Goal: Task Accomplishment & Management: Manage account settings

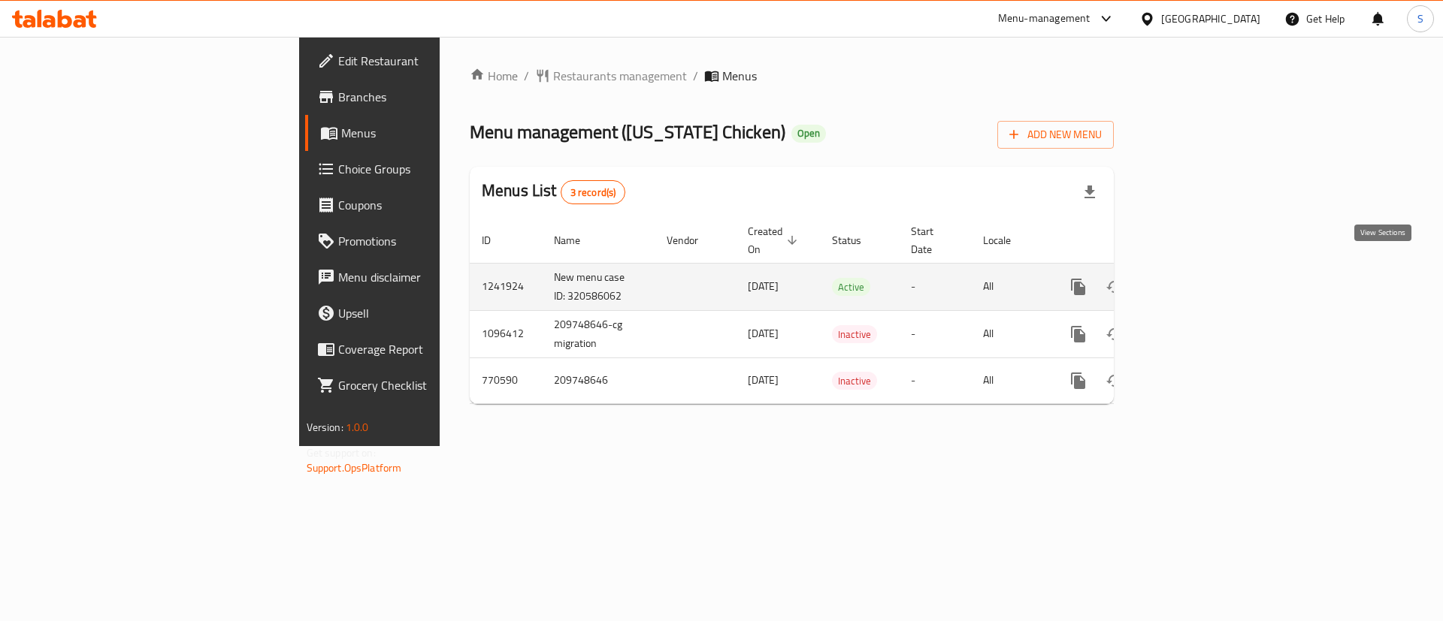
click at [1193, 280] on icon "enhanced table" at bounding box center [1187, 287] width 14 height 14
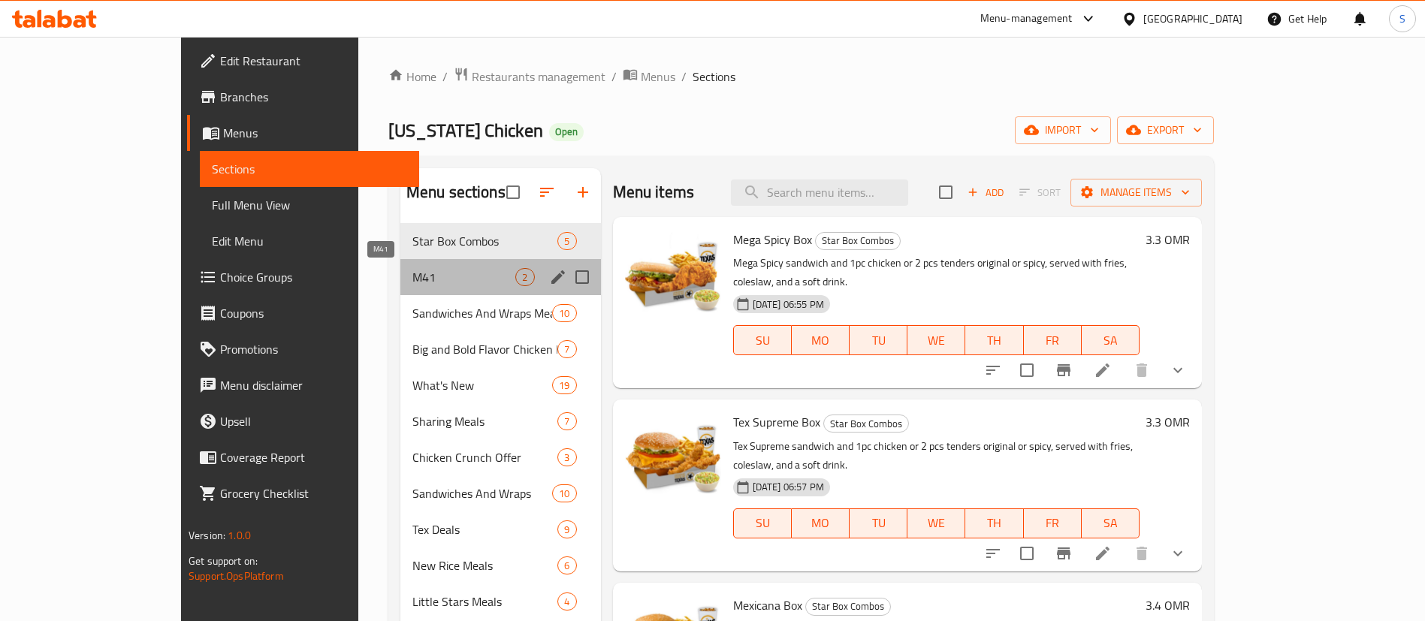
click at [413, 277] on span "M41" at bounding box center [465, 277] width 104 height 18
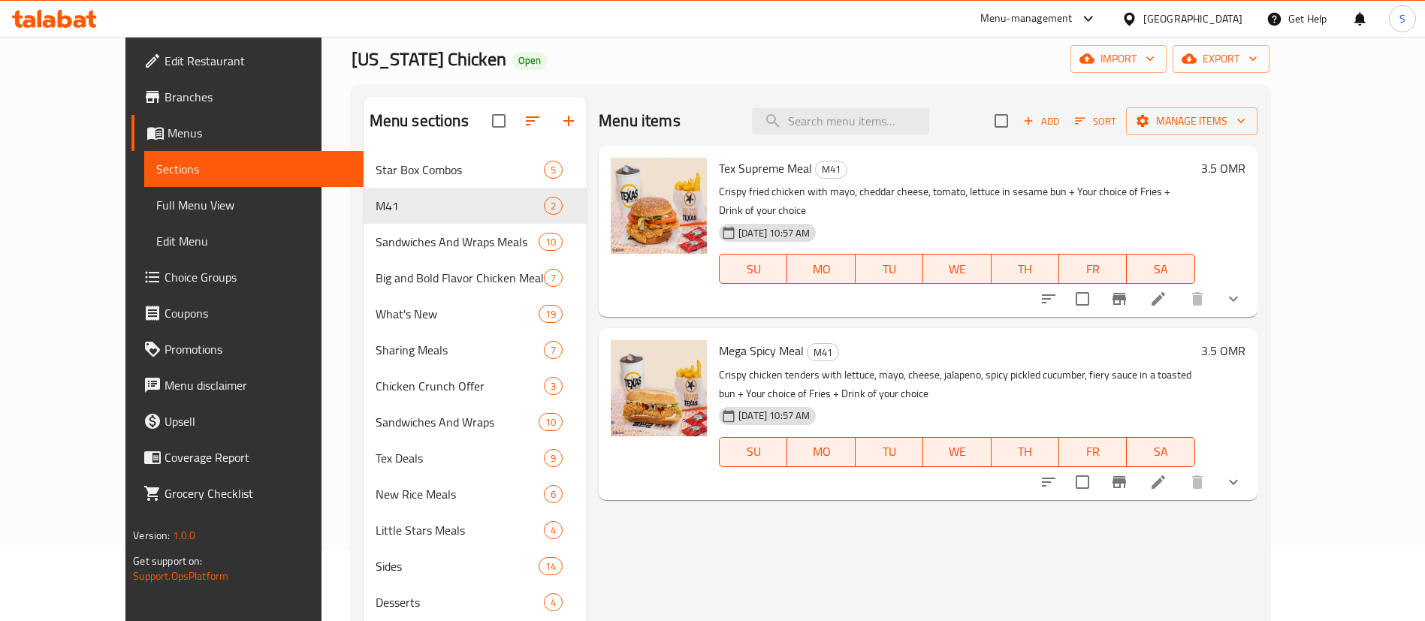
scroll to position [72, 0]
click at [1243, 289] on icon "show more" at bounding box center [1234, 298] width 18 height 18
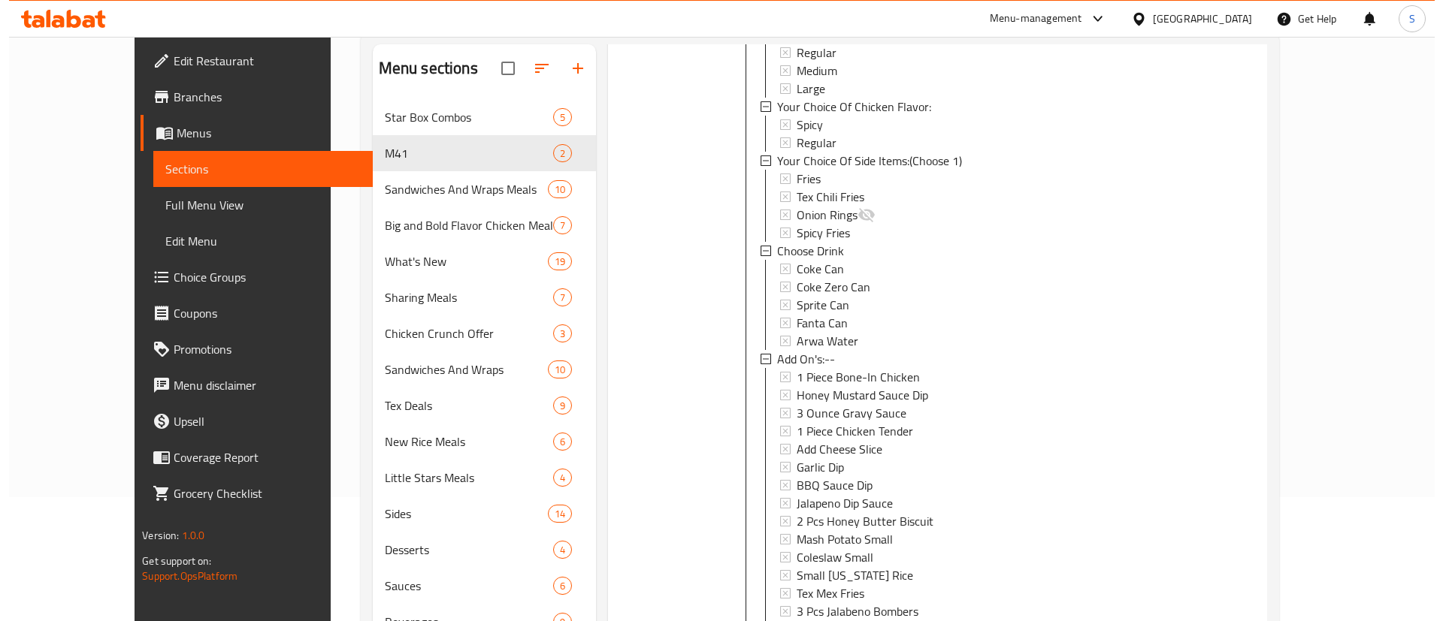
scroll to position [255, 0]
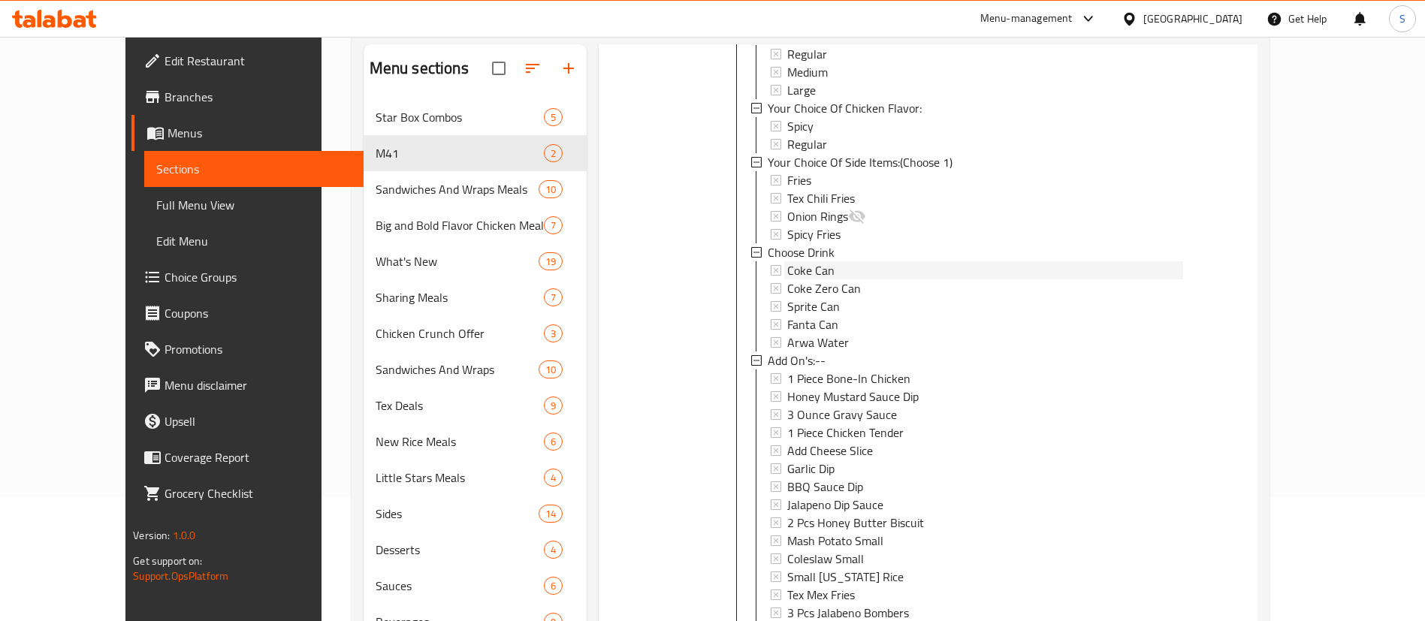
click at [886, 261] on div "Coke Can" at bounding box center [984, 270] width 395 height 18
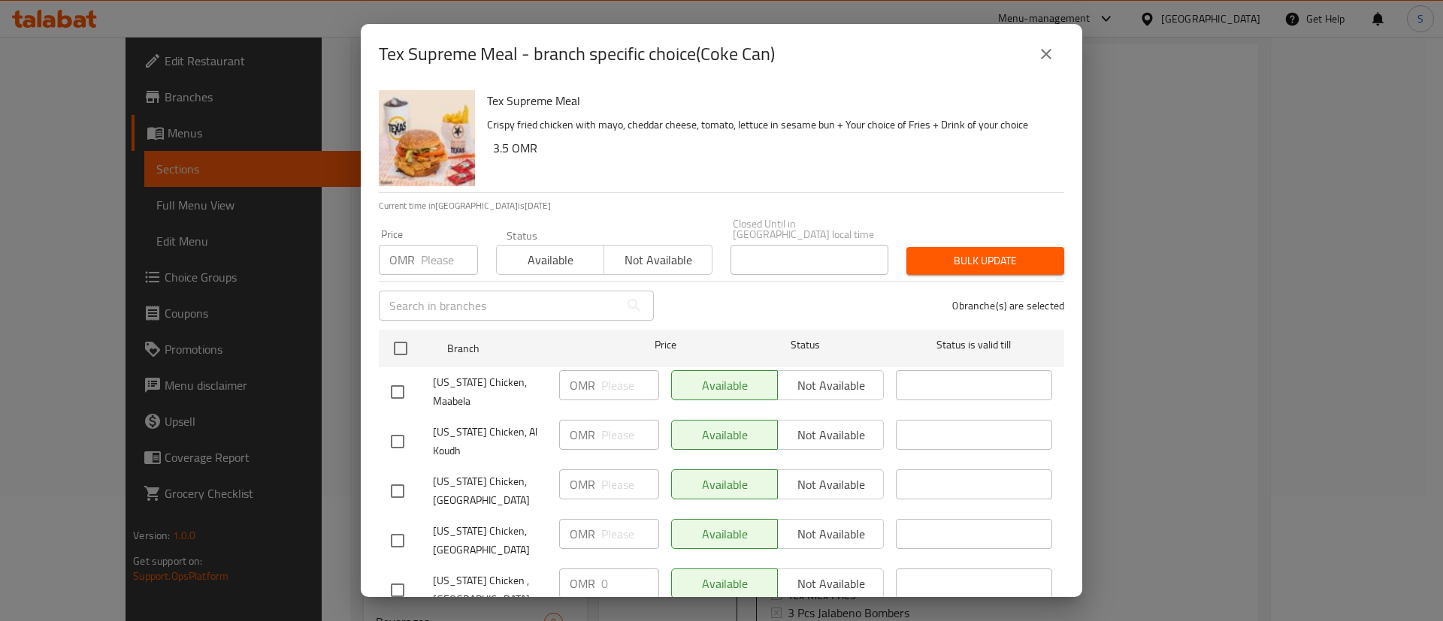
scroll to position [23, 0]
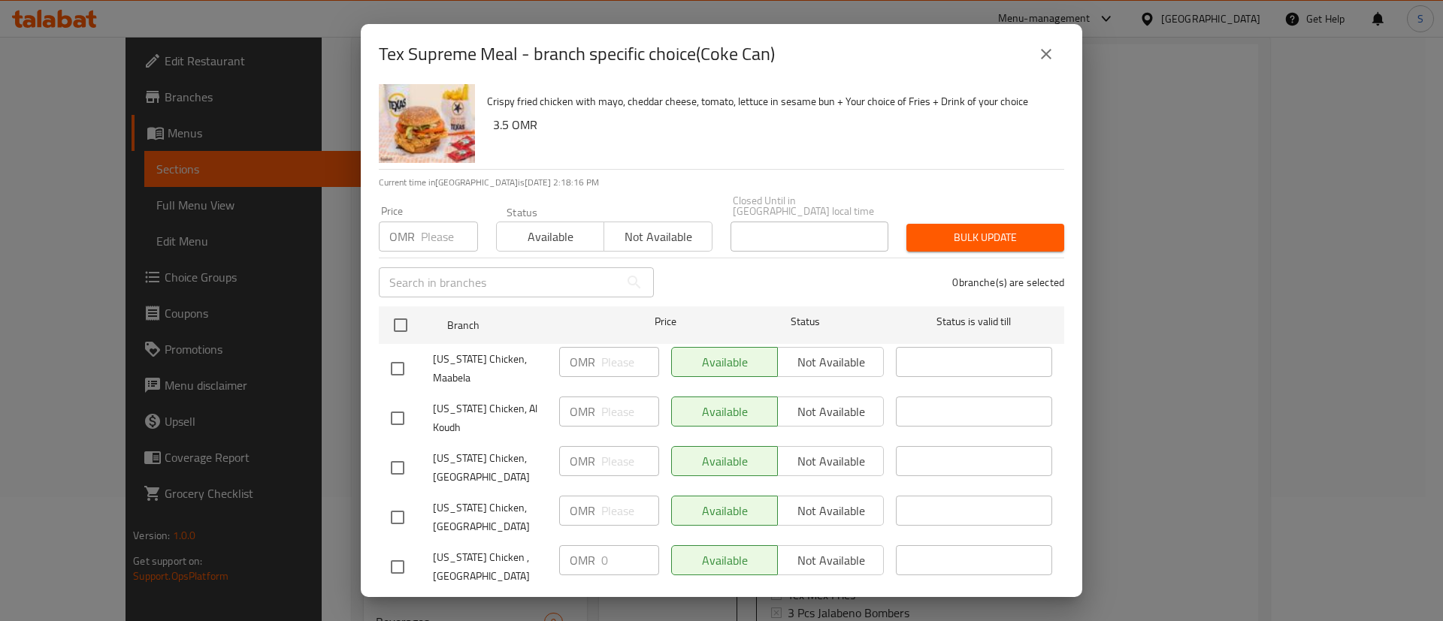
click at [1046, 60] on icon "close" at bounding box center [1046, 54] width 18 height 18
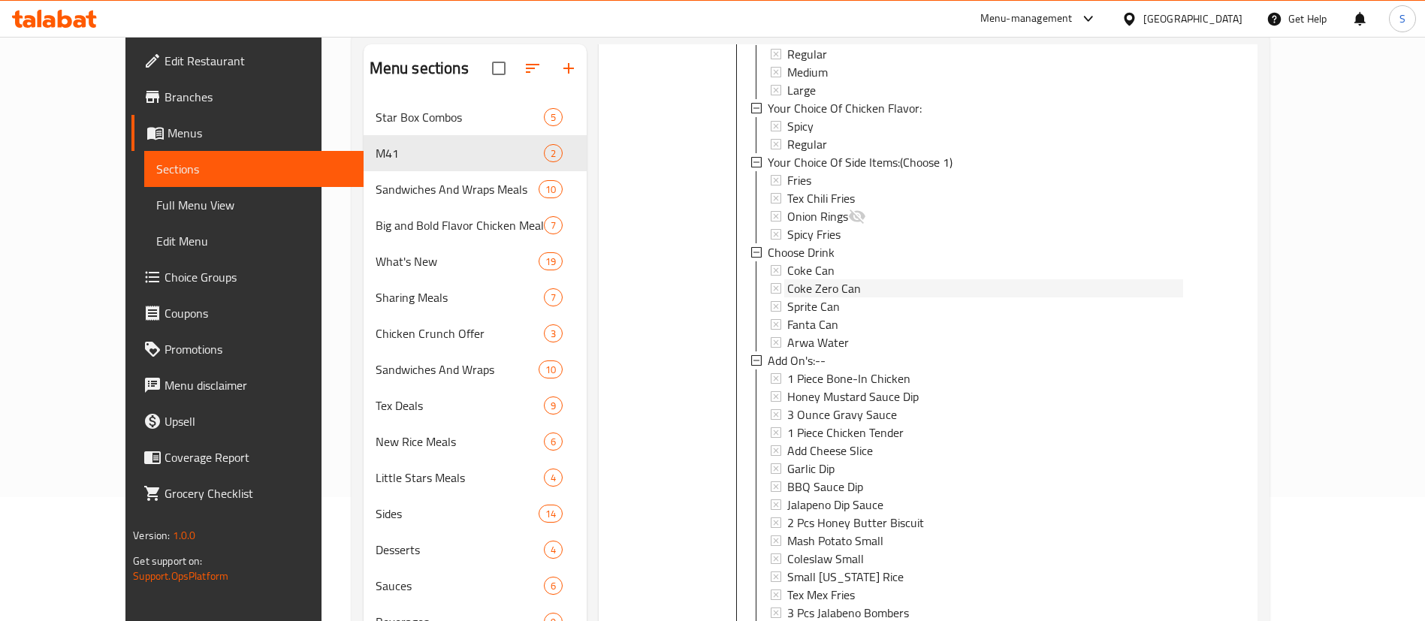
click at [845, 280] on div "Coke Zero Can" at bounding box center [984, 289] width 395 height 18
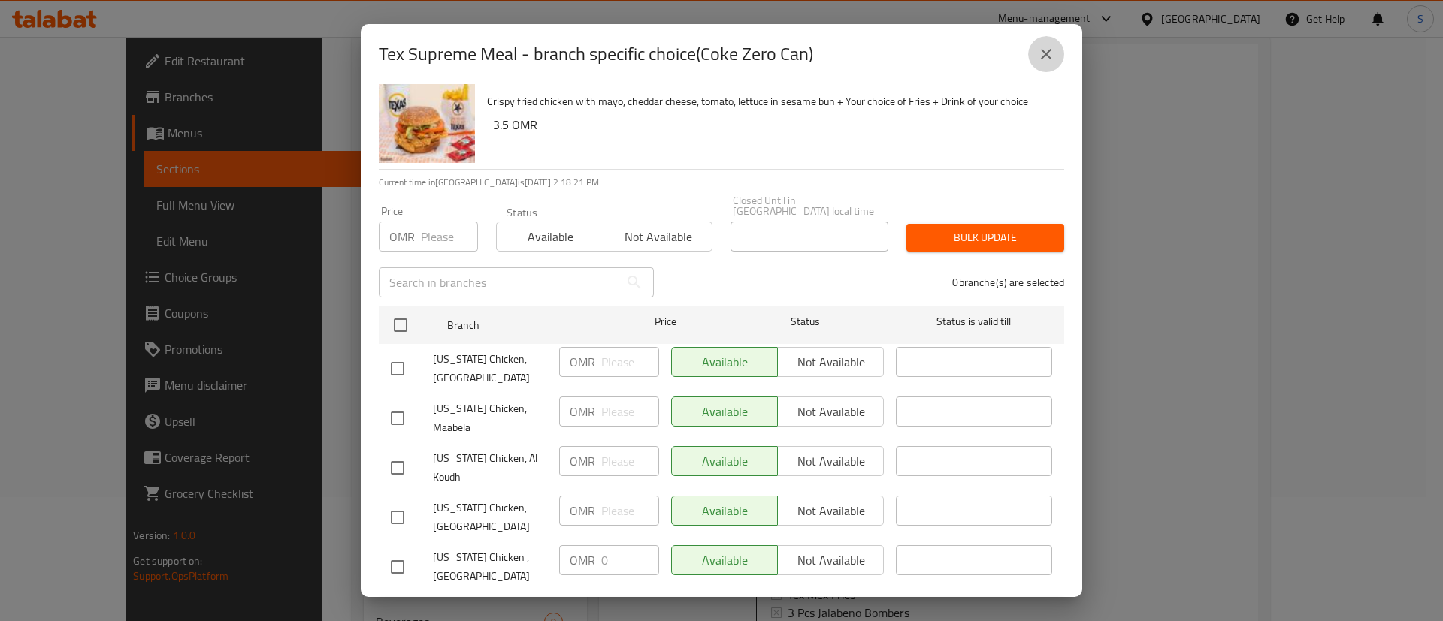
click at [1053, 48] on icon "close" at bounding box center [1046, 54] width 18 height 18
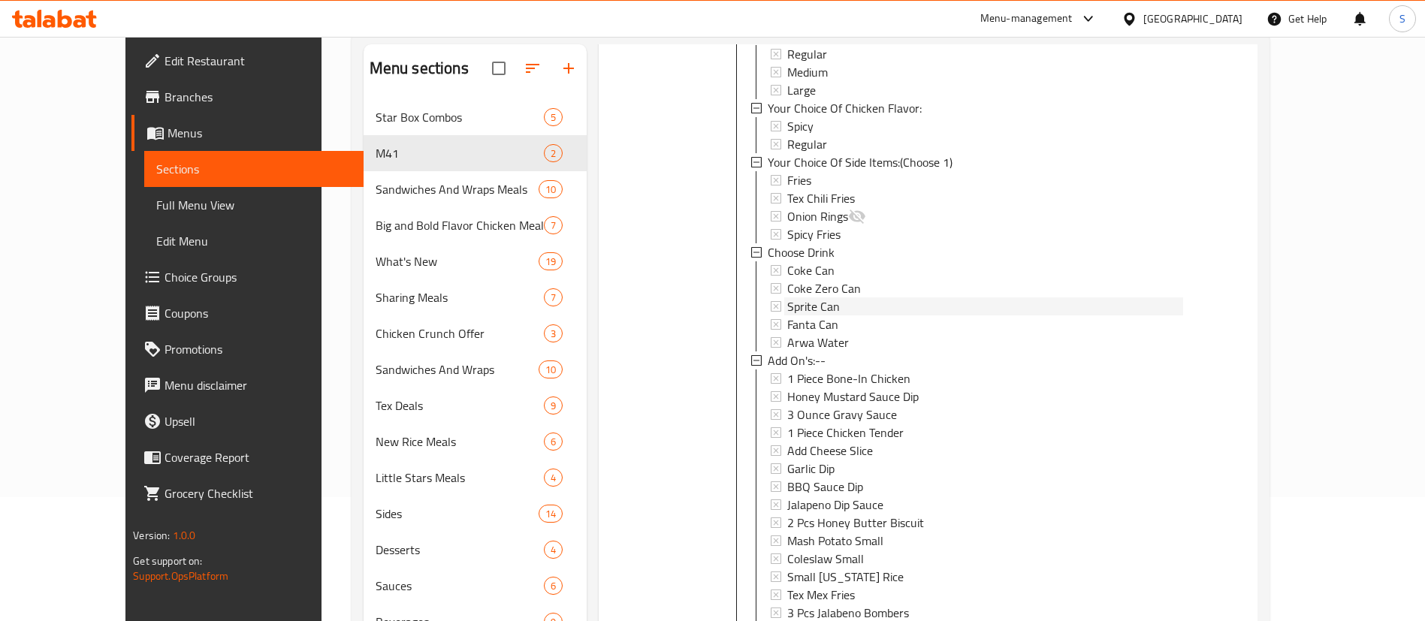
click at [787, 298] on span "Sprite Can" at bounding box center [813, 307] width 53 height 18
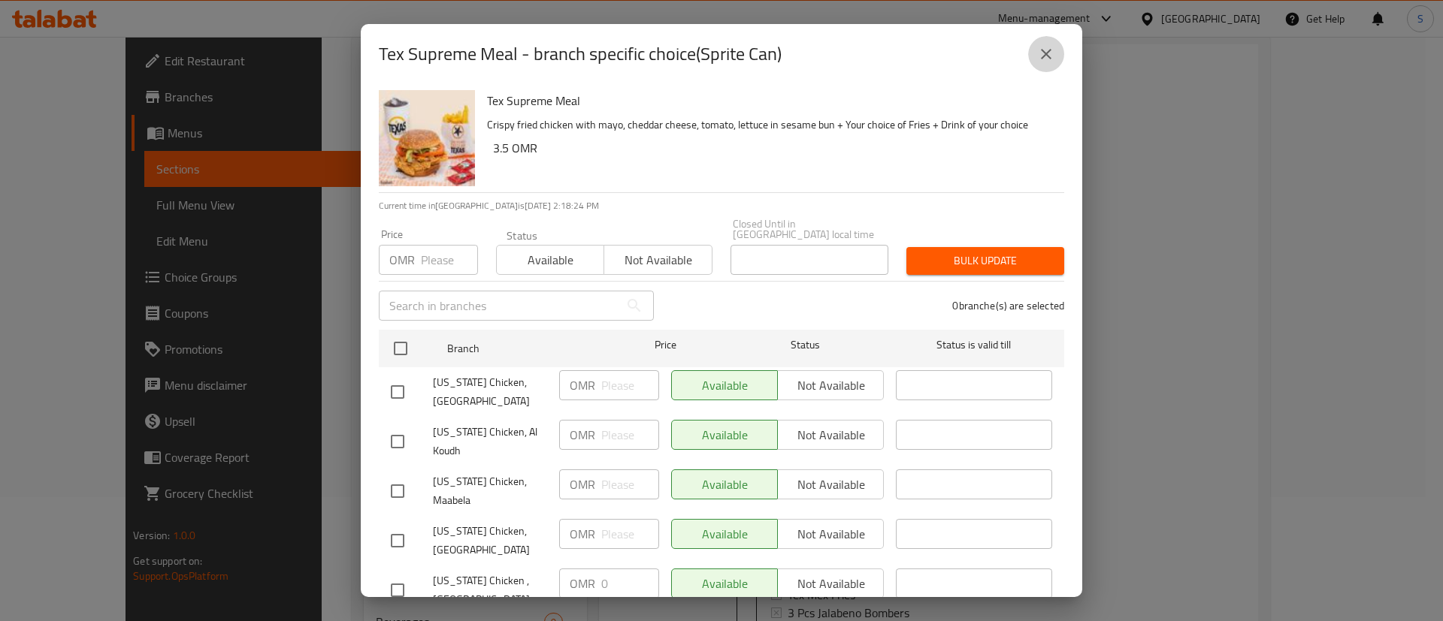
click at [1050, 53] on icon "close" at bounding box center [1046, 54] width 18 height 18
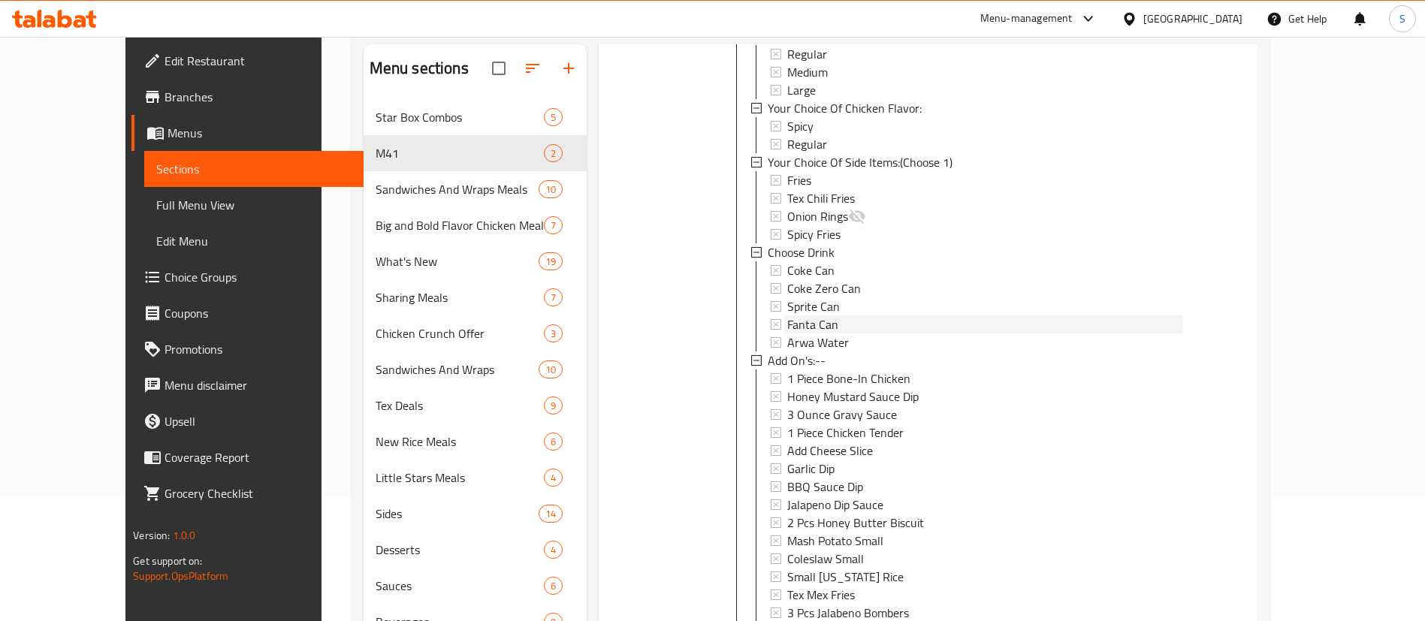
click at [789, 316] on span "Fanta Can" at bounding box center [812, 325] width 51 height 18
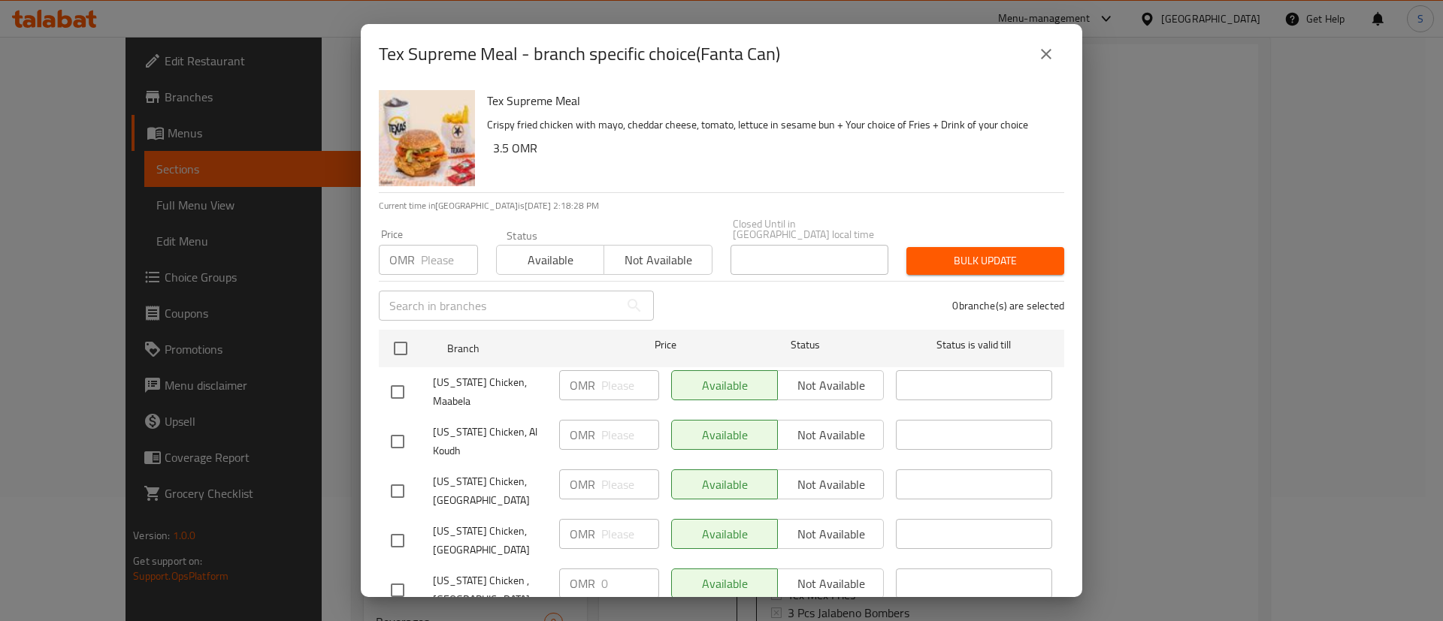
click at [1050, 60] on icon "close" at bounding box center [1046, 54] width 18 height 18
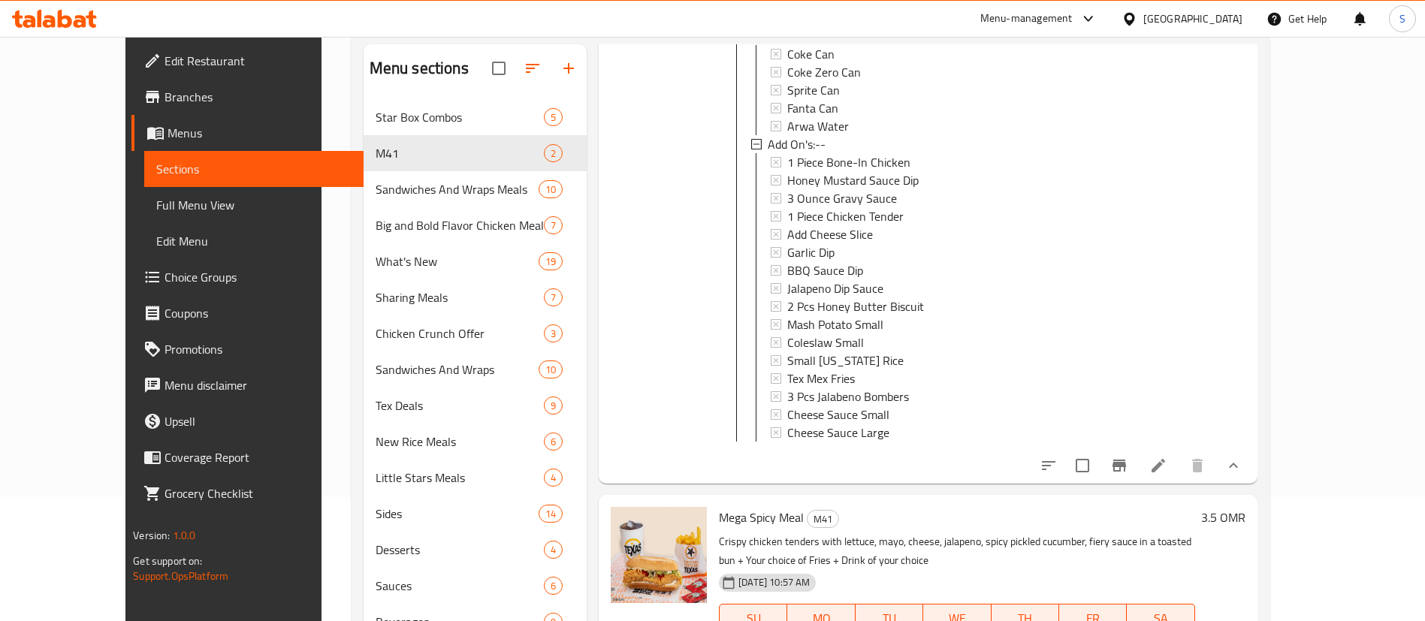
scroll to position [210, 0]
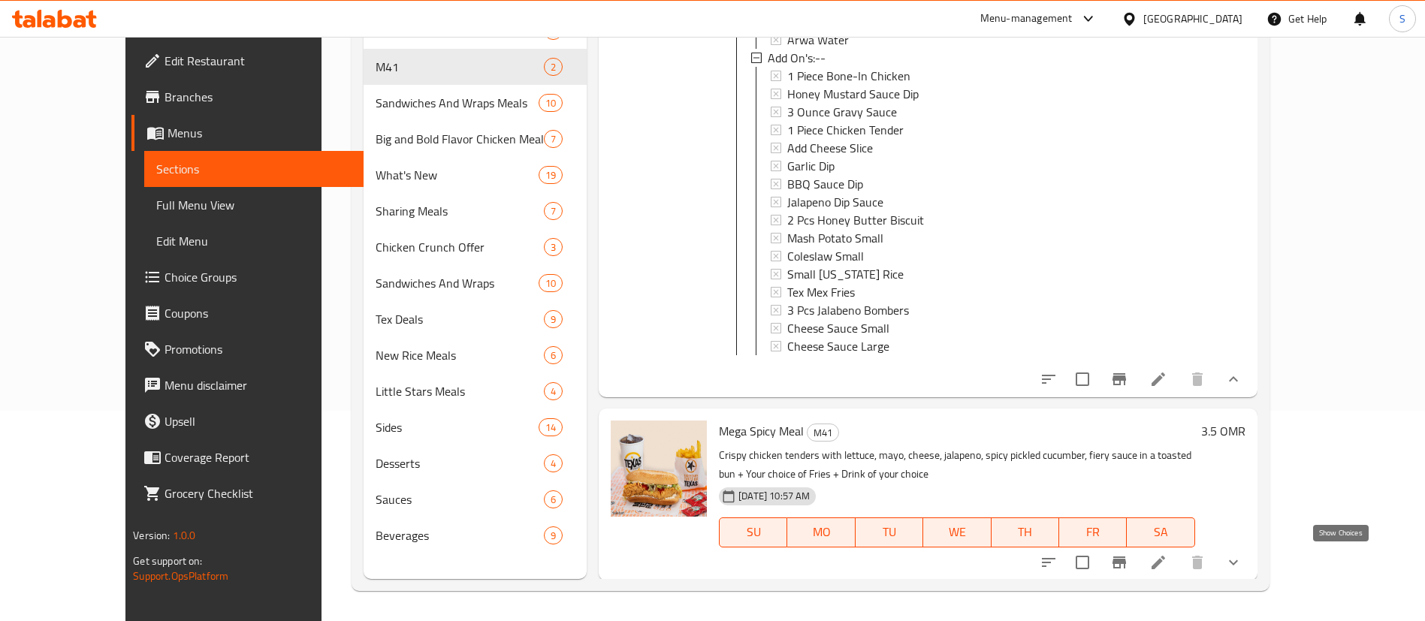
click at [1243, 557] on icon "show more" at bounding box center [1234, 563] width 18 height 18
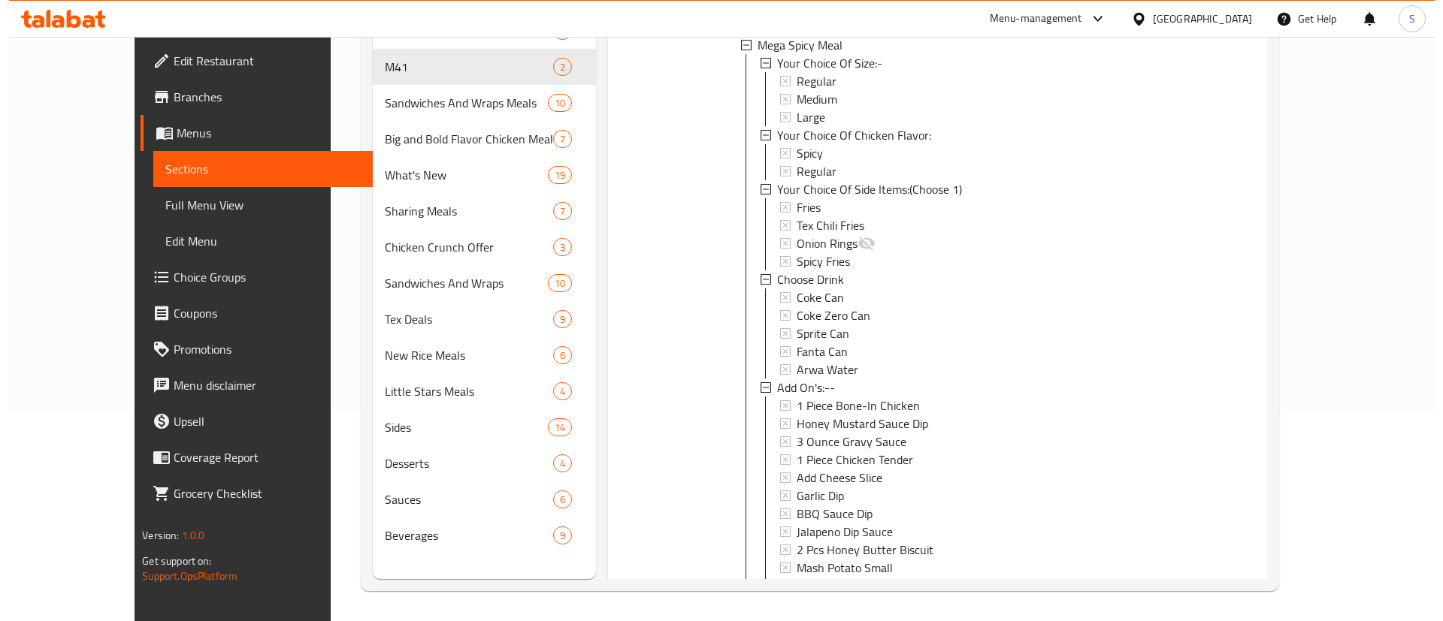
scroll to position [1094, 0]
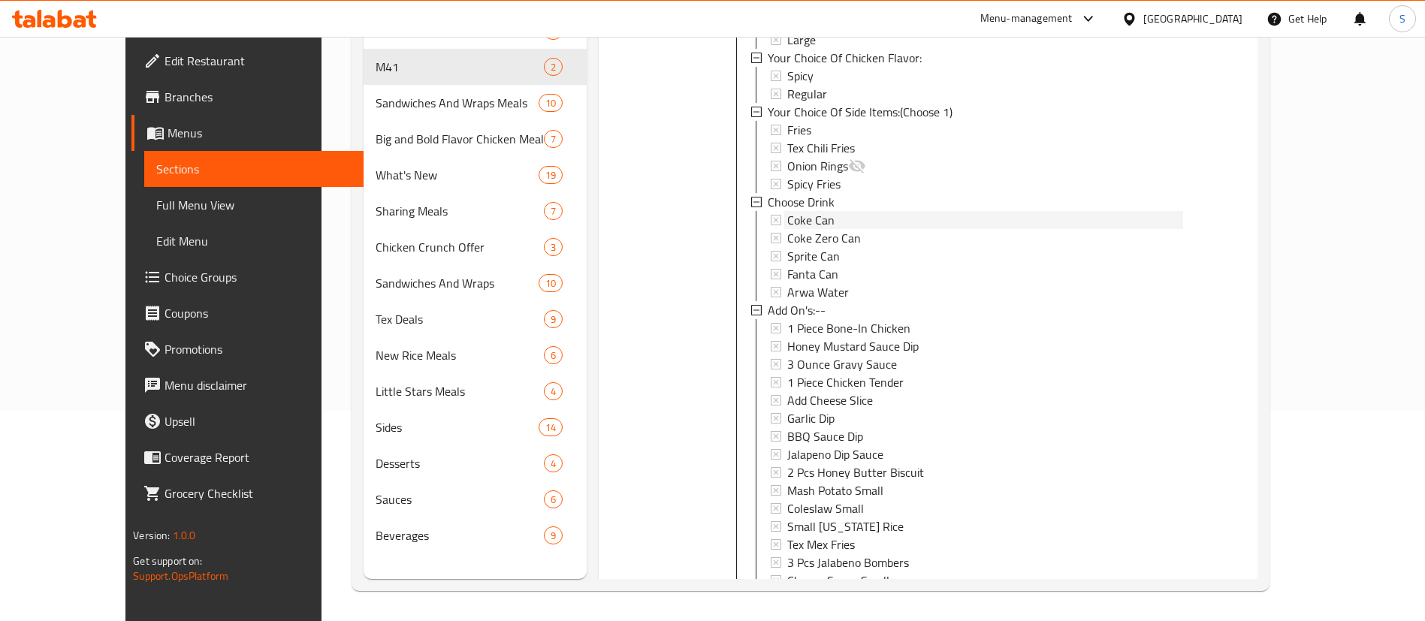
click at [793, 216] on span "Coke Can" at bounding box center [810, 220] width 47 height 18
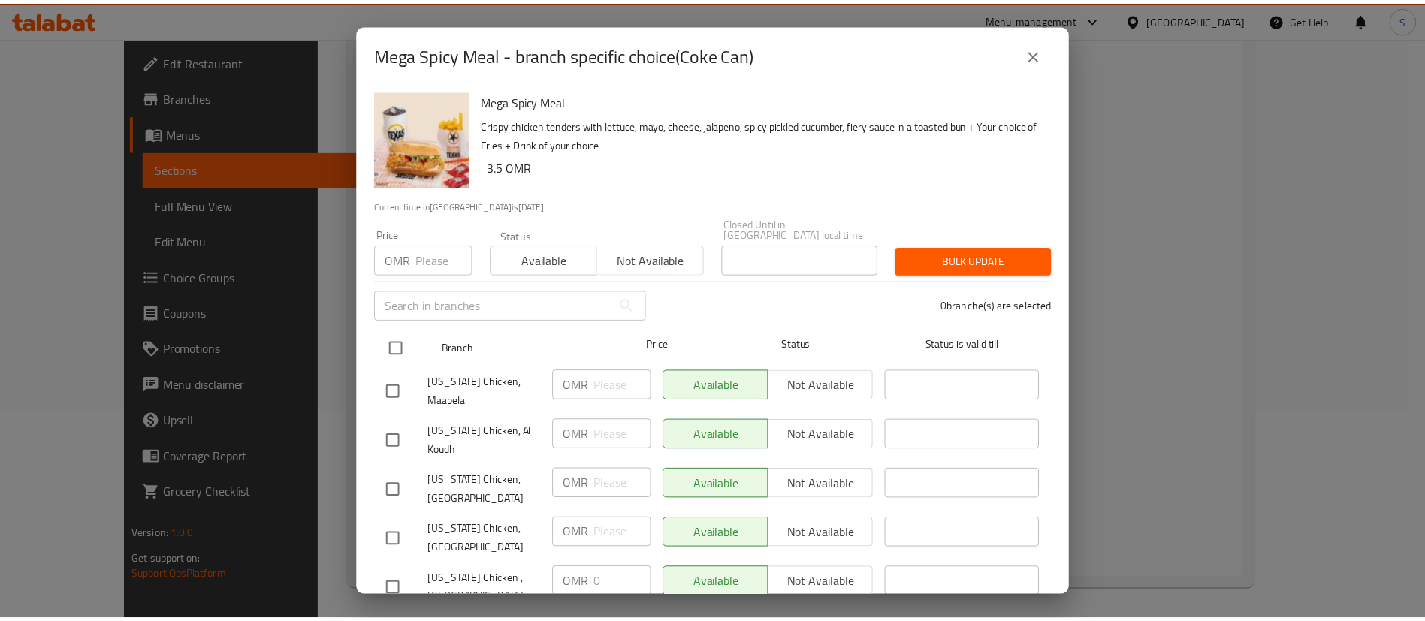
scroll to position [23, 0]
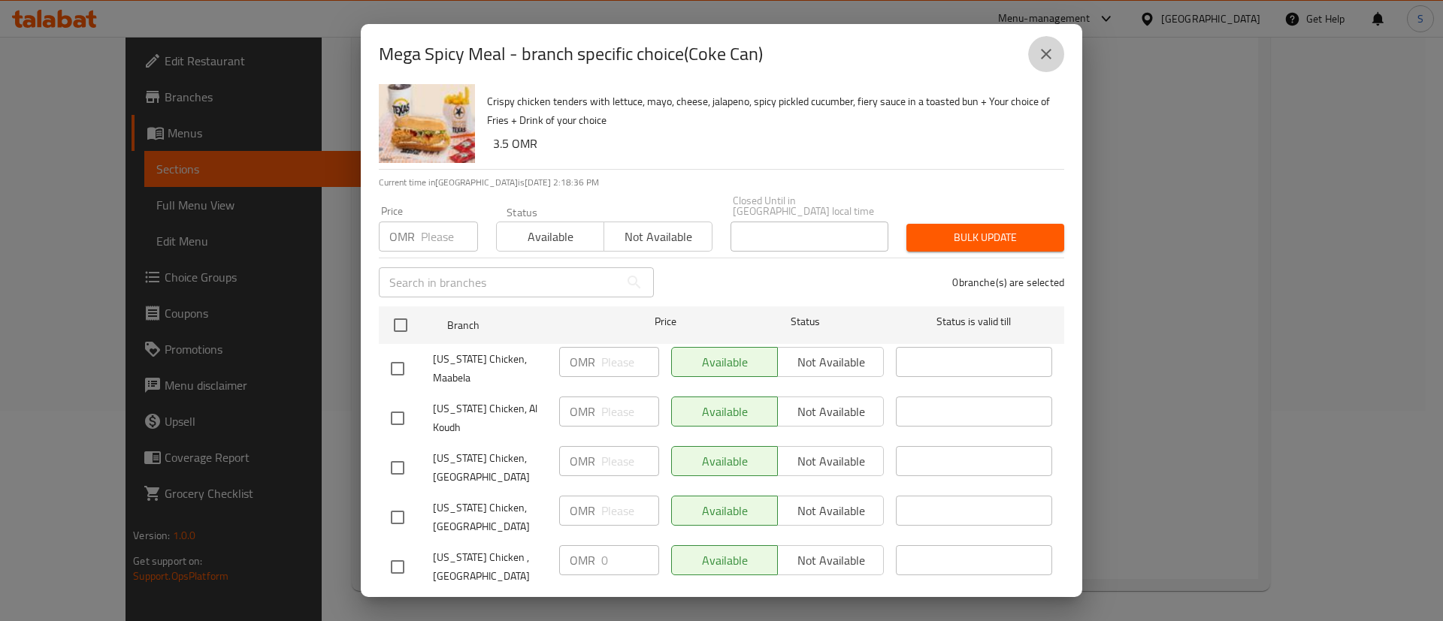
click at [1044, 53] on icon "close" at bounding box center [1046, 54] width 18 height 18
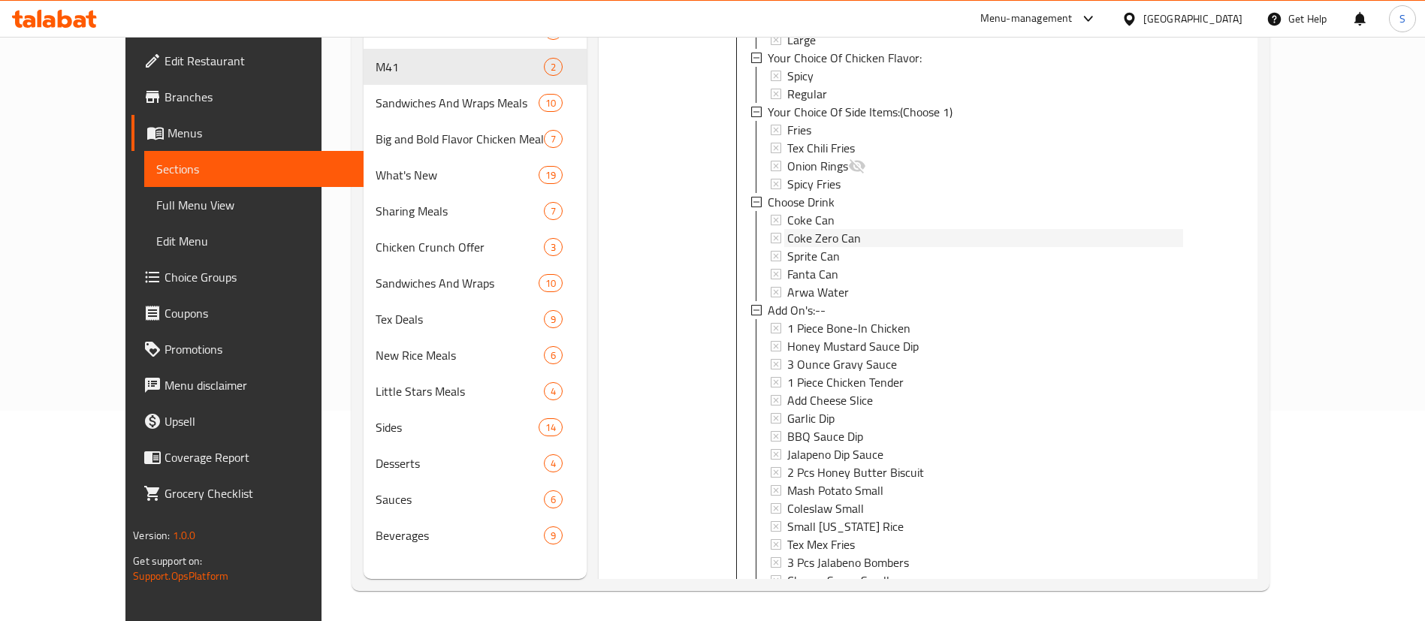
click at [798, 235] on span "Coke Zero Can" at bounding box center [824, 238] width 74 height 18
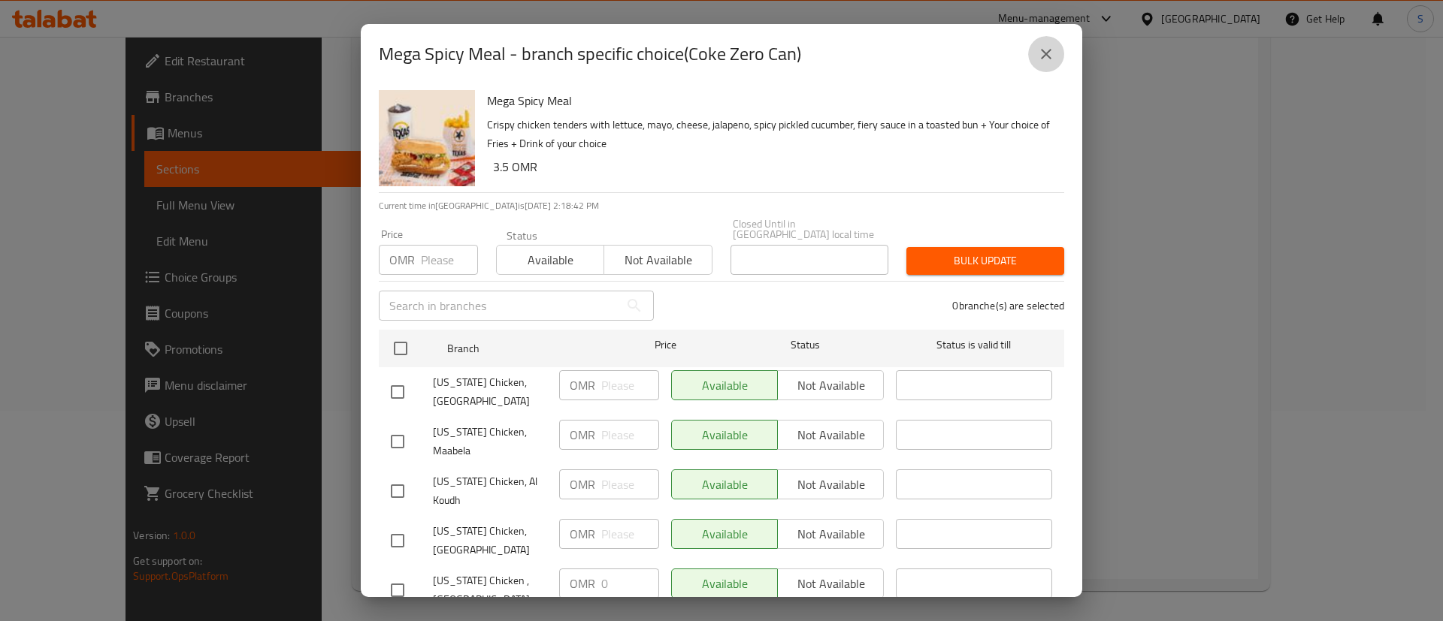
click at [1053, 50] on icon "close" at bounding box center [1046, 54] width 18 height 18
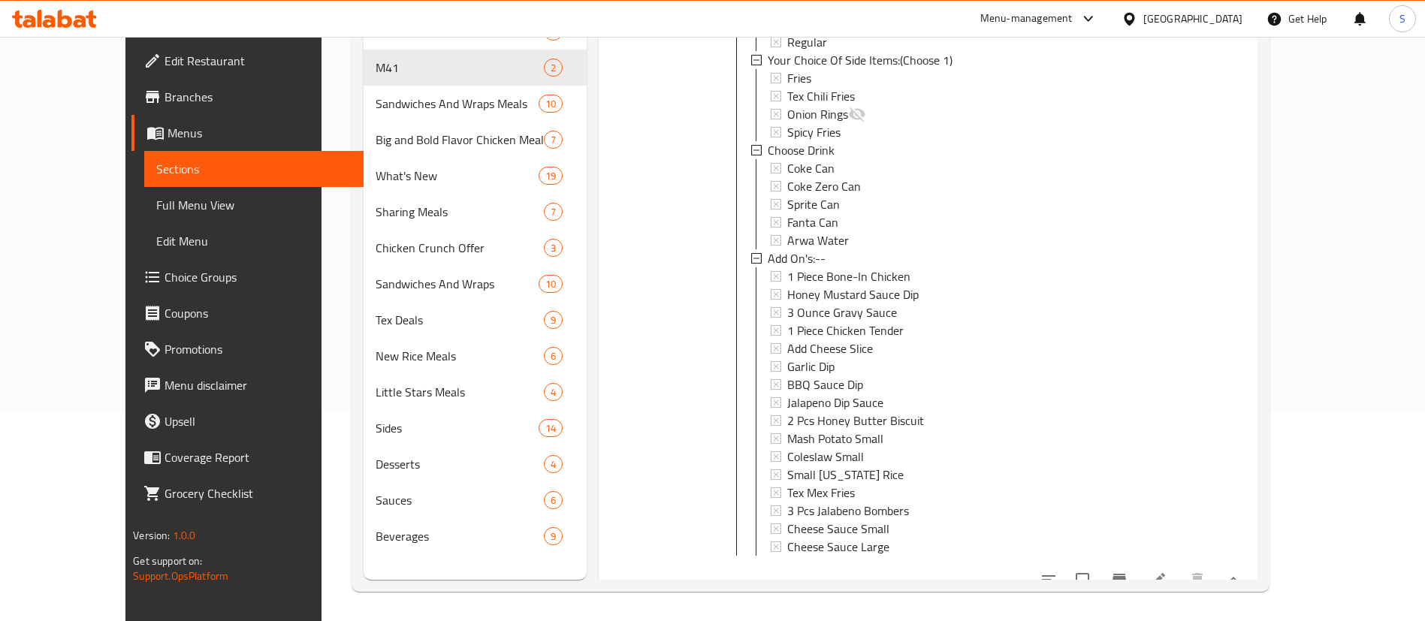
scroll to position [270, 0]
click at [793, 162] on span "Coke Can" at bounding box center [810, 171] width 47 height 18
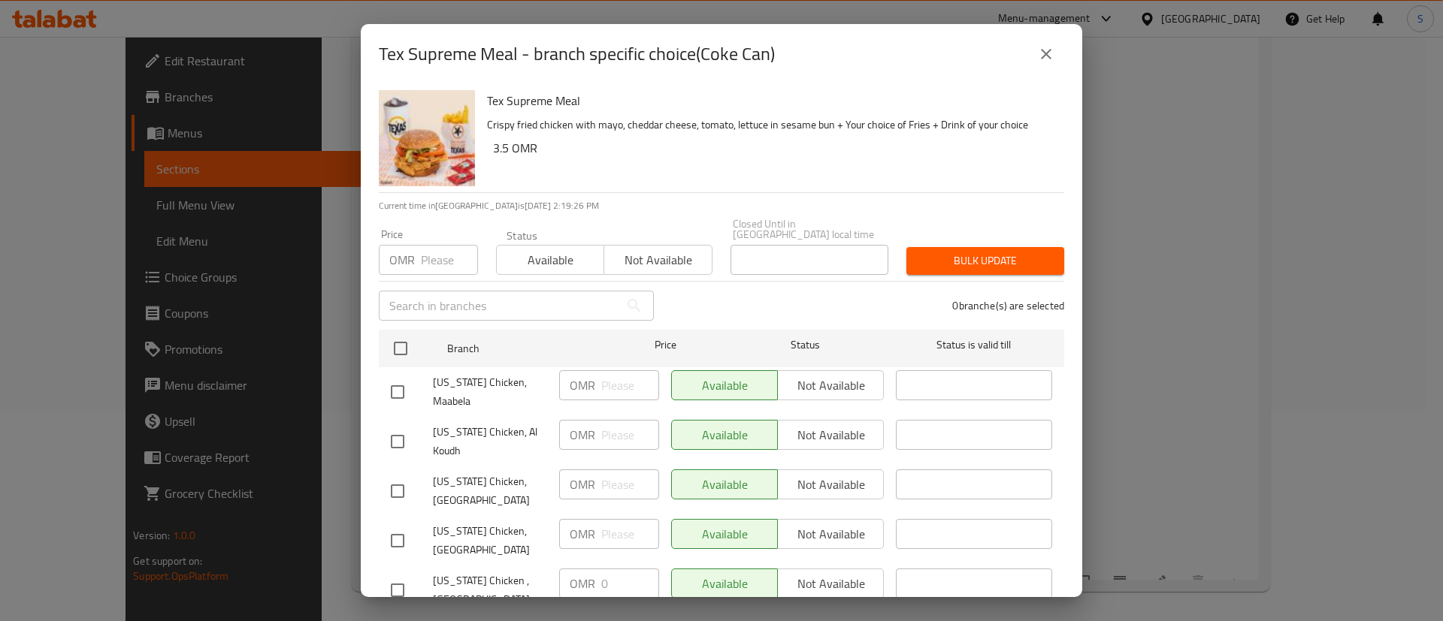
click at [1042, 56] on icon "close" at bounding box center [1046, 54] width 18 height 18
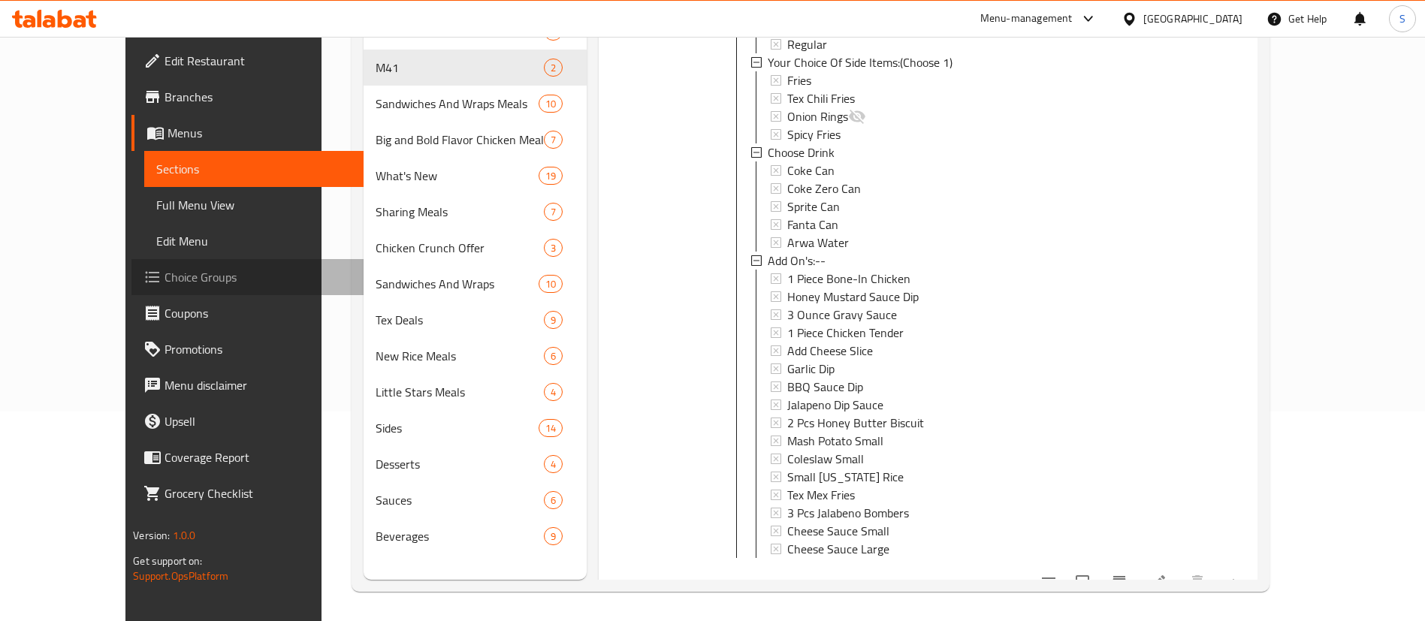
click at [165, 274] on span "Choice Groups" at bounding box center [258, 277] width 187 height 18
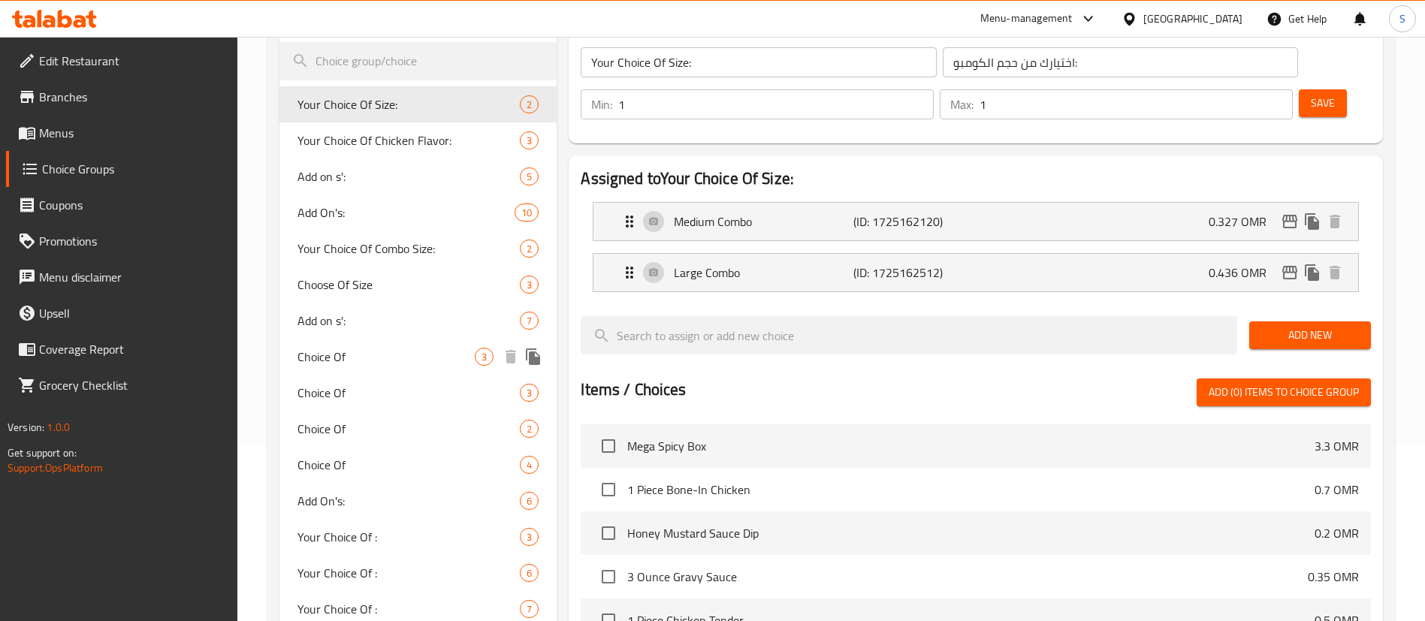
scroll to position [166, 0]
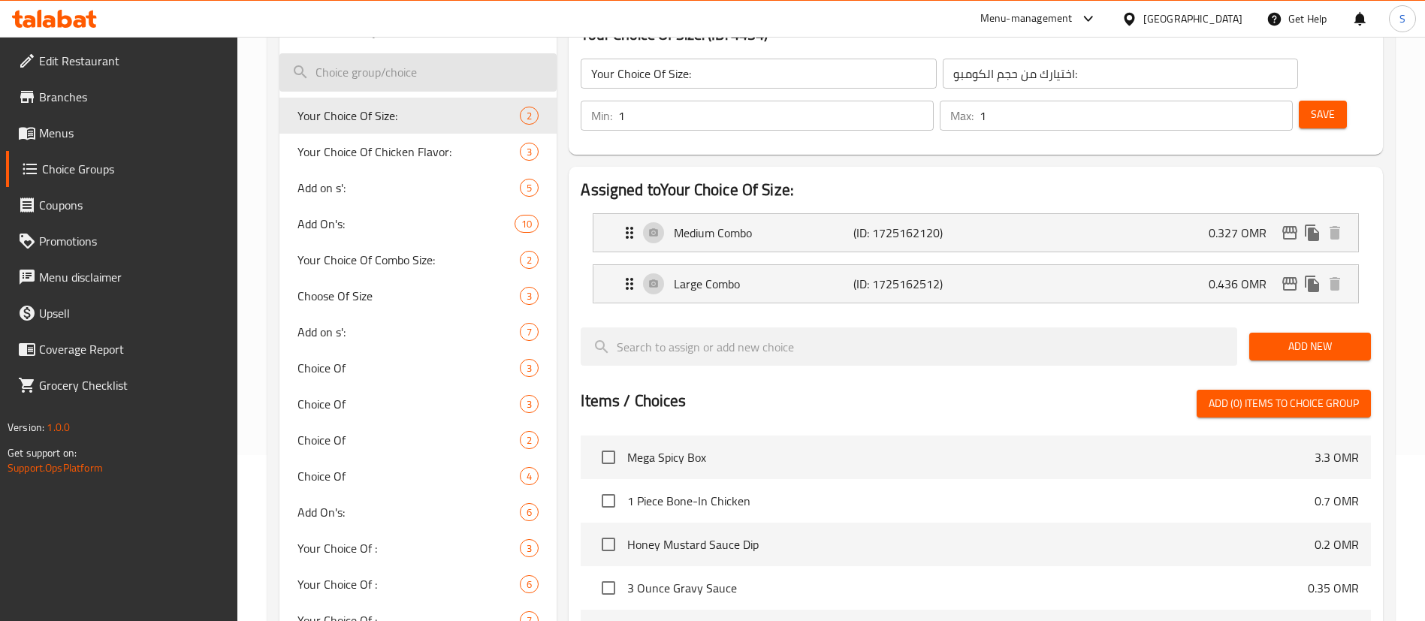
click at [421, 86] on input "search" at bounding box center [418, 72] width 277 height 38
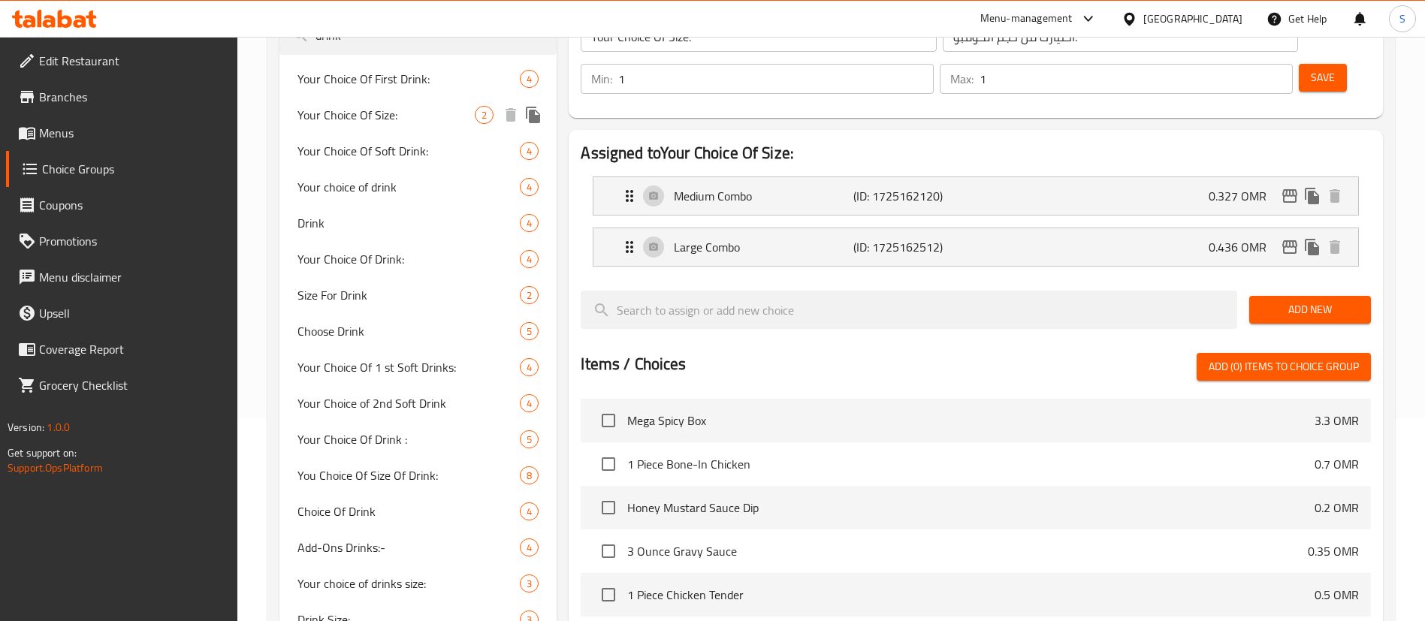
scroll to position [219, 0]
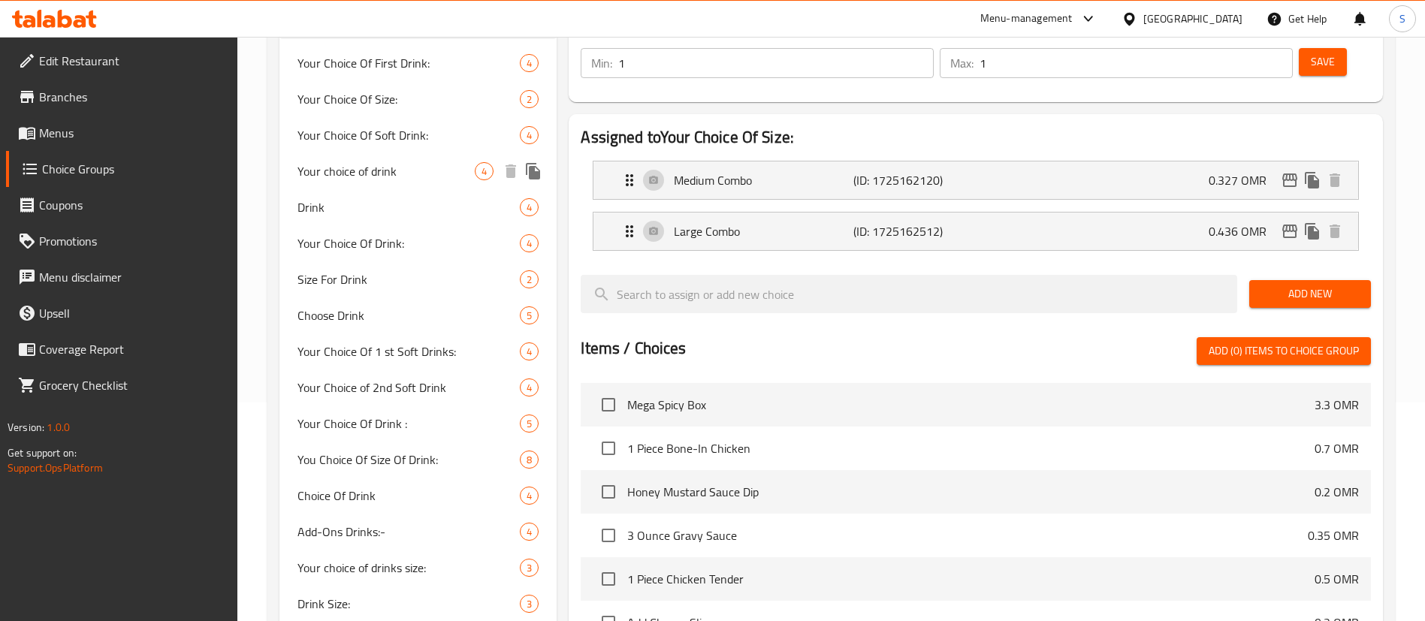
type input "drink"
click at [443, 164] on span "Your choice of drink" at bounding box center [386, 171] width 177 height 18
type input "Your choice of drink"
type input "إختيارك من المشروب"
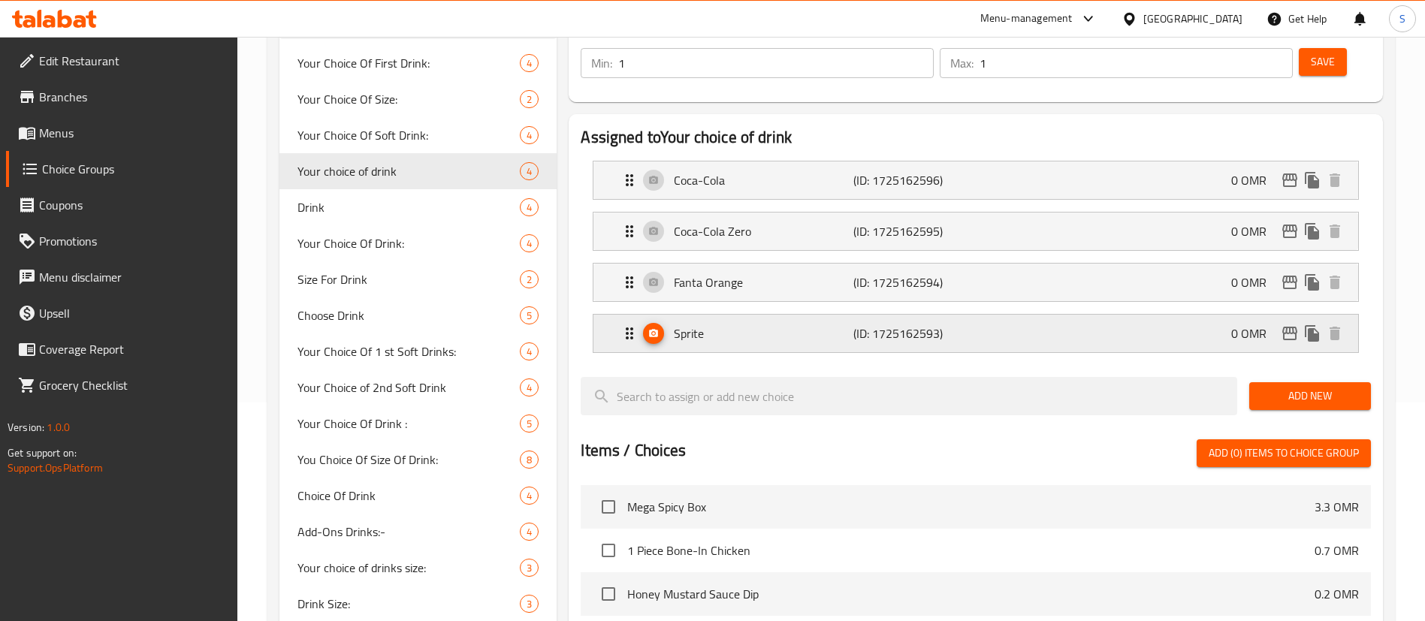
scroll to position [180, 0]
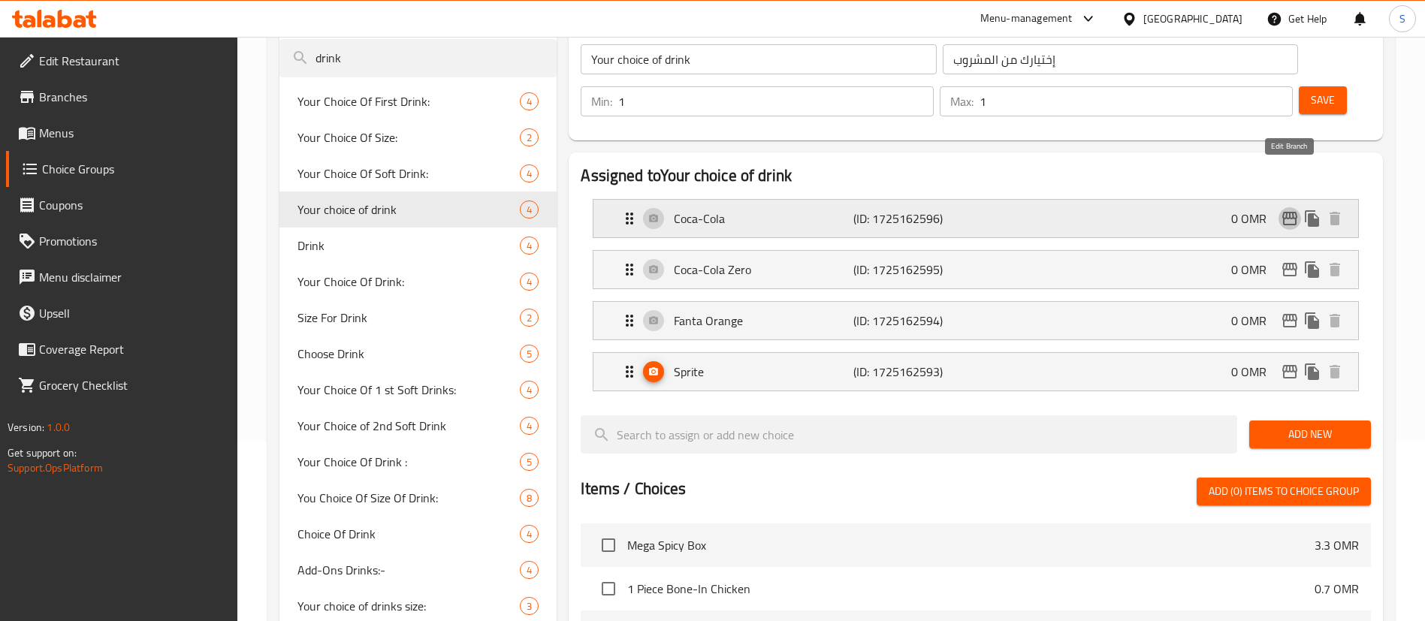
click at [1295, 212] on icon "edit" at bounding box center [1290, 219] width 15 height 14
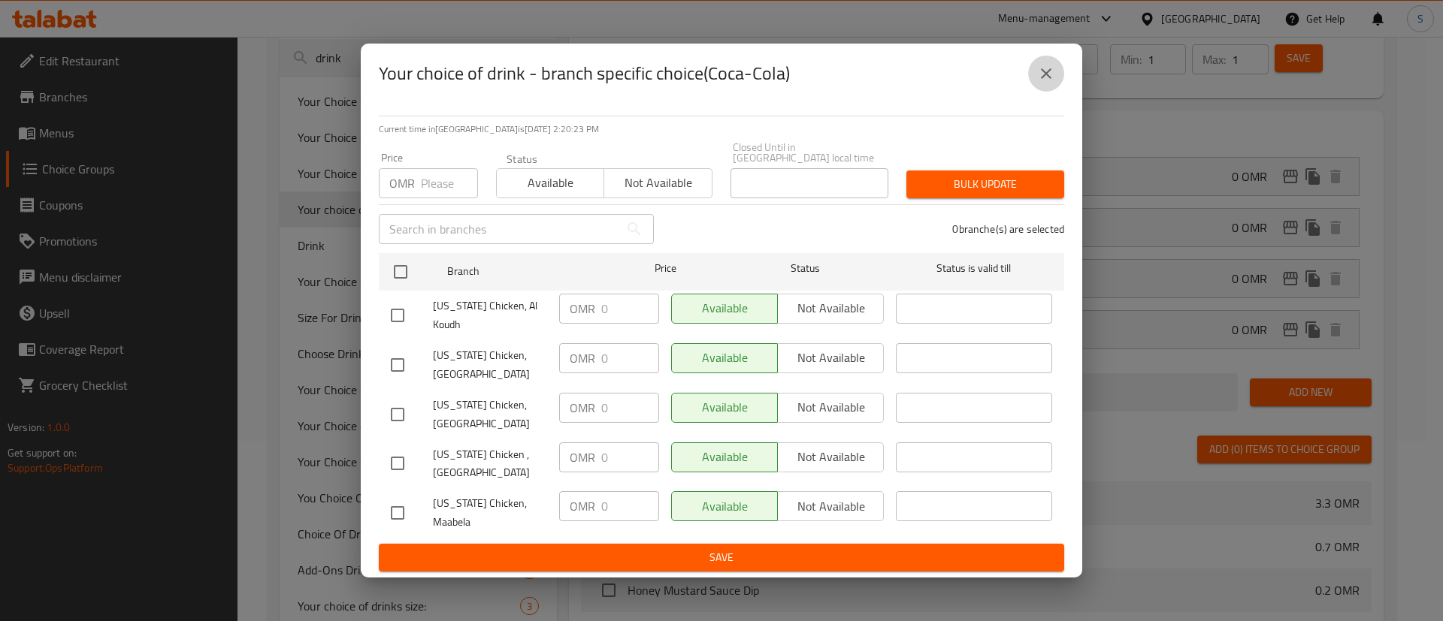
click at [1049, 92] on button "close" at bounding box center [1046, 74] width 36 height 36
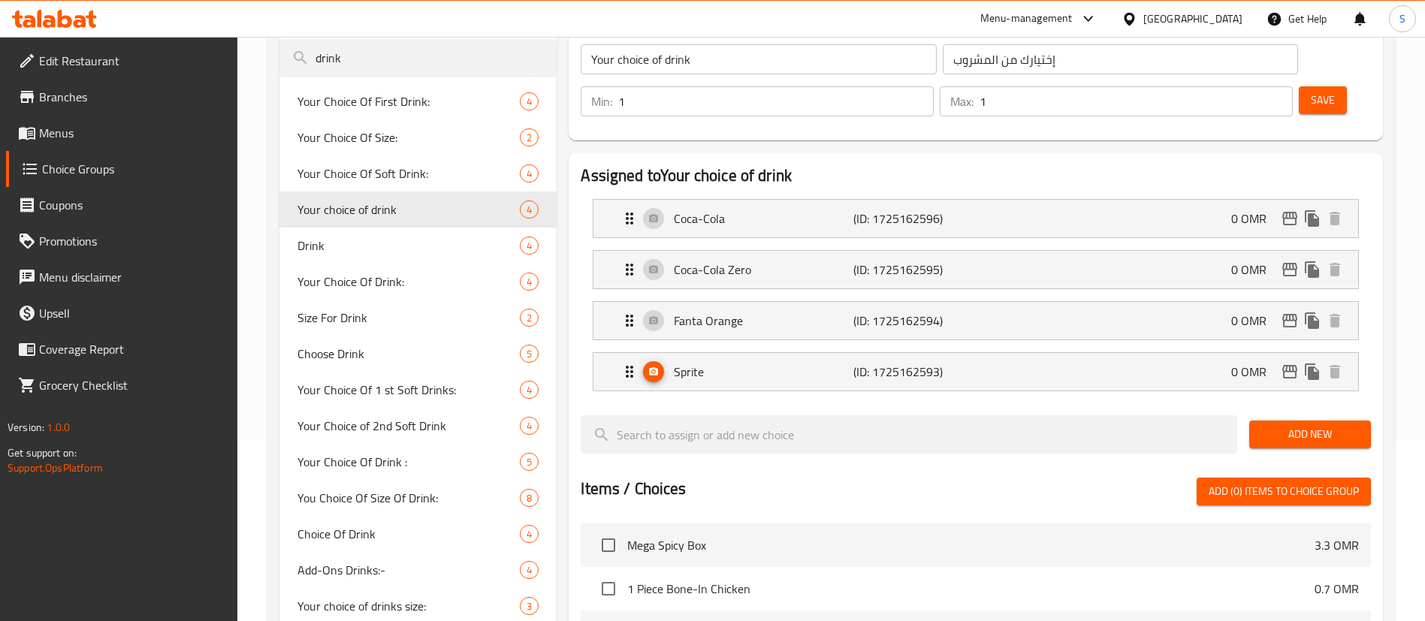
scroll to position [700, 0]
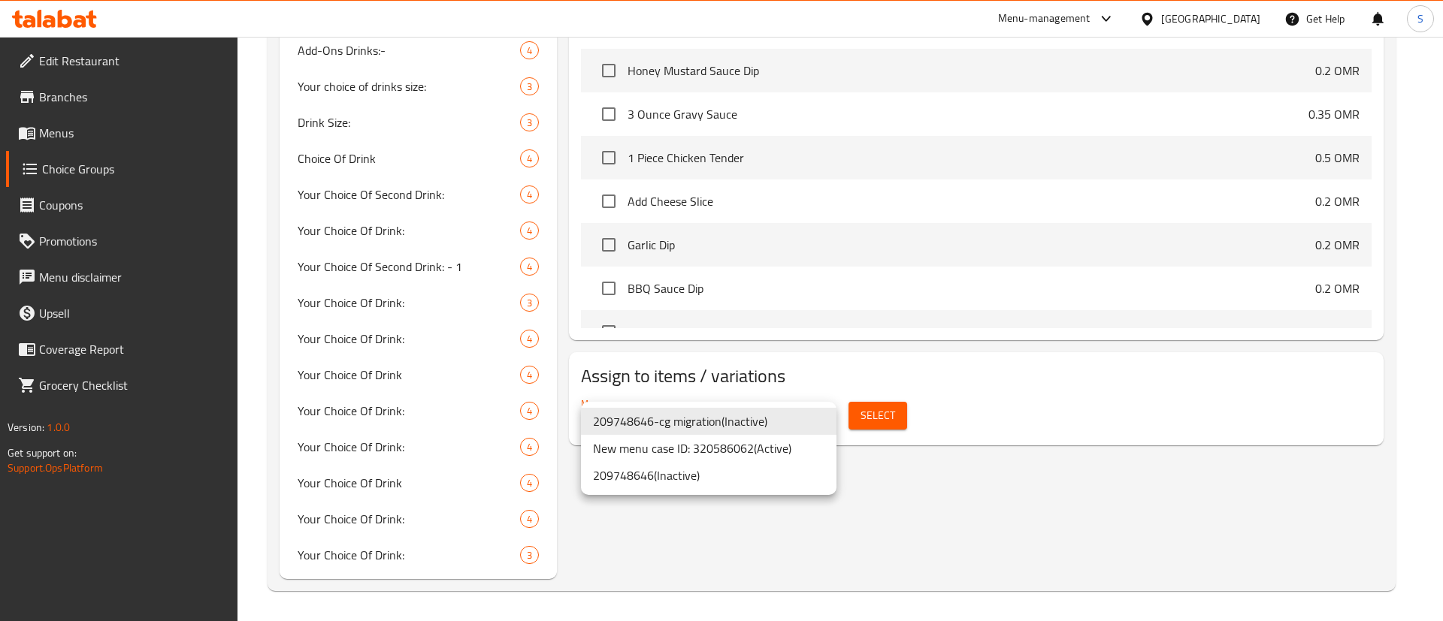
click at [751, 450] on li "New menu case ID: 320586062 ( Active )" at bounding box center [708, 448] width 255 height 27
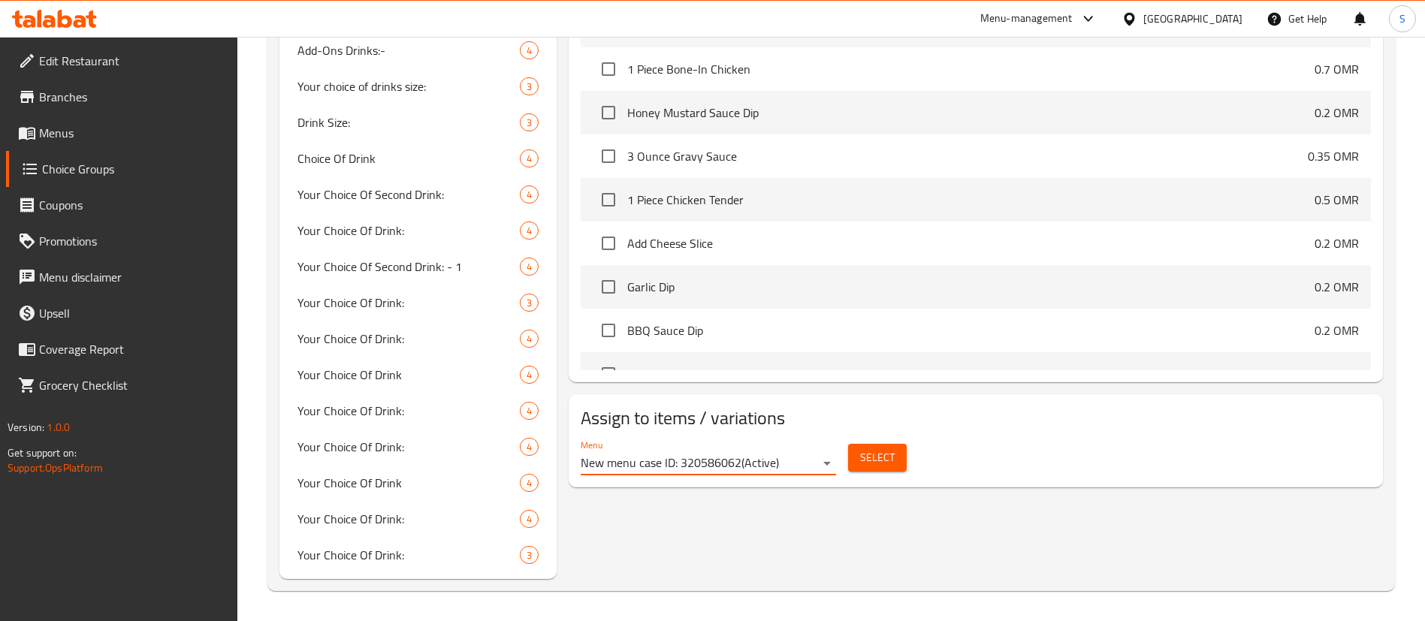
click at [888, 449] on span "Select" at bounding box center [877, 458] width 35 height 19
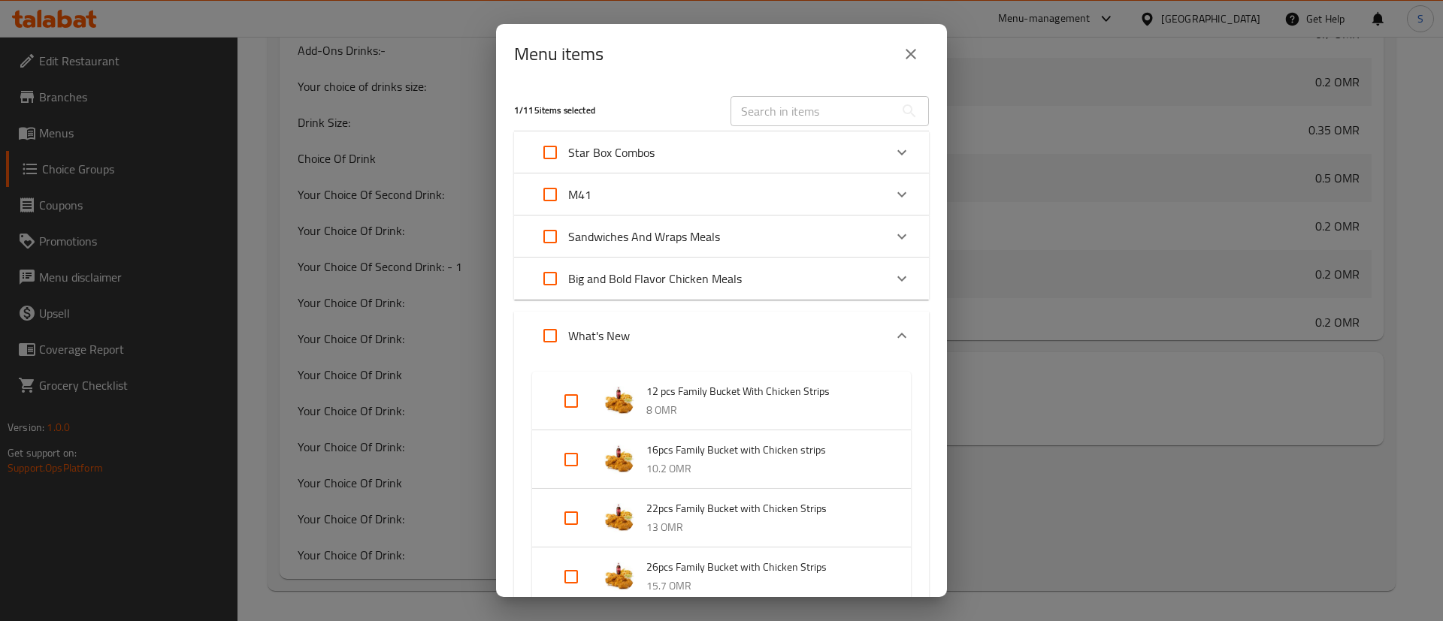
click at [884, 174] on div "M41" at bounding box center [721, 195] width 415 height 42
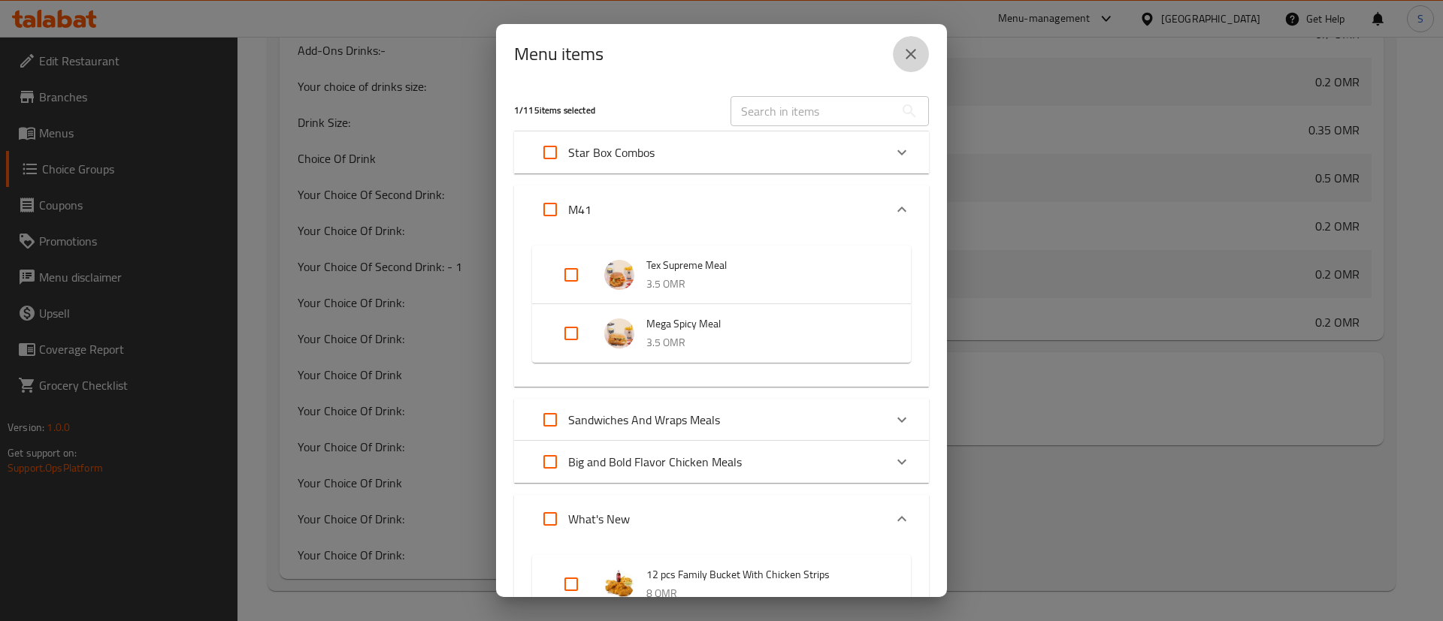
click at [911, 51] on icon "close" at bounding box center [911, 54] width 18 height 18
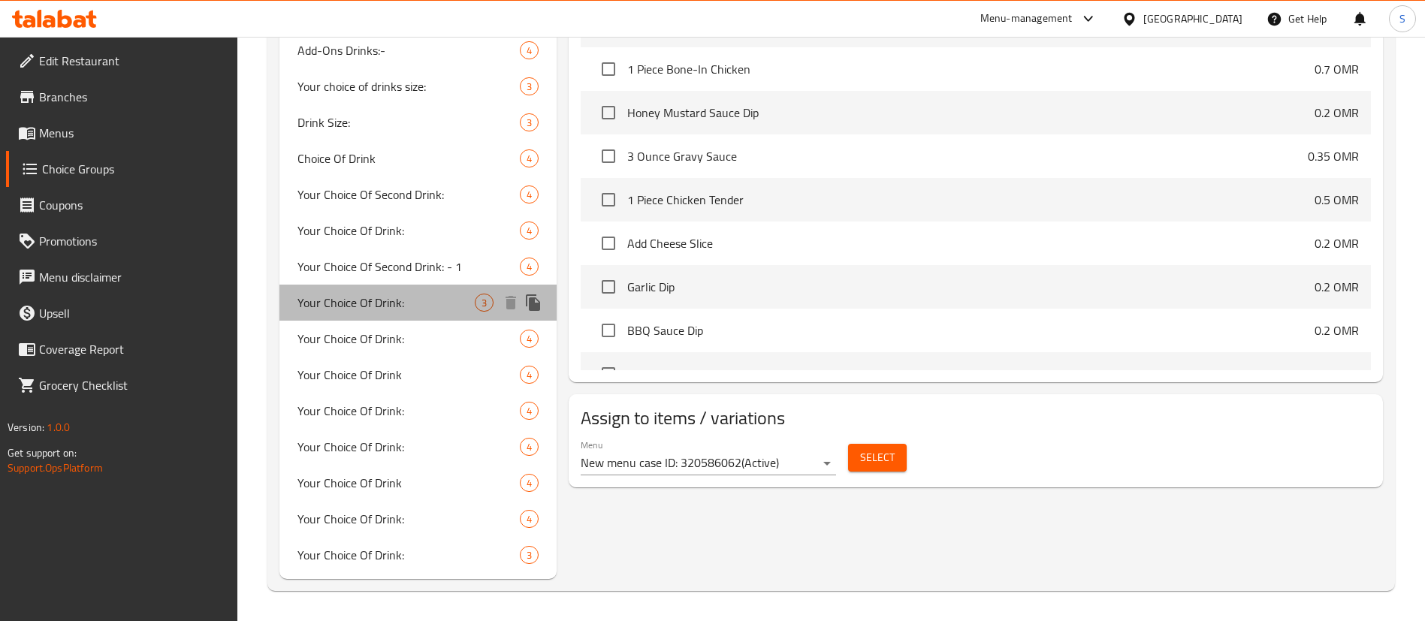
click at [446, 298] on span "Your Choice Of Drink:" at bounding box center [386, 303] width 177 height 18
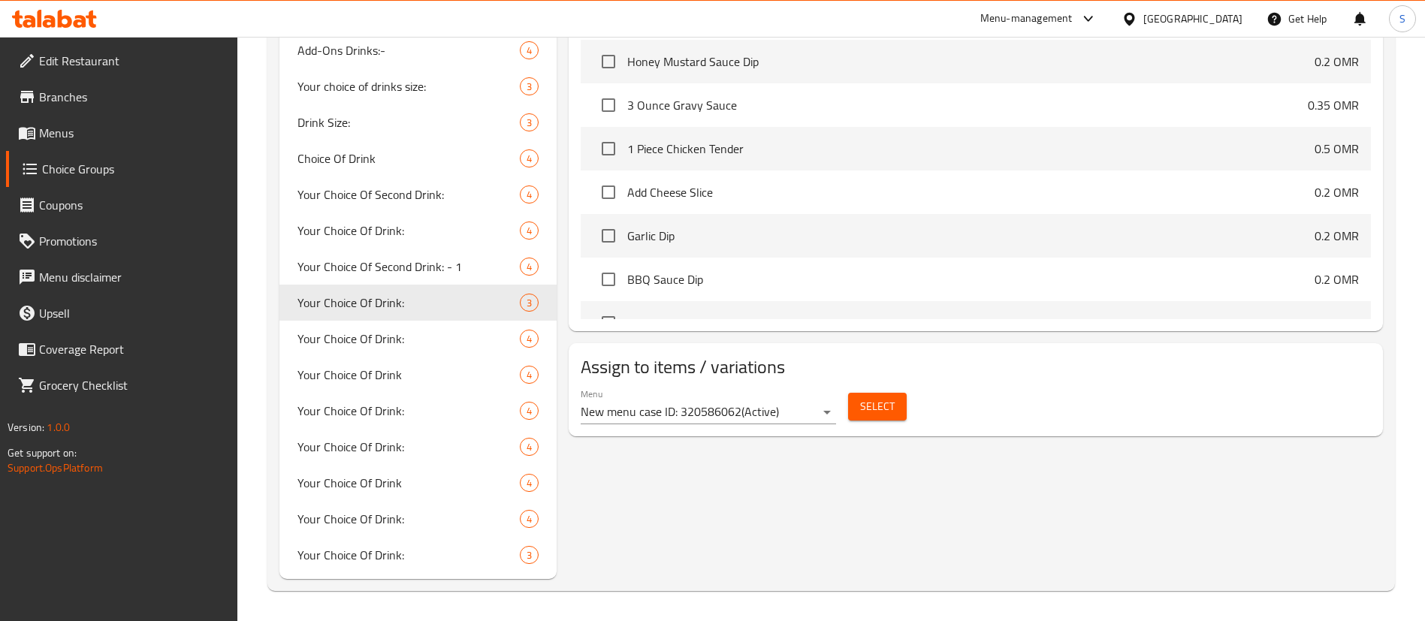
type input "Your Choice Of Drink:"
click at [869, 397] on span "Select" at bounding box center [877, 406] width 35 height 19
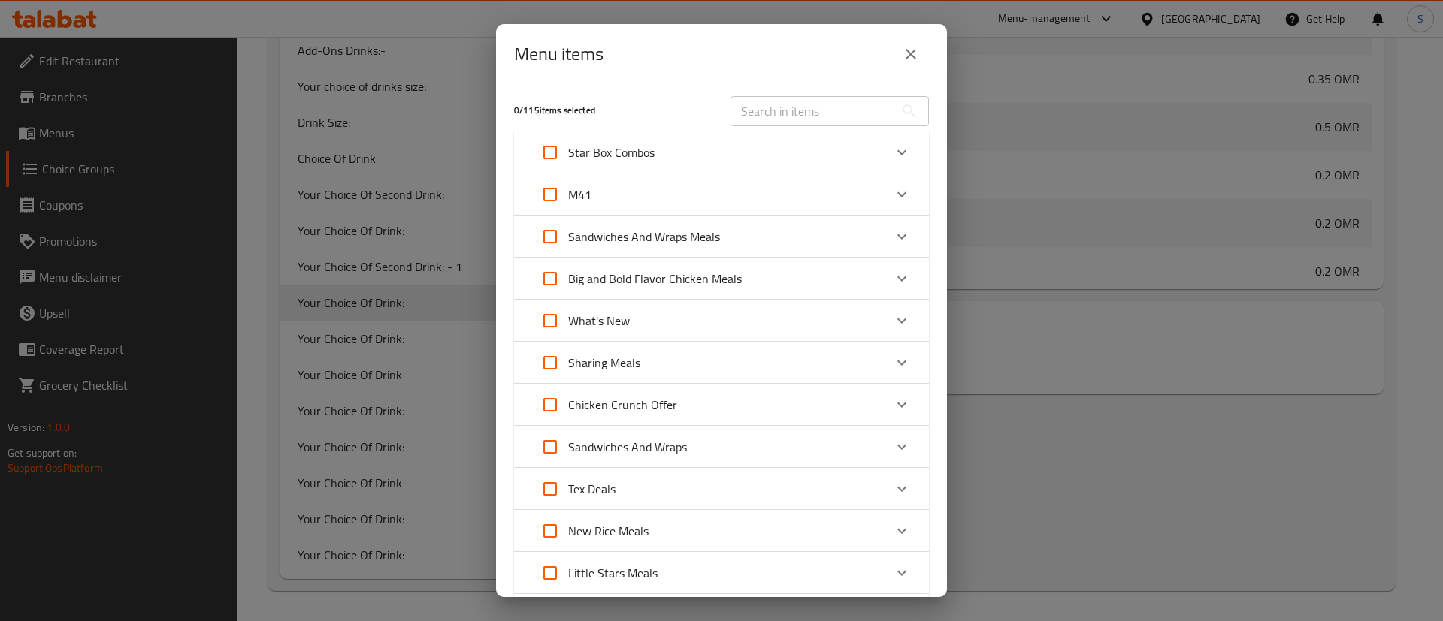
click at [893, 199] on icon "Expand" at bounding box center [902, 195] width 18 height 18
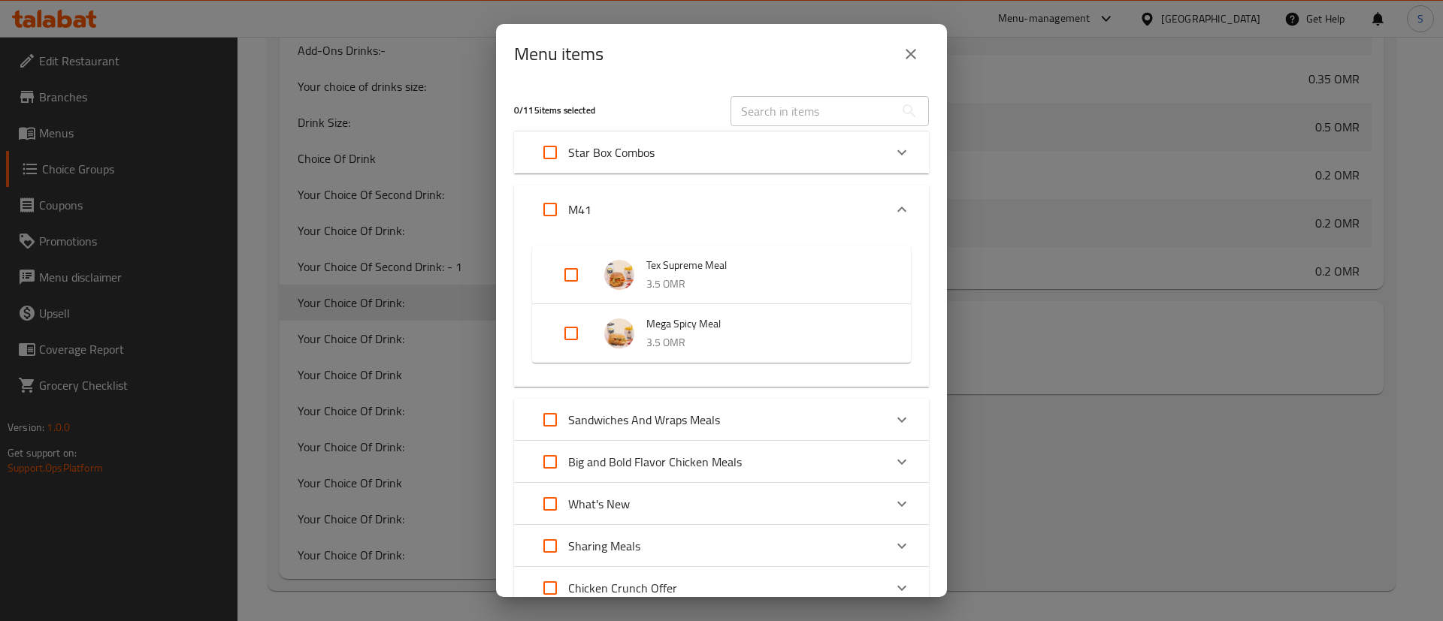
click at [905, 47] on icon "close" at bounding box center [911, 54] width 18 height 18
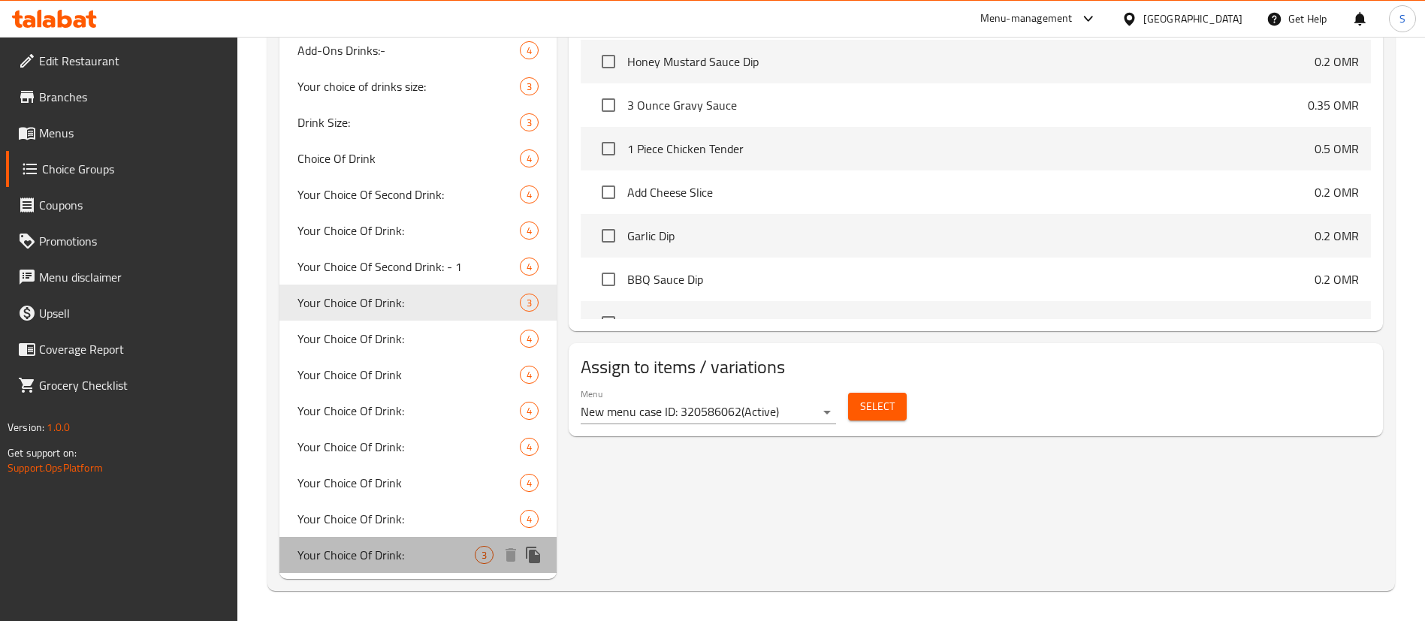
click at [402, 546] on span "Your Choice Of Drink:" at bounding box center [386, 555] width 177 height 18
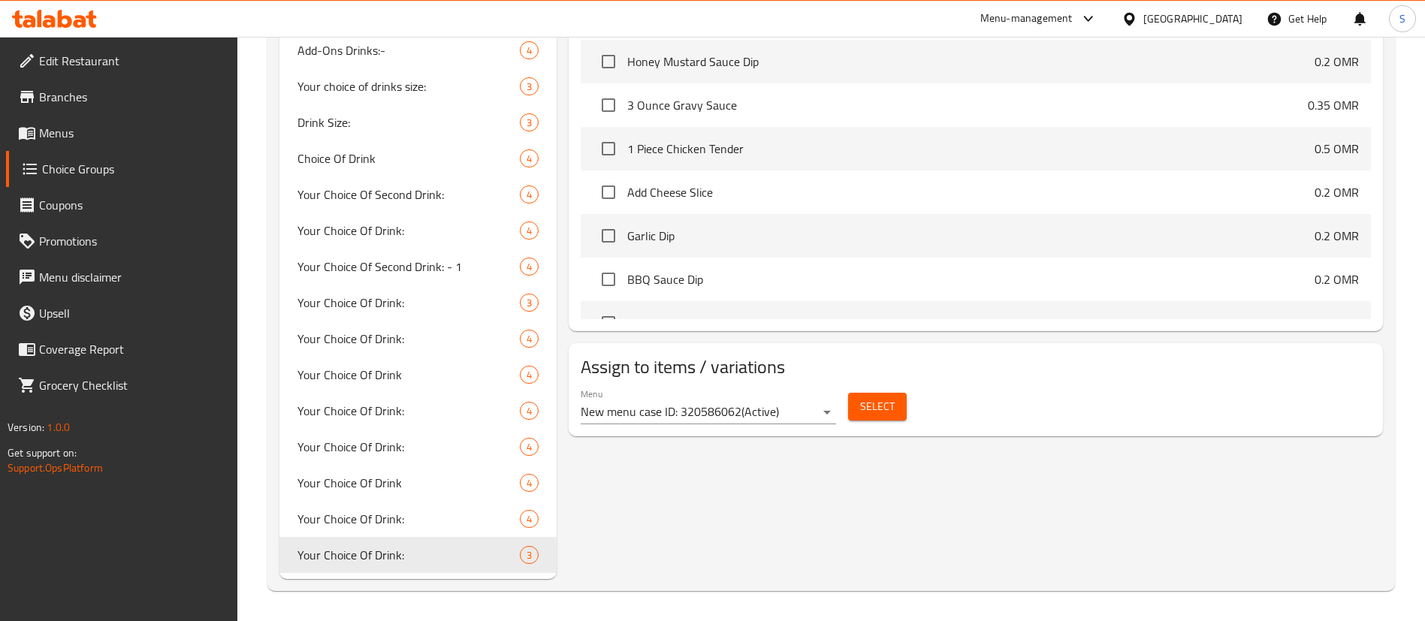
type input "إختيارك من المشروب:"
click at [878, 397] on span "Select" at bounding box center [877, 406] width 35 height 19
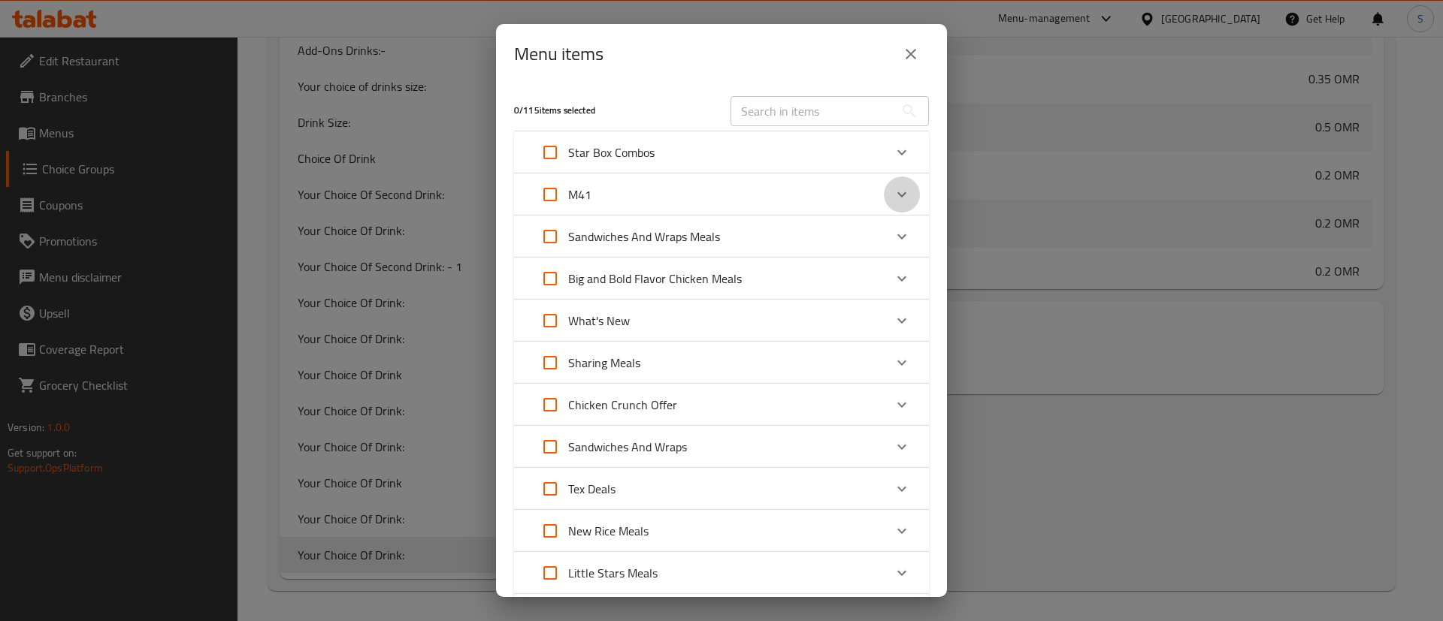
click at [884, 180] on div "Expand" at bounding box center [902, 195] width 36 height 36
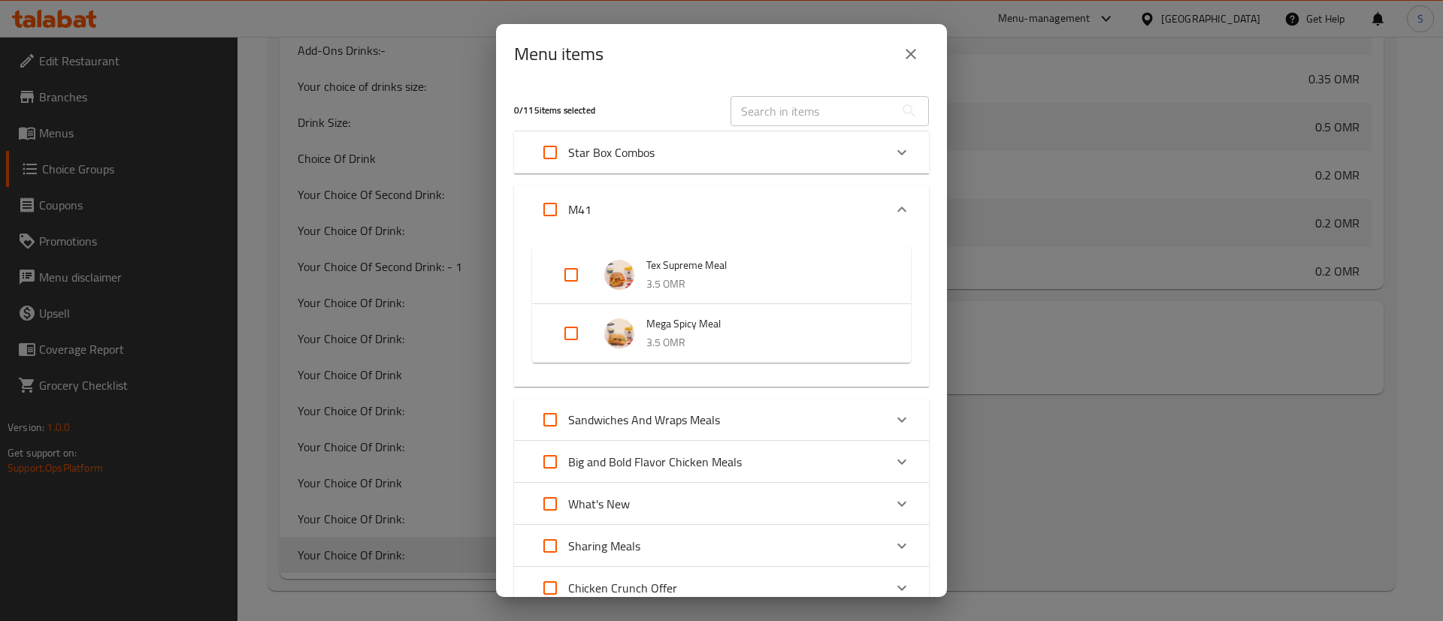
click at [910, 59] on icon "close" at bounding box center [911, 54] width 18 height 18
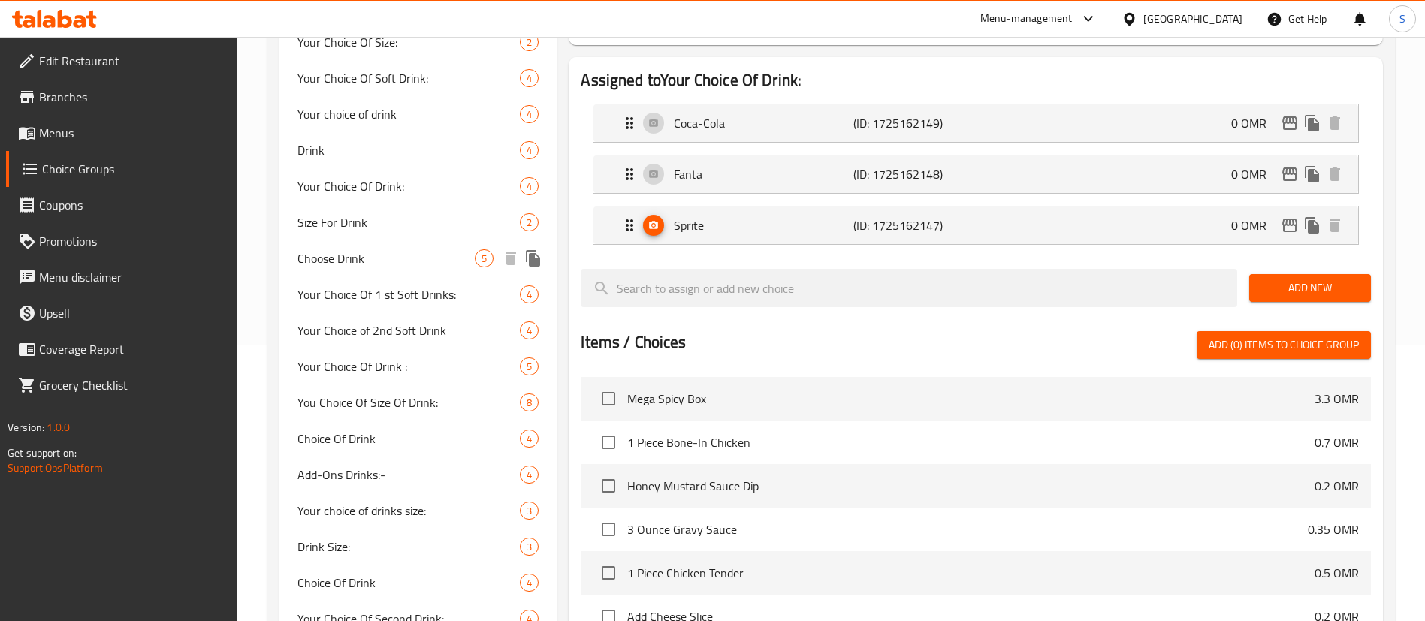
scroll to position [271, 0]
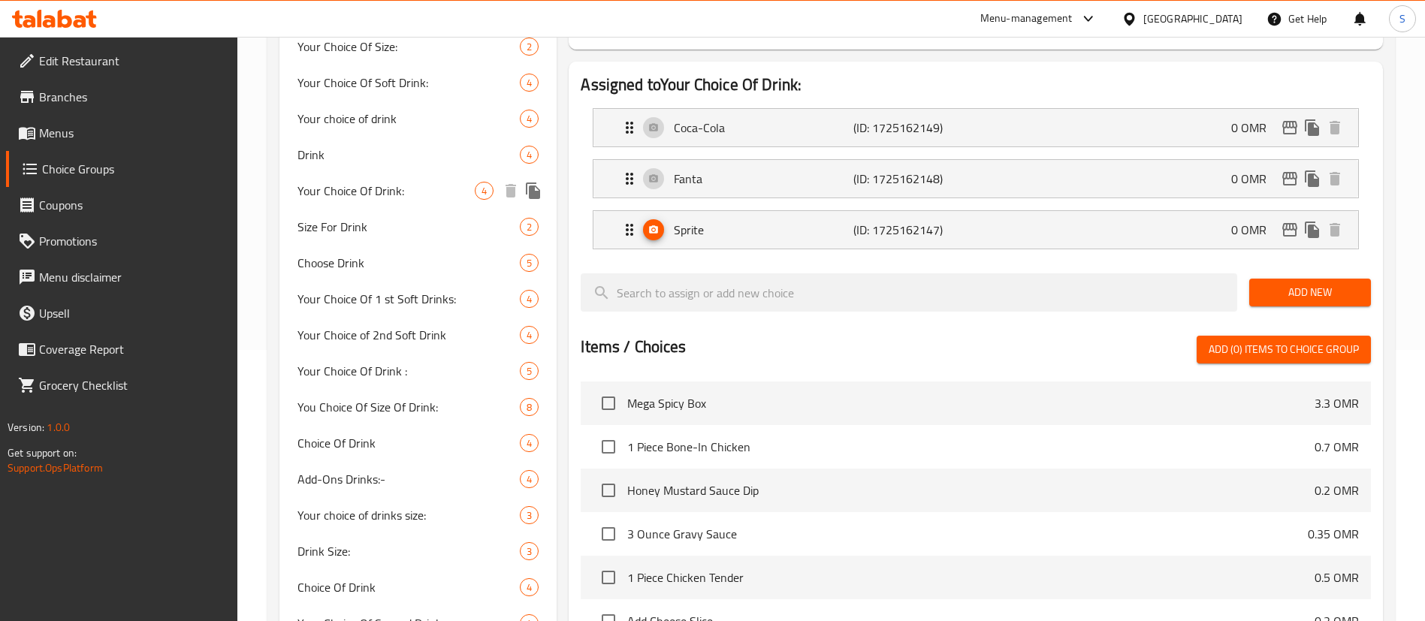
click at [480, 200] on div "Your Choice Of Drink: 4" at bounding box center [418, 191] width 277 height 36
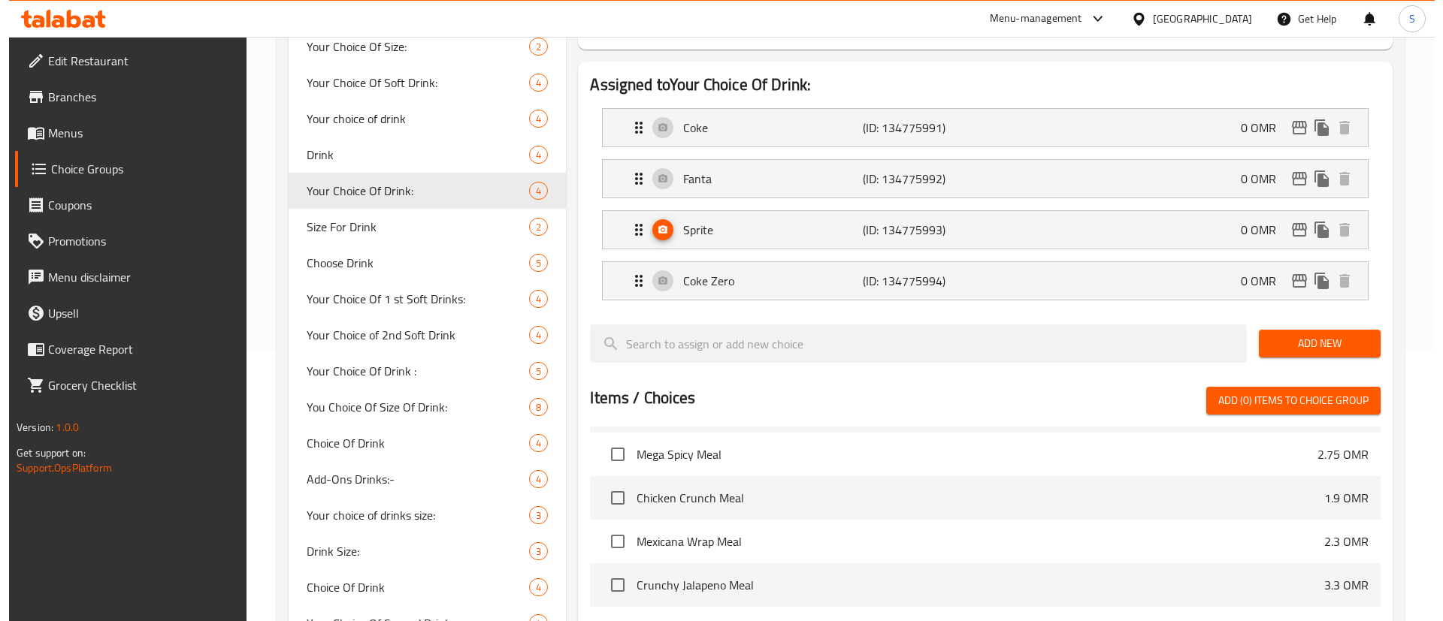
scroll to position [700, 0]
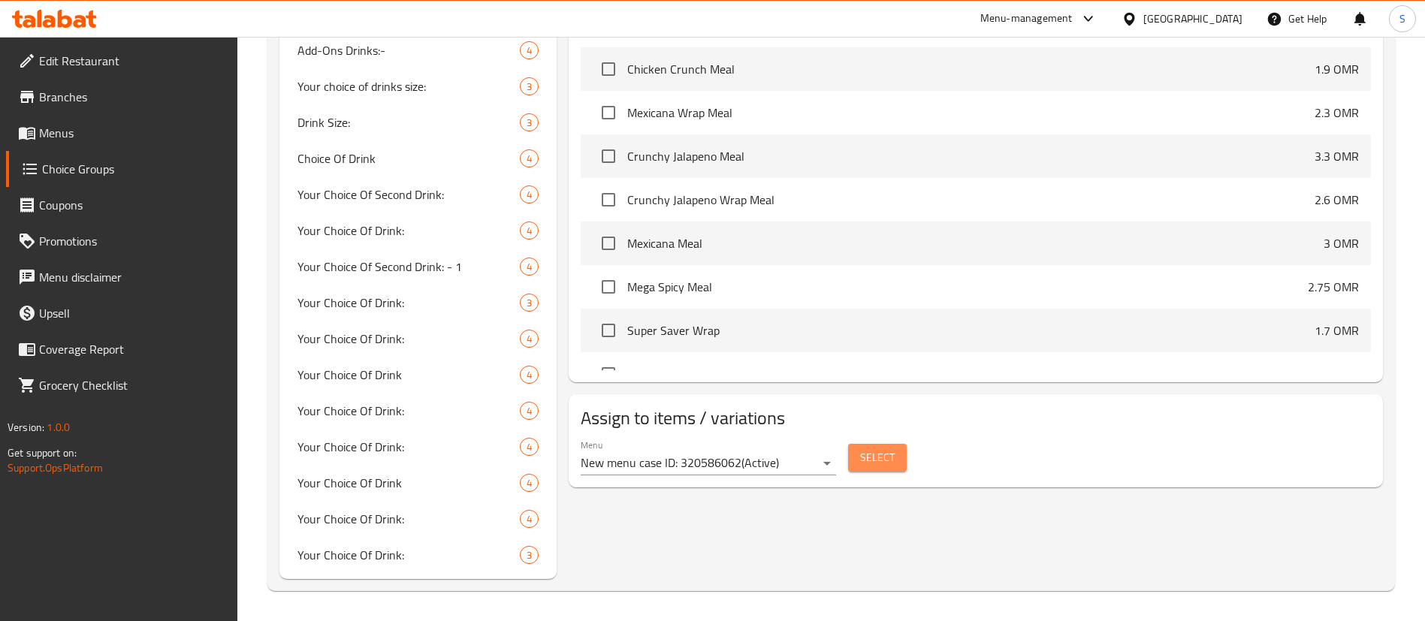
click at [881, 449] on span "Select" at bounding box center [877, 458] width 35 height 19
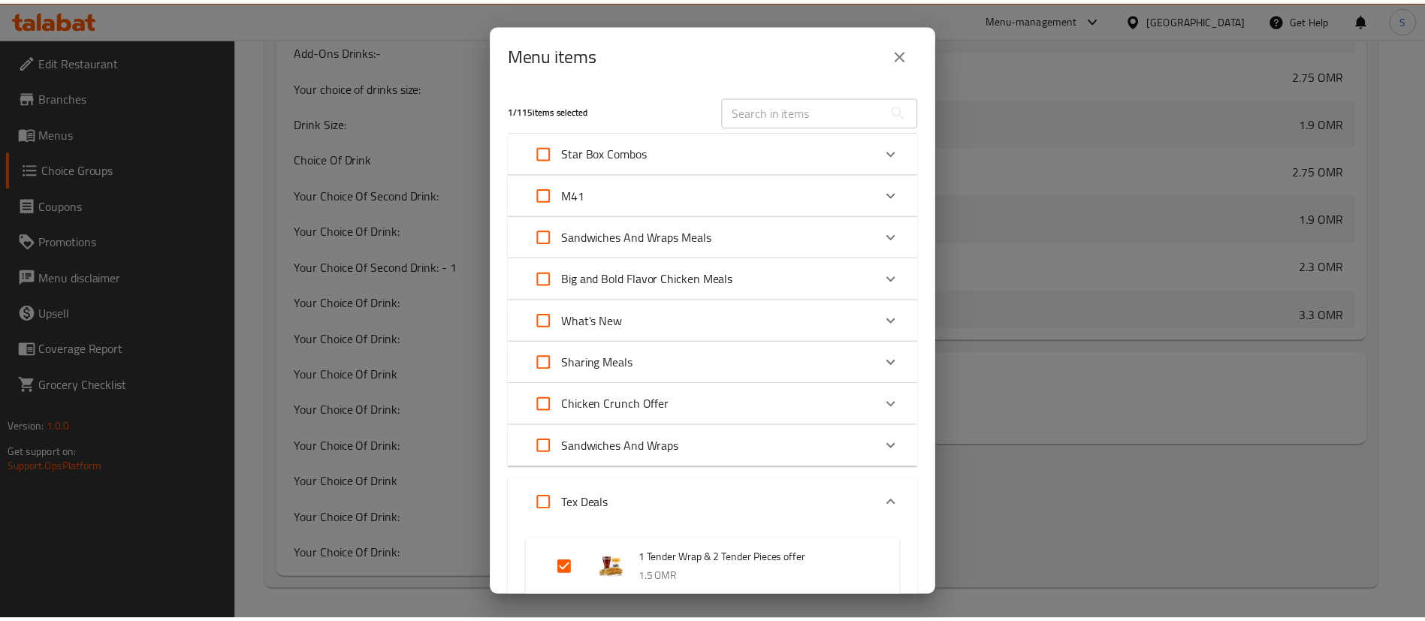
scroll to position [1967, 0]
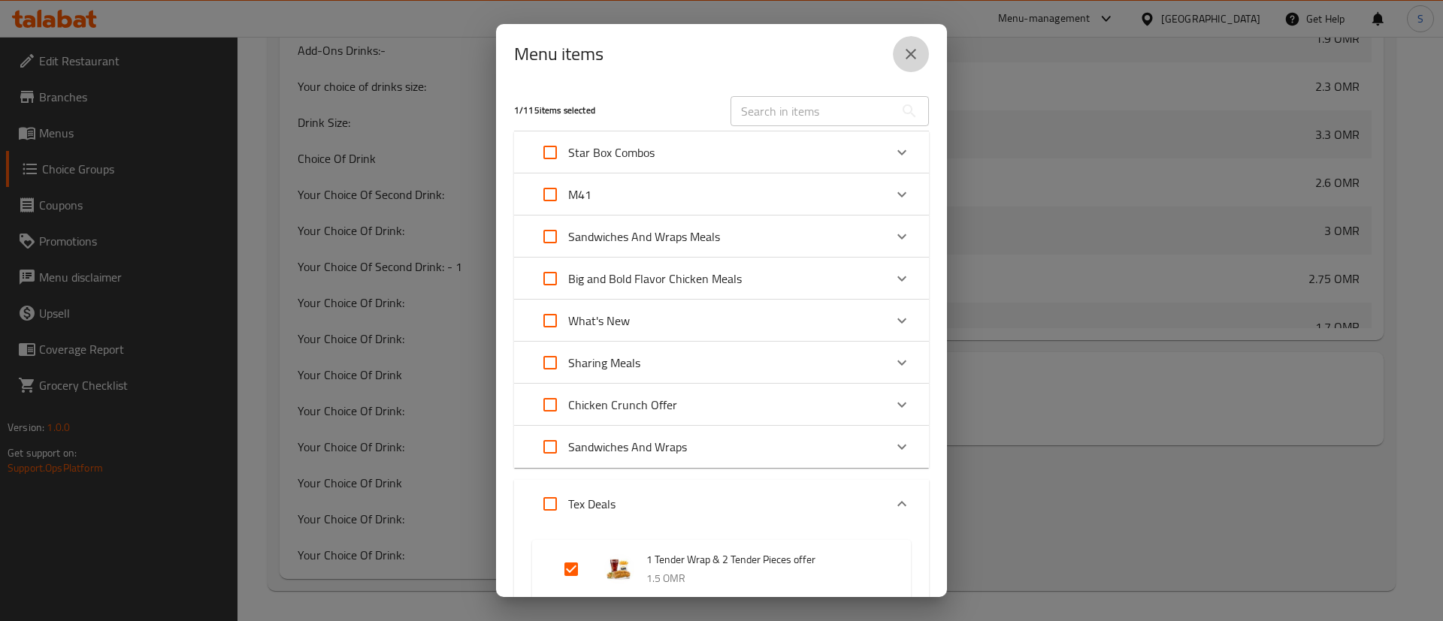
click at [923, 53] on button "close" at bounding box center [911, 54] width 36 height 36
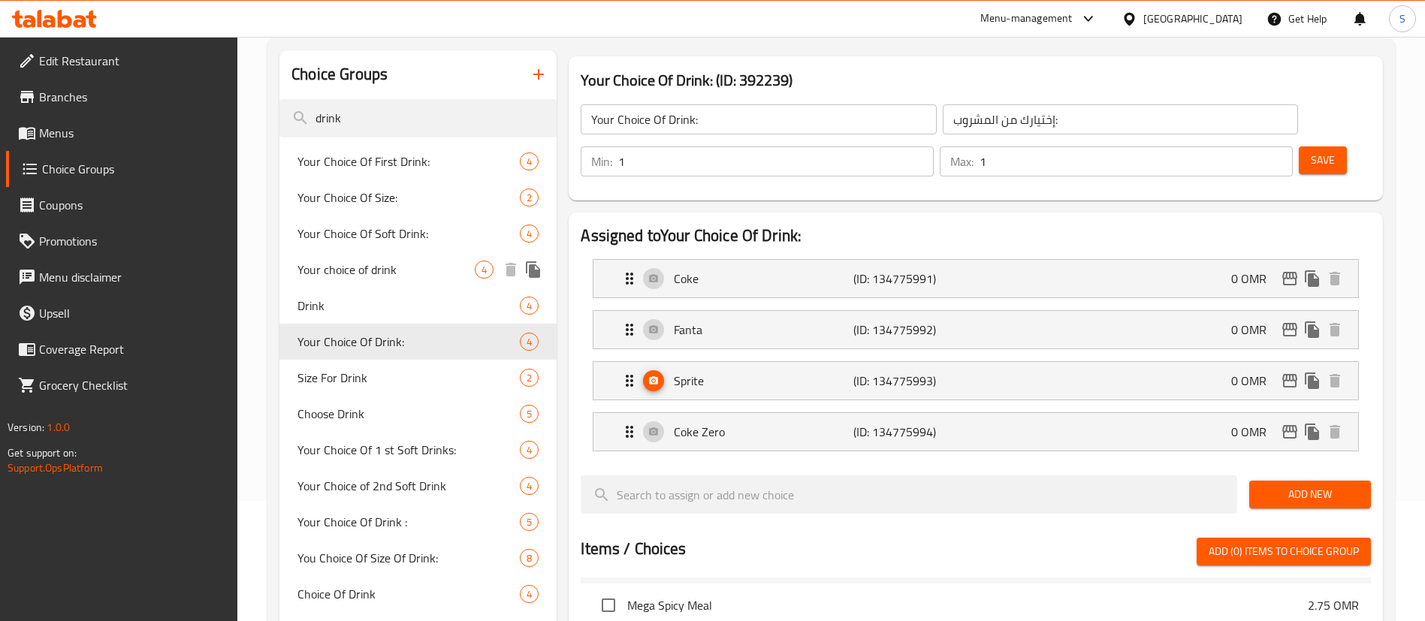
scroll to position [113, 0]
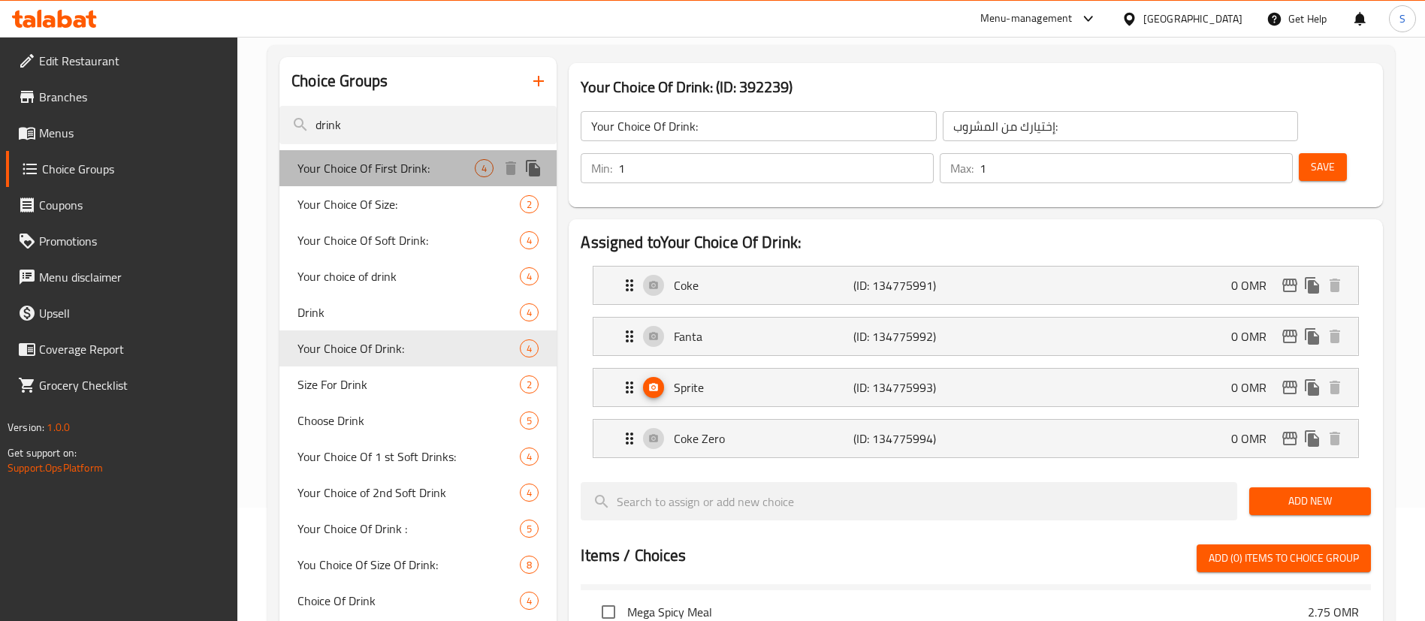
click at [462, 171] on span "Your Choice Of First Drink:" at bounding box center [386, 168] width 177 height 18
type input "Your Choice Of First Drink:"
type input "إختيارك من المشروب الأول:"
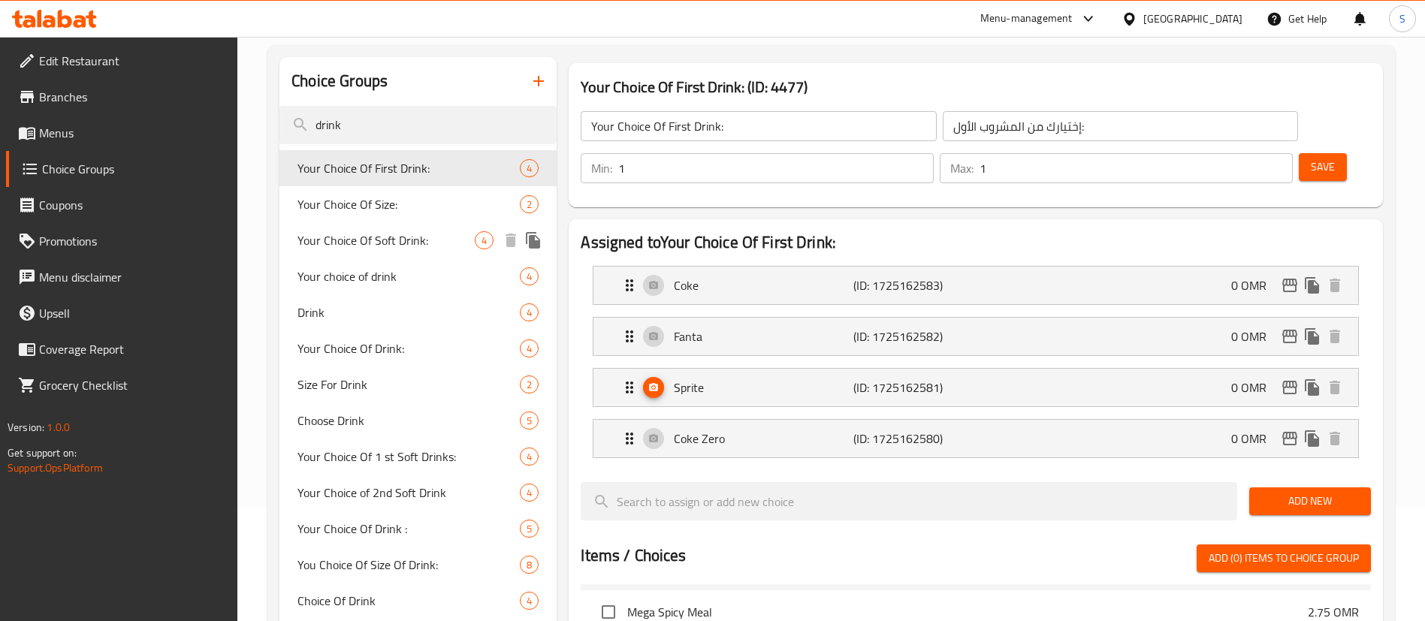
click at [417, 246] on span "Your Choice Of Soft Drink:" at bounding box center [386, 240] width 177 height 18
type input "Your Choice Of Soft Drink:"
type input "إختيارك من المشروب الغازي:"
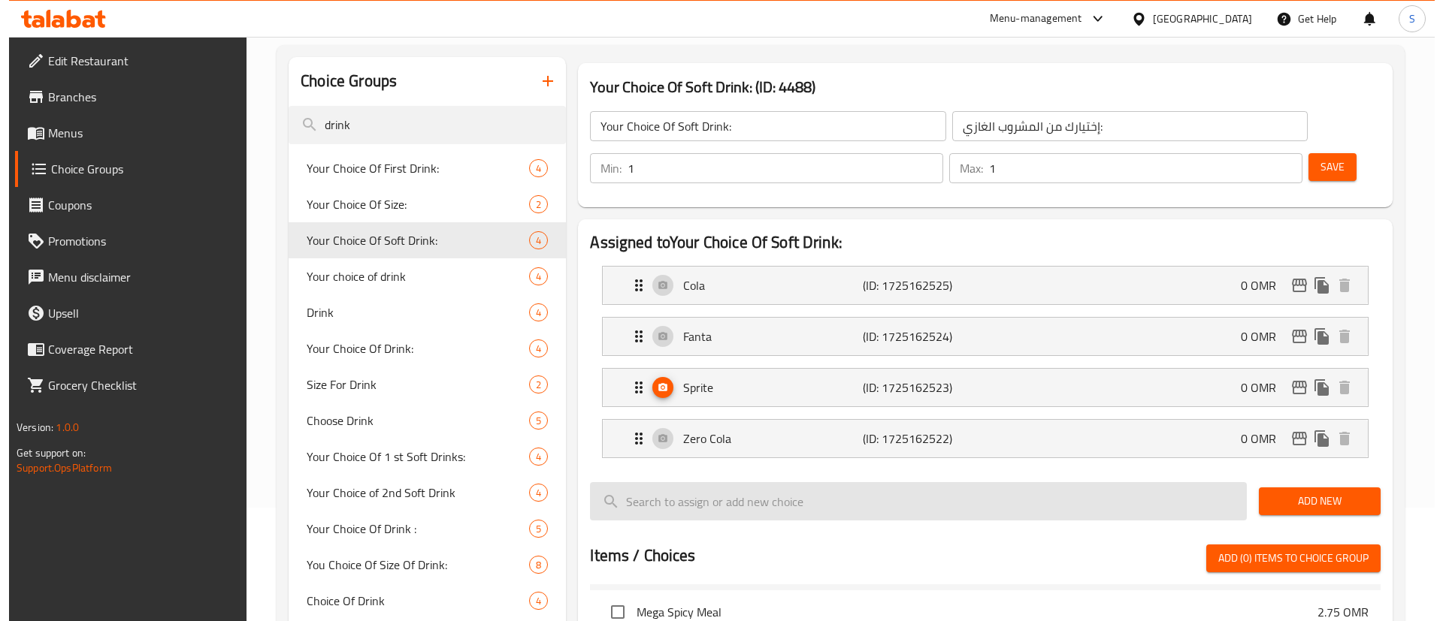
scroll to position [700, 0]
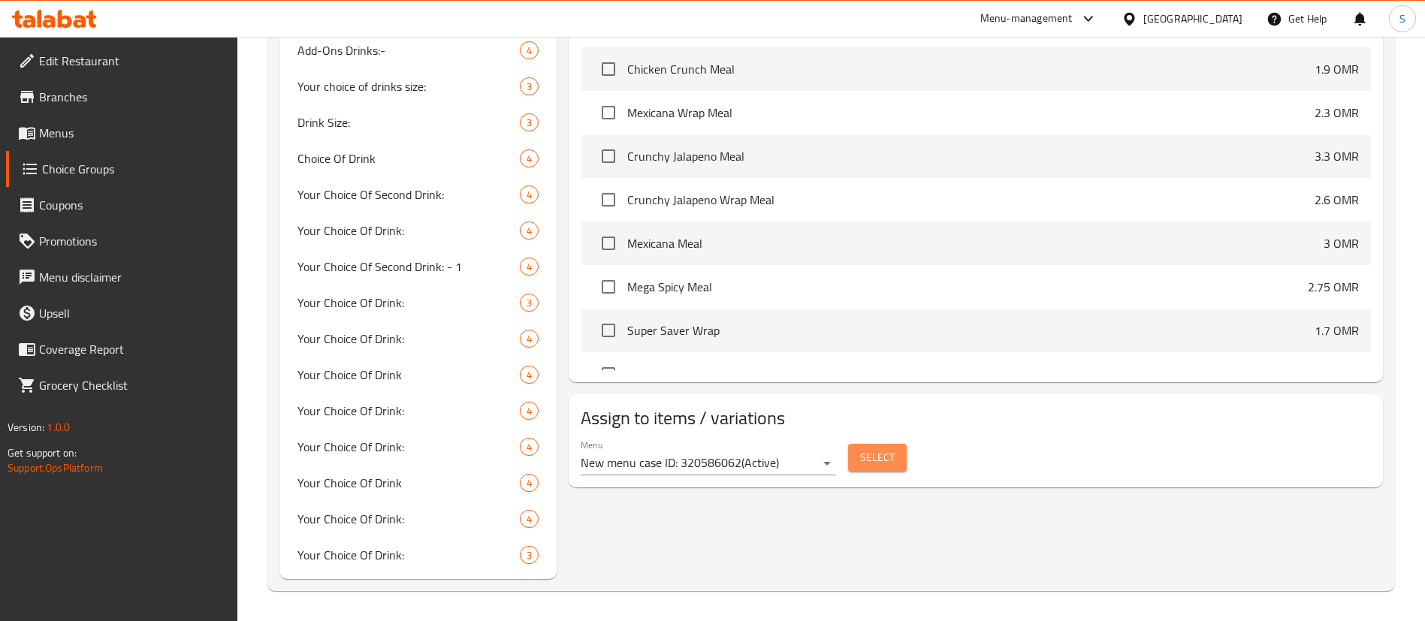
click at [864, 449] on span "Select" at bounding box center [877, 458] width 35 height 19
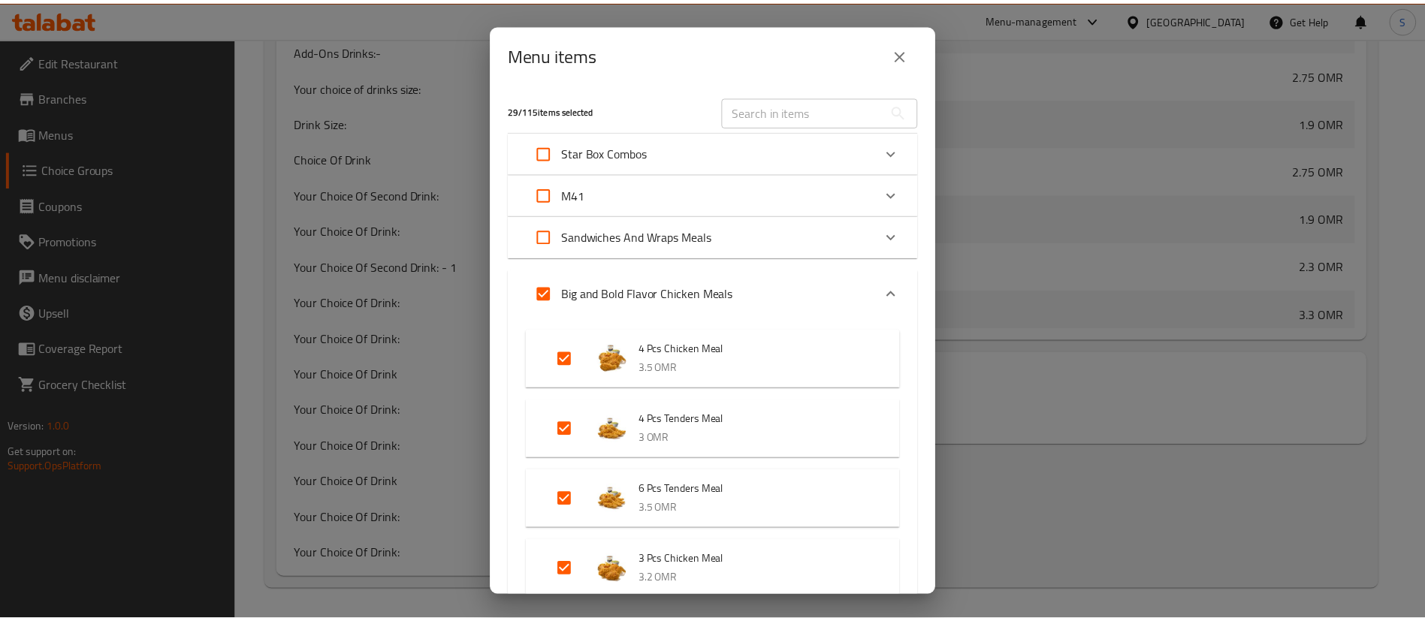
scroll to position [1967, 0]
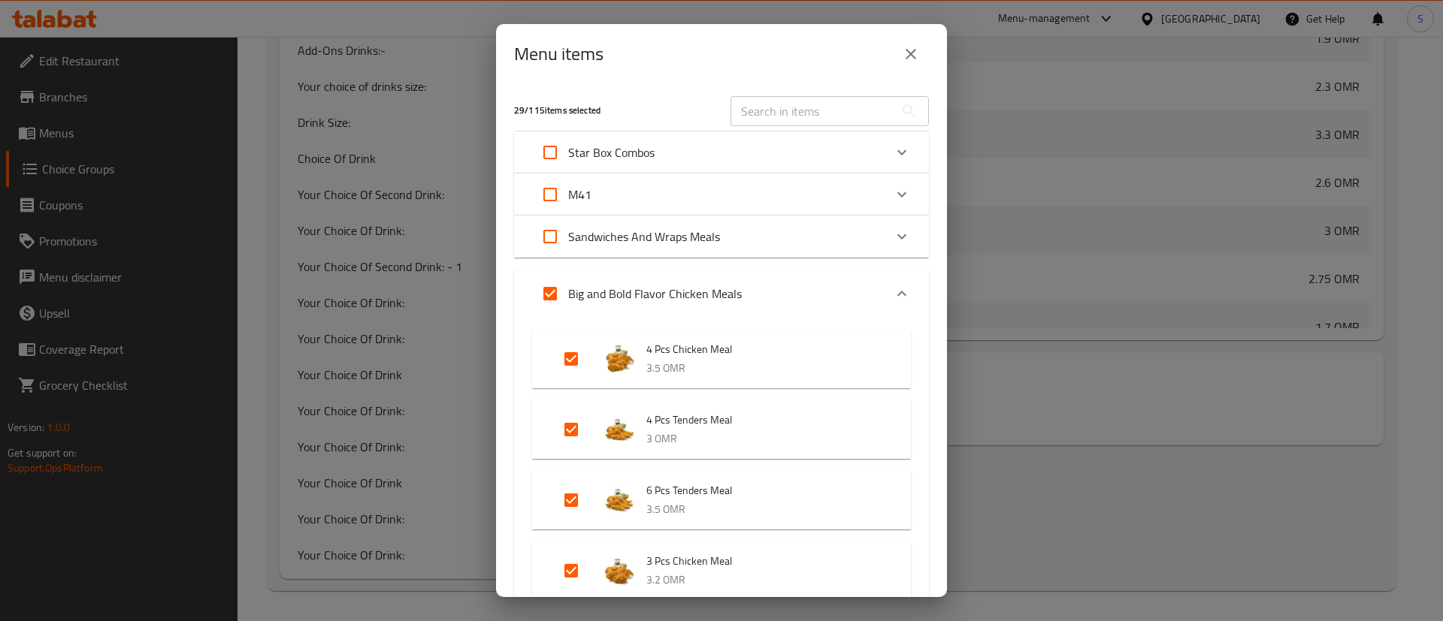
click at [893, 186] on icon "Expand" at bounding box center [902, 195] width 18 height 18
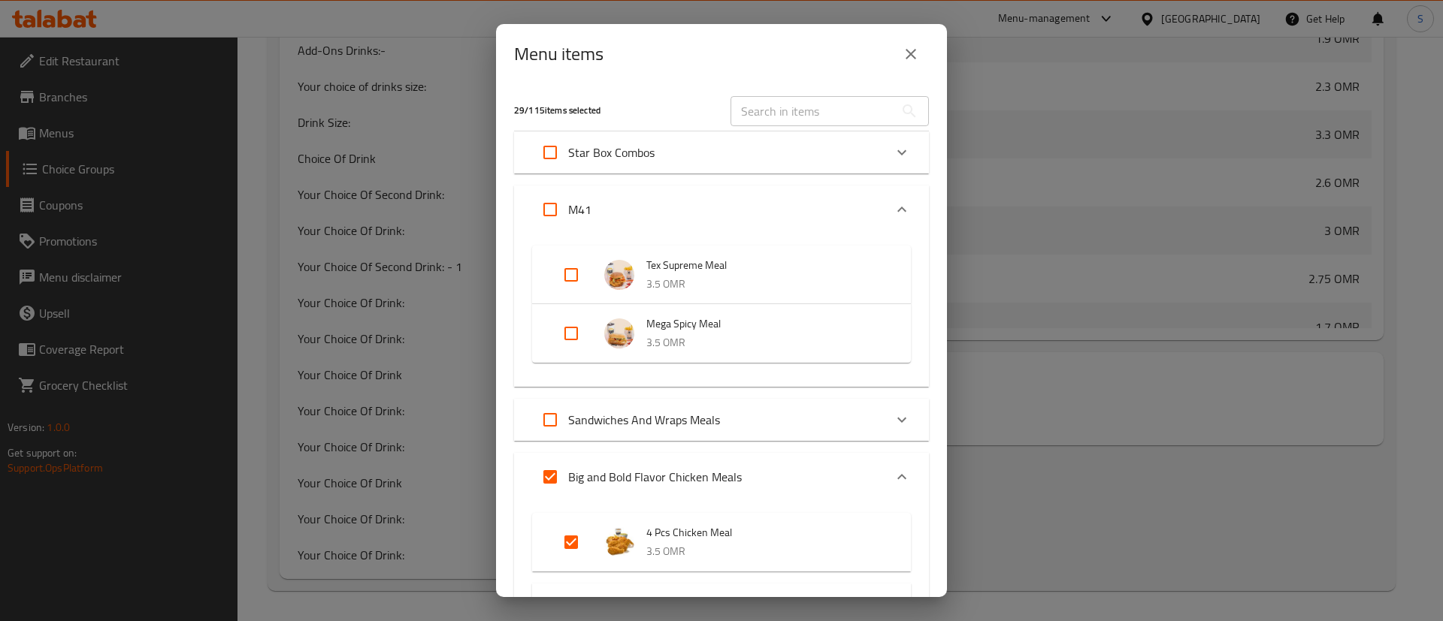
click at [905, 62] on icon "close" at bounding box center [911, 54] width 18 height 18
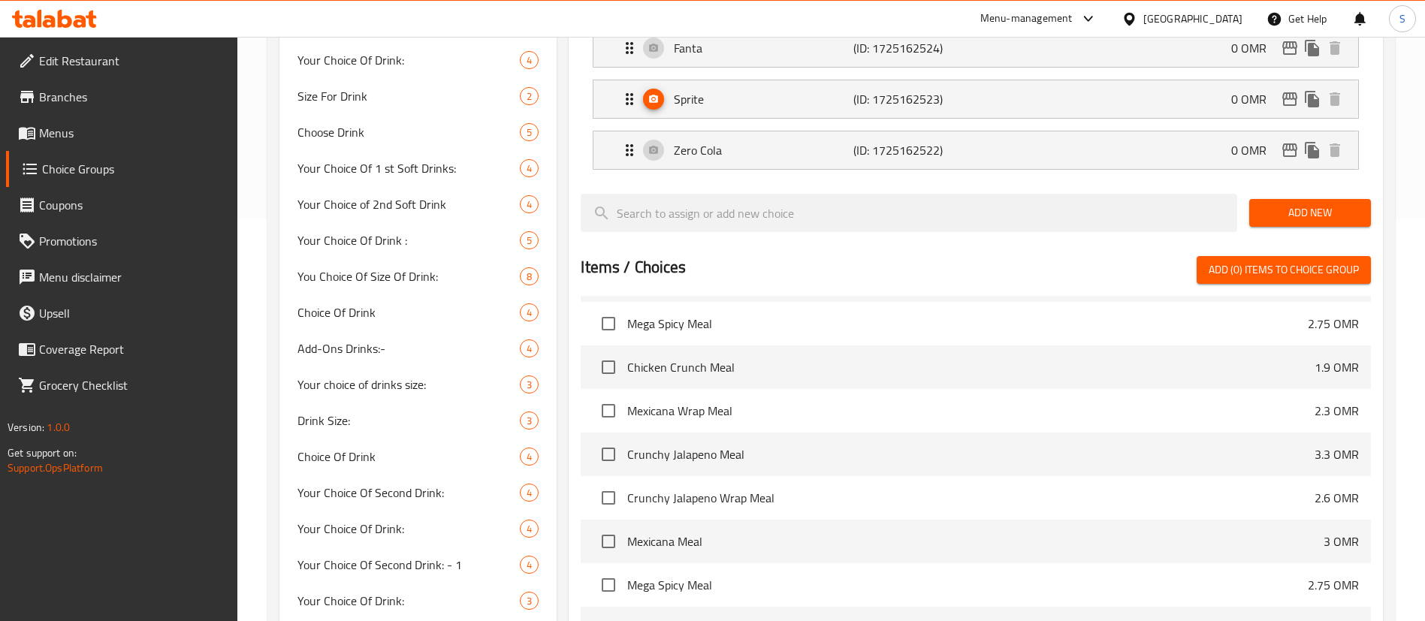
scroll to position [389, 0]
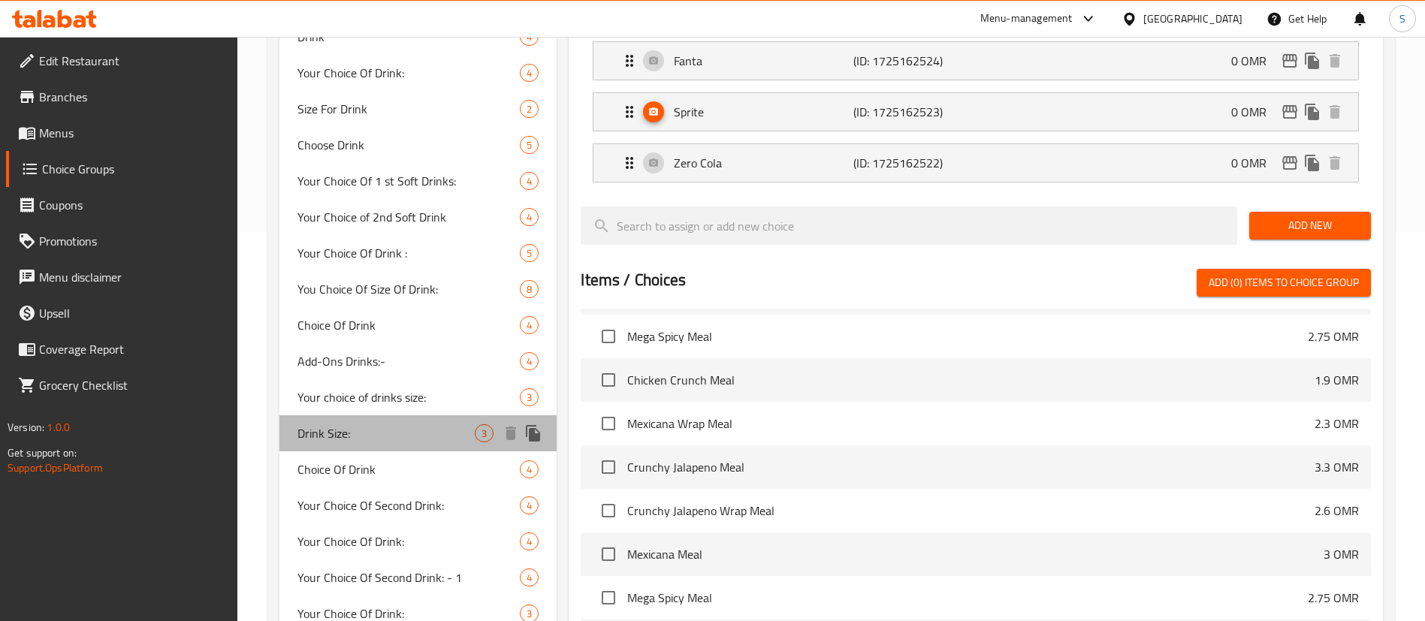
click at [455, 437] on span "Drink Size:" at bounding box center [386, 434] width 177 height 18
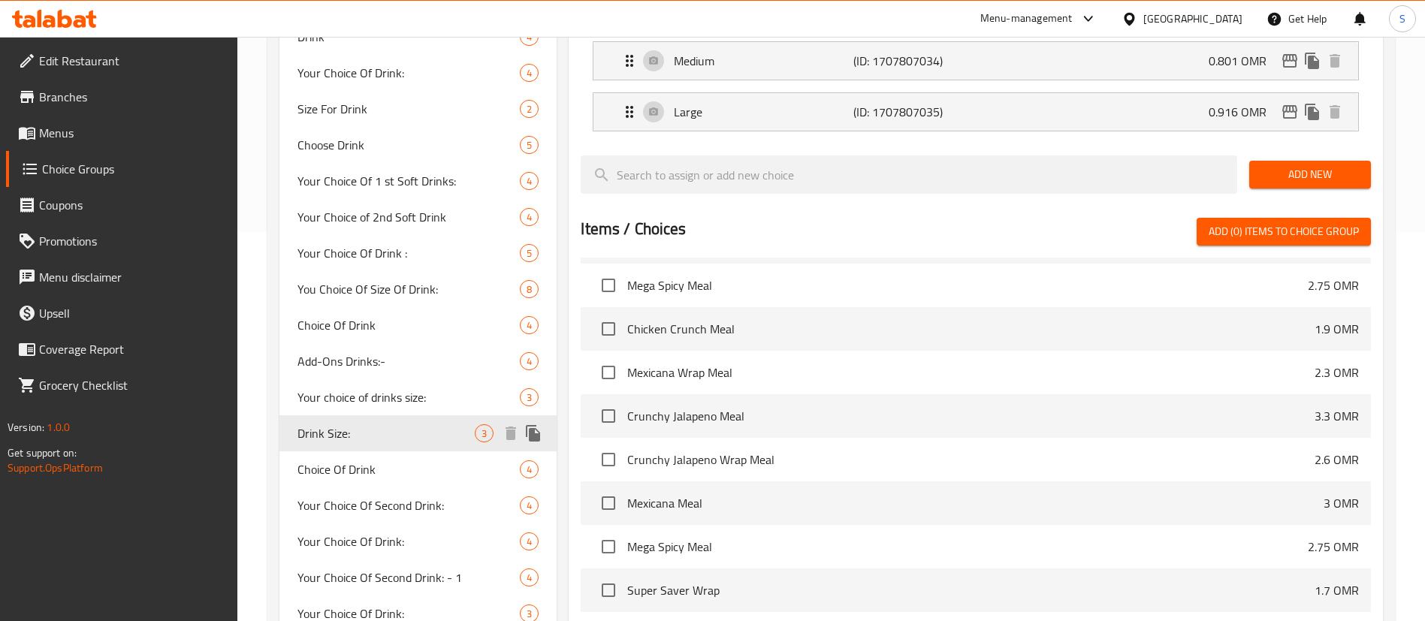
type input "Drink Size:"
type input "حجم المشروبات الغازية:"
type input "3"
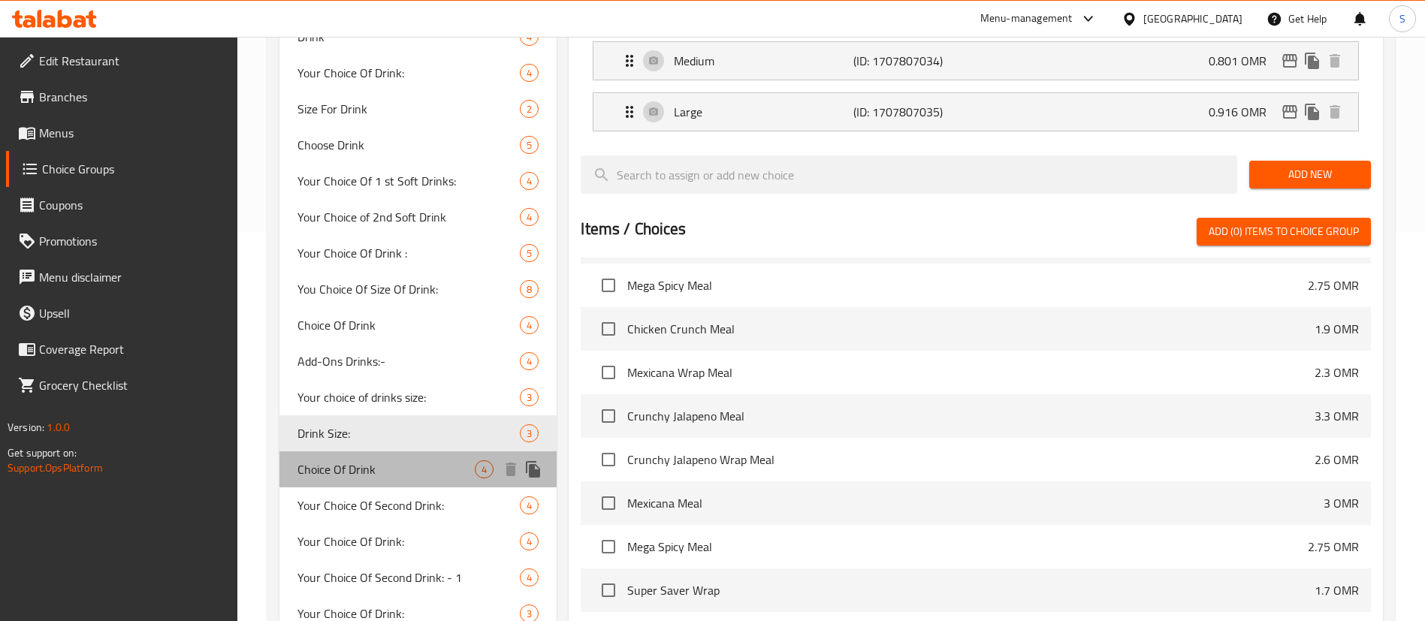
click at [446, 467] on span "Choice Of Drink" at bounding box center [386, 470] width 177 height 18
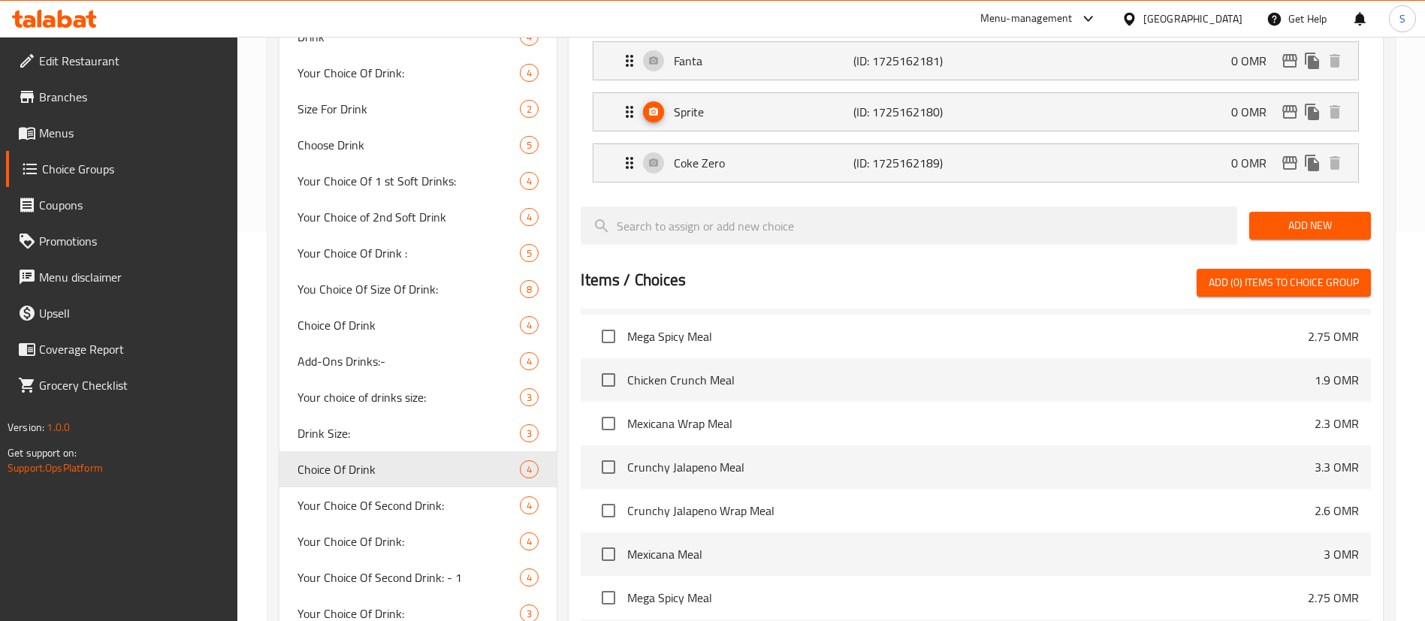
type input "Choice Of Drink"
type input "إختيارك من المشروب:"
type input "1"
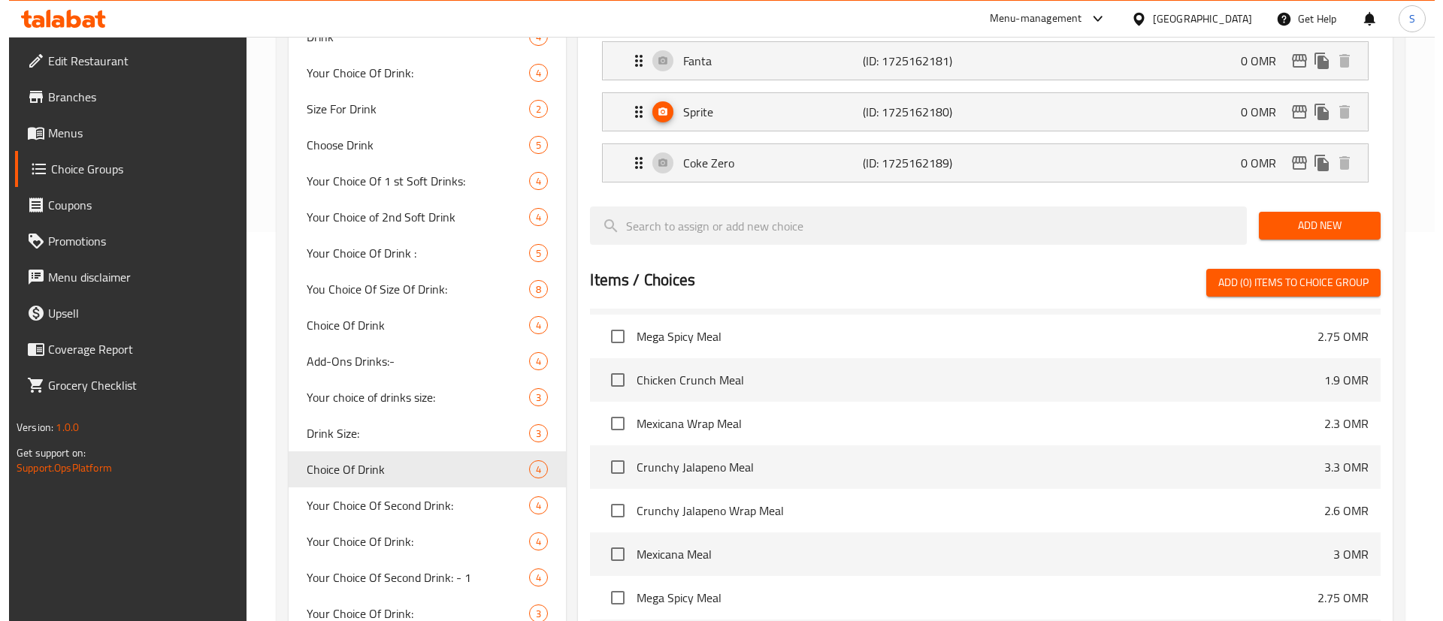
scroll to position [700, 0]
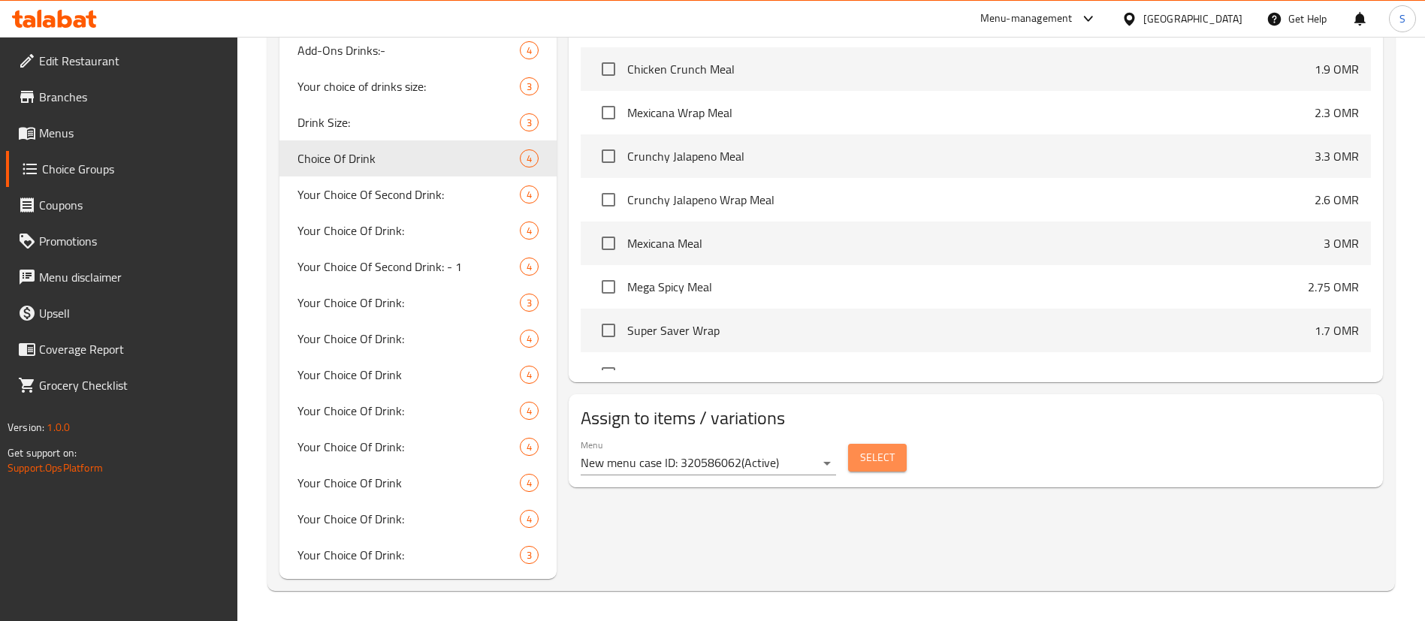
click at [878, 444] on button "Select" at bounding box center [877, 458] width 59 height 28
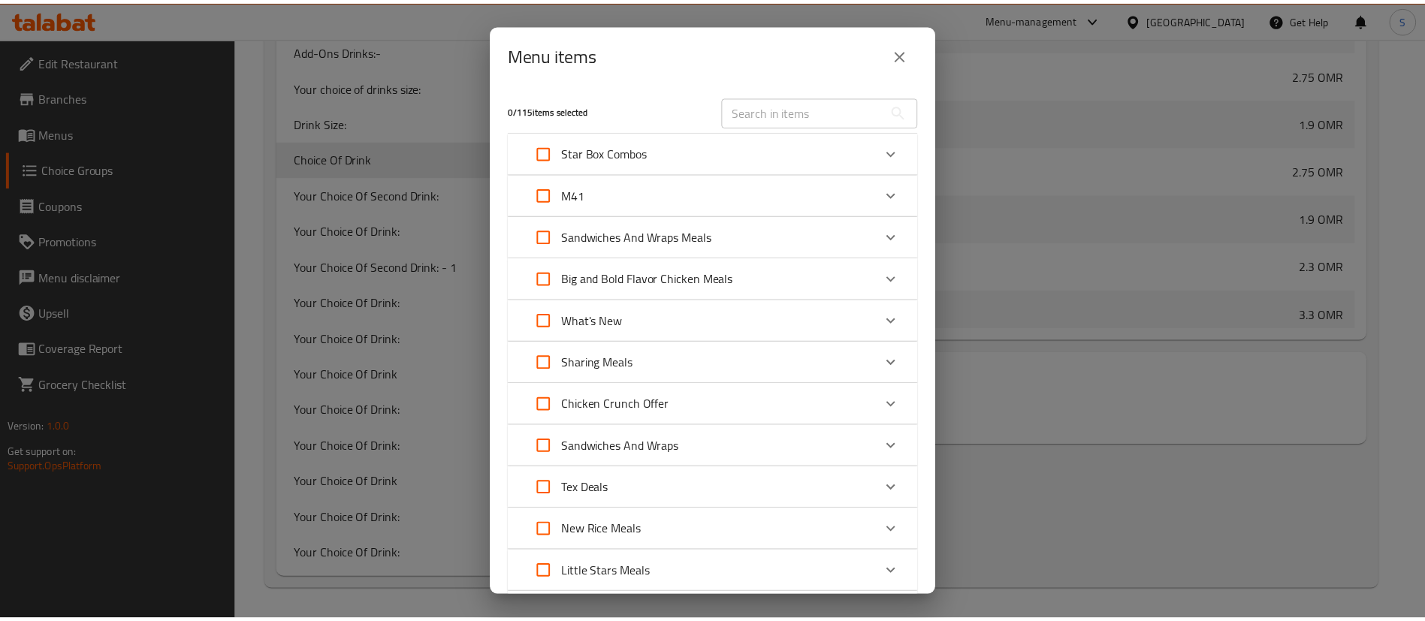
scroll to position [1967, 0]
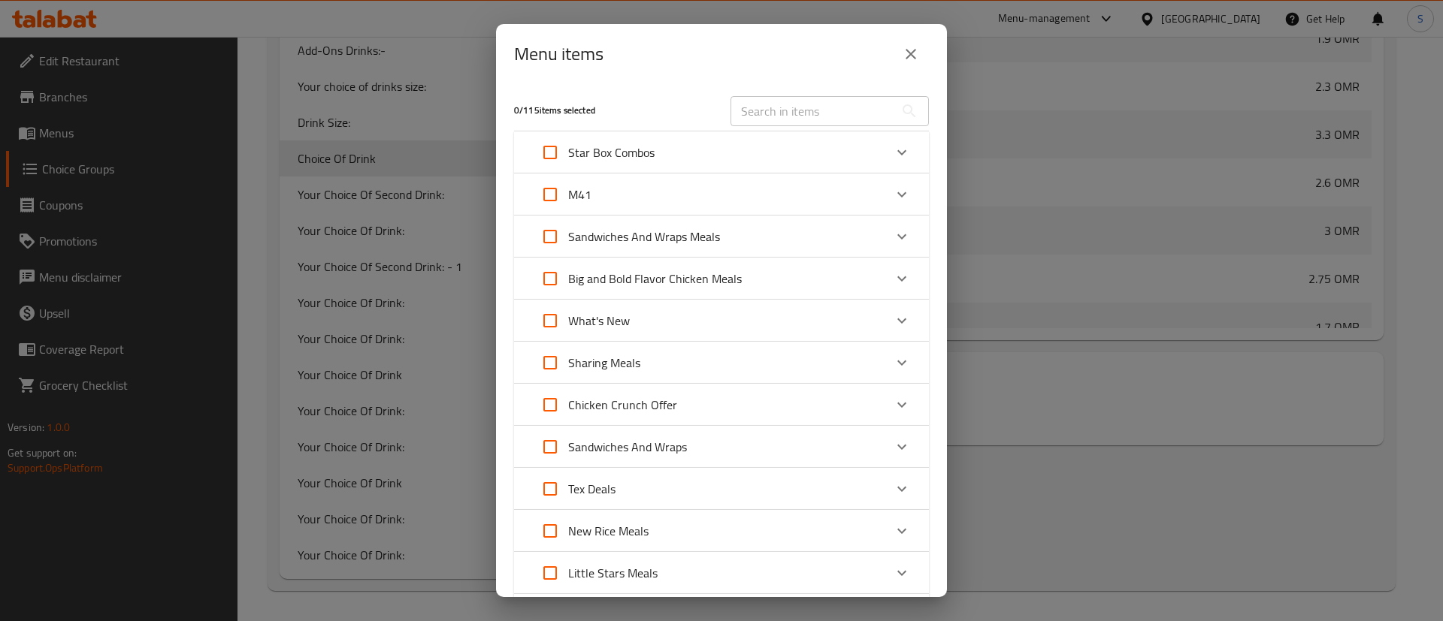
click at [893, 192] on icon "Expand" at bounding box center [902, 195] width 18 height 18
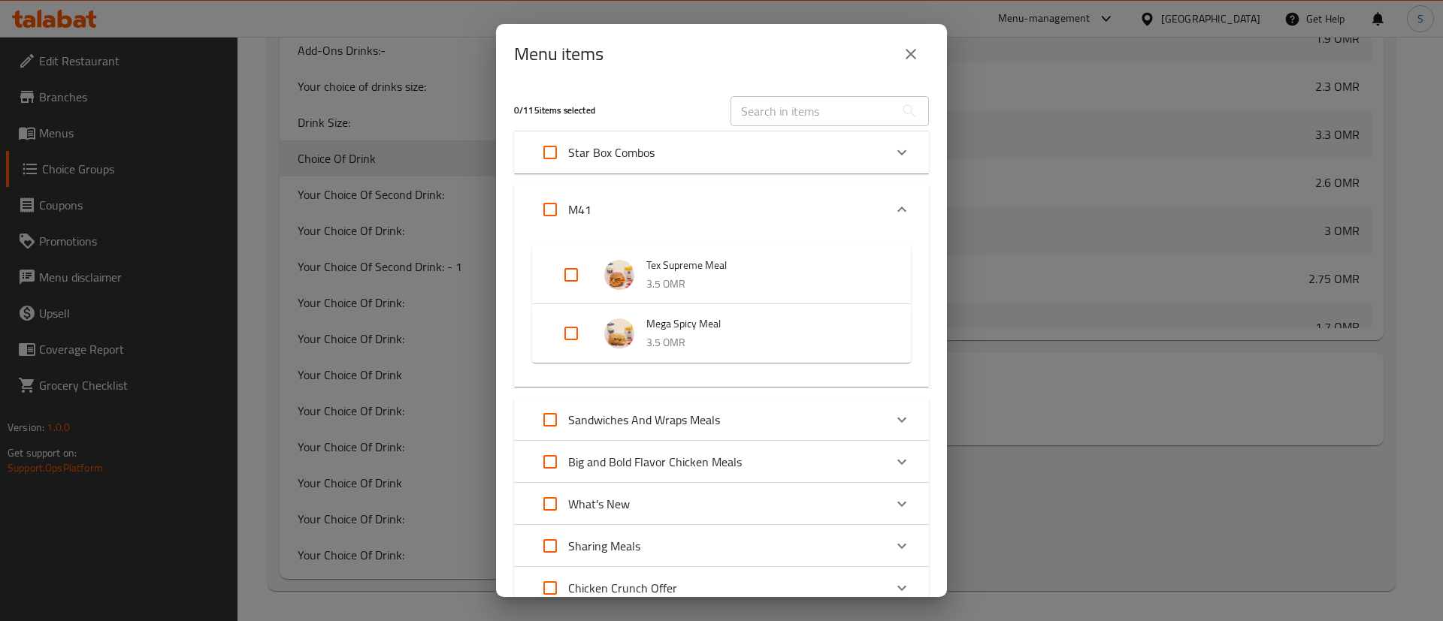
click at [914, 51] on icon "close" at bounding box center [910, 54] width 11 height 11
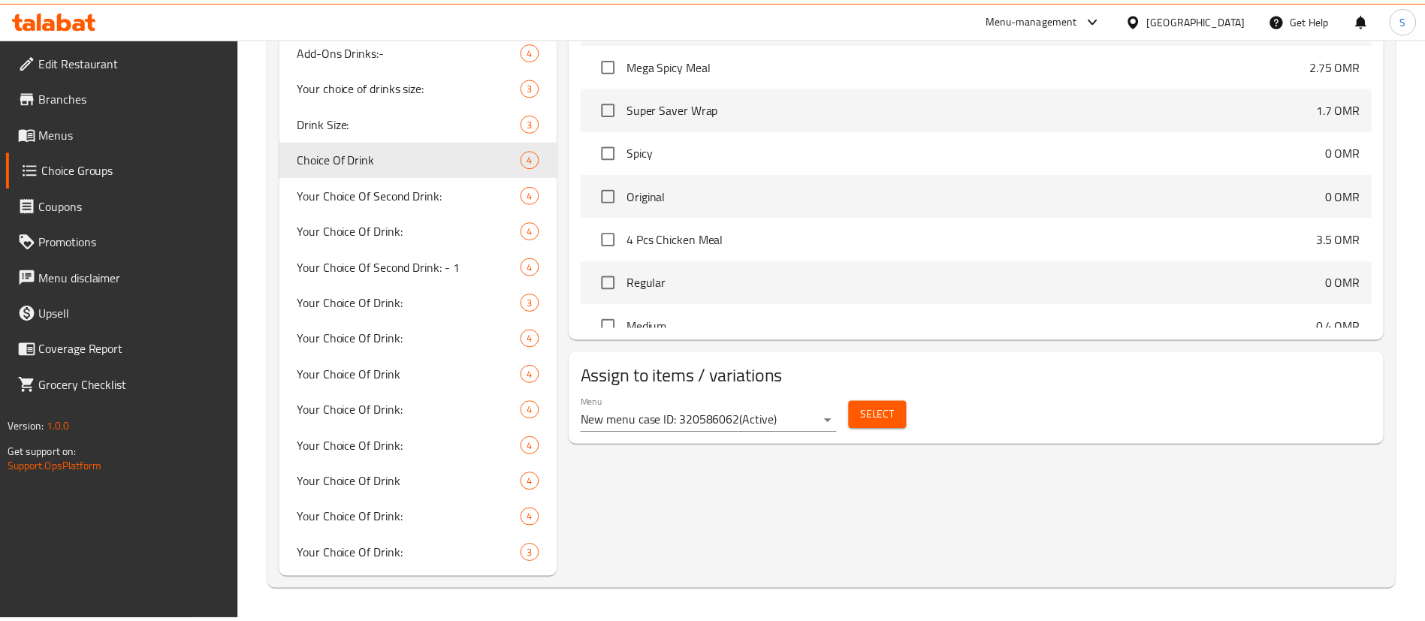
scroll to position [1787, 0]
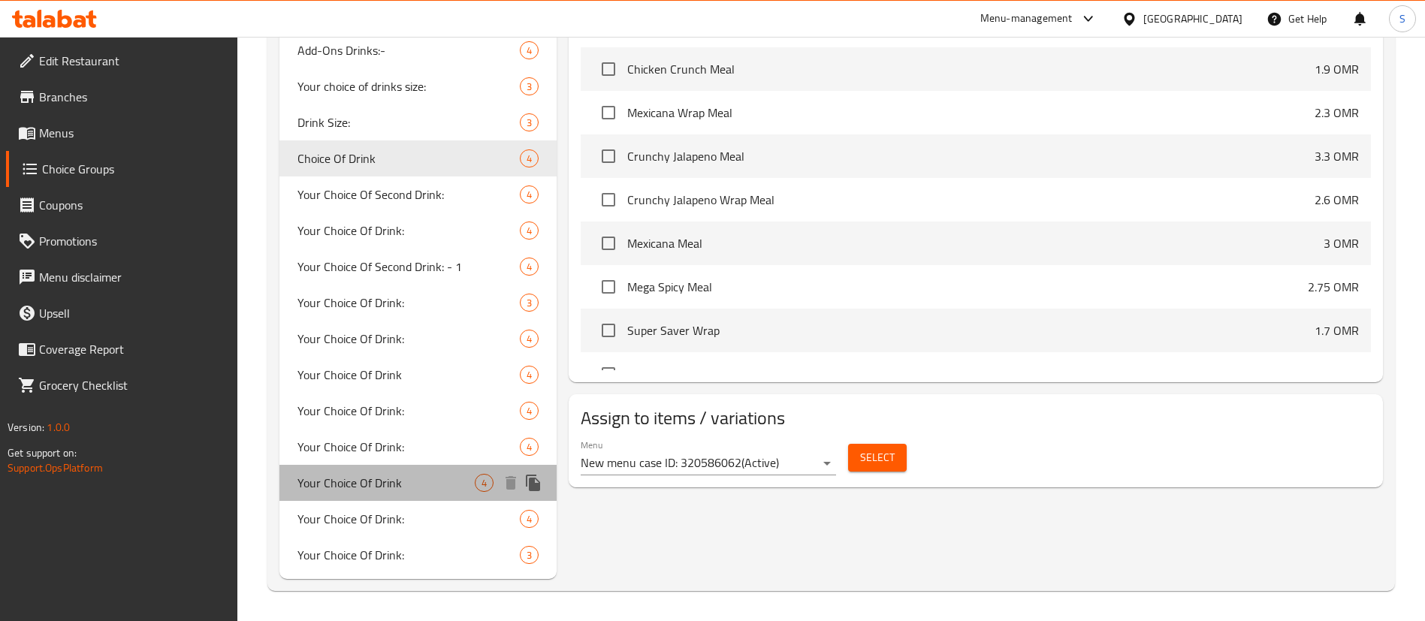
click at [435, 488] on span "Your Choice Of Drink" at bounding box center [386, 483] width 177 height 18
type input "Your Choice Of Drink"
type input "إختيارك من المشروب"
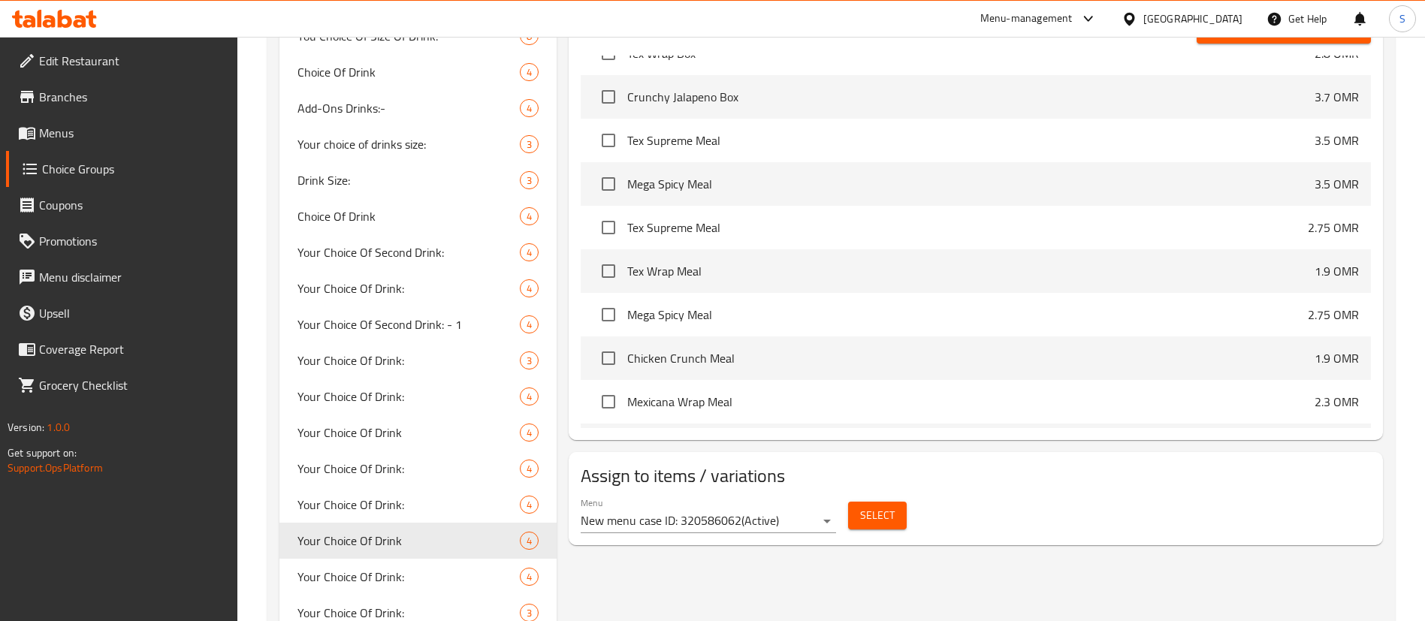
scroll to position [700, 0]
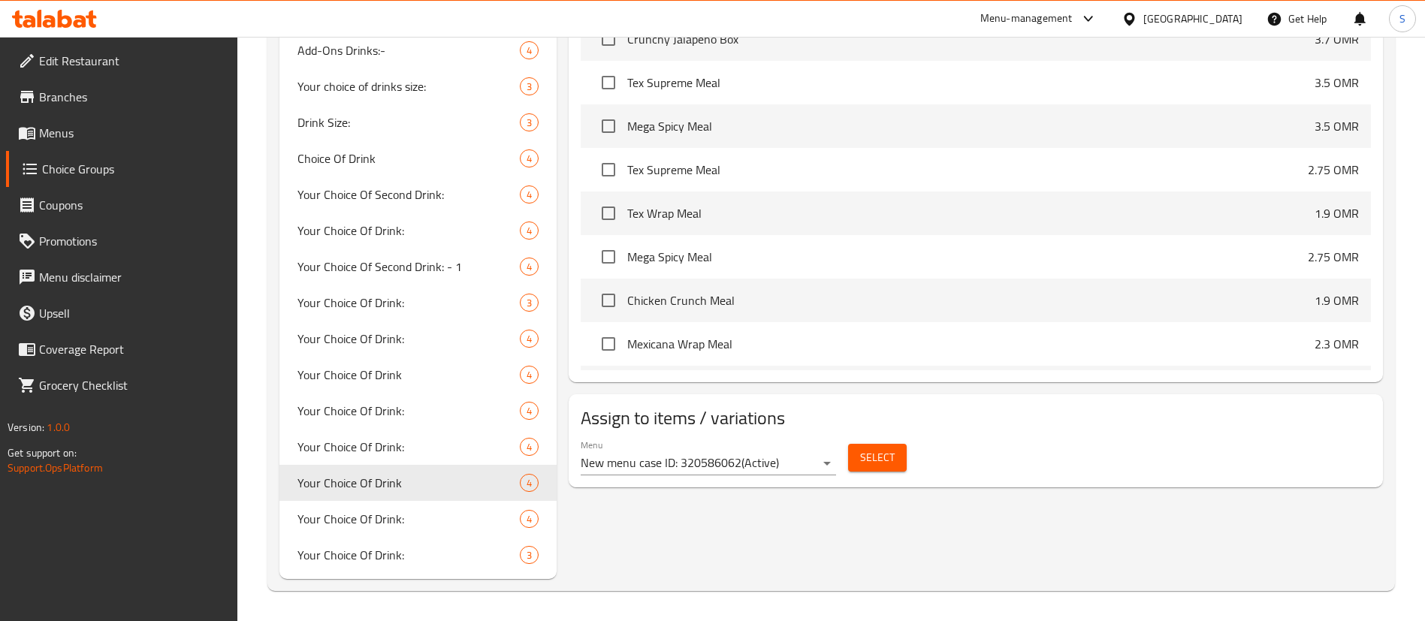
click at [880, 449] on span "Select" at bounding box center [877, 458] width 35 height 19
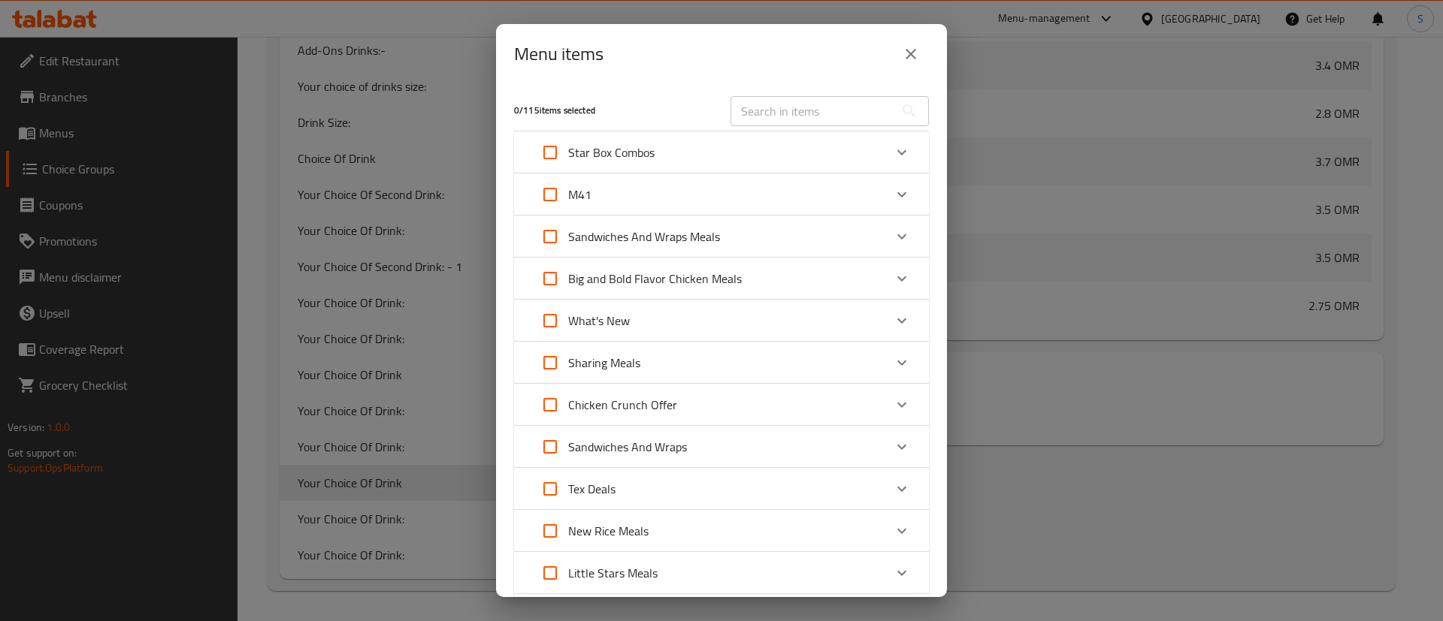
click at [893, 186] on icon "Expand" at bounding box center [902, 195] width 18 height 18
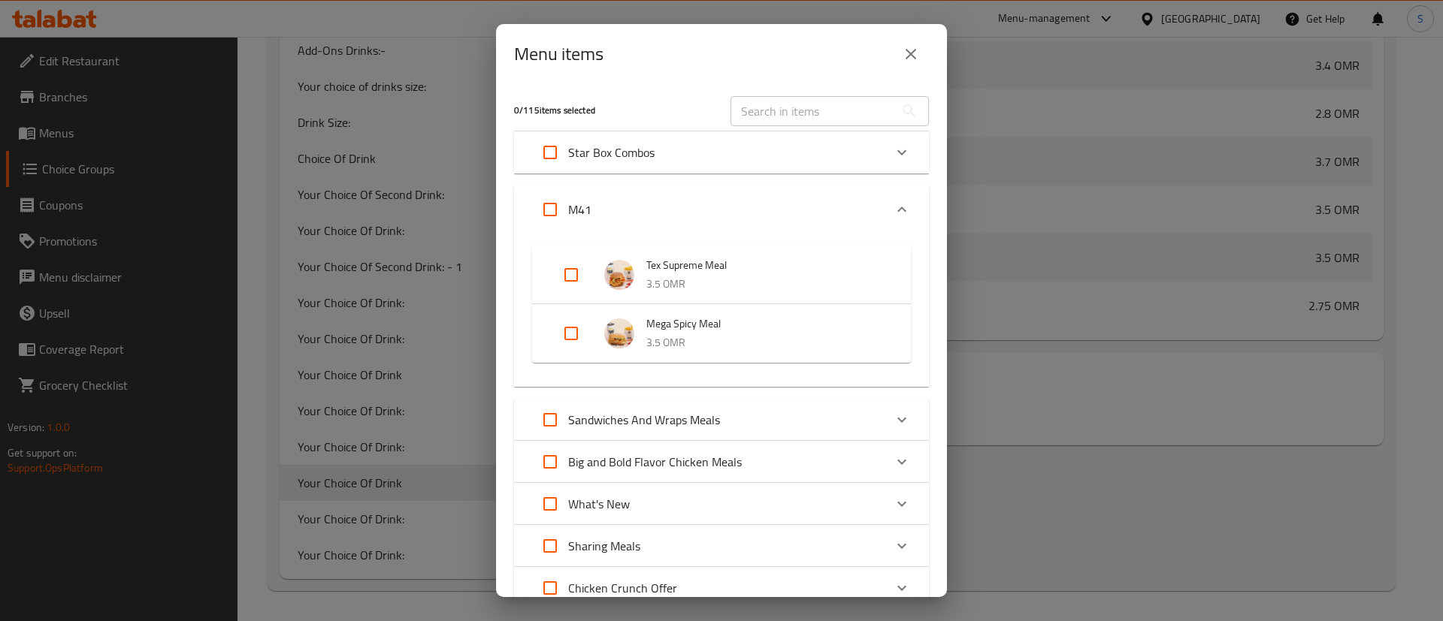
click at [910, 52] on icon "close" at bounding box center [911, 54] width 18 height 18
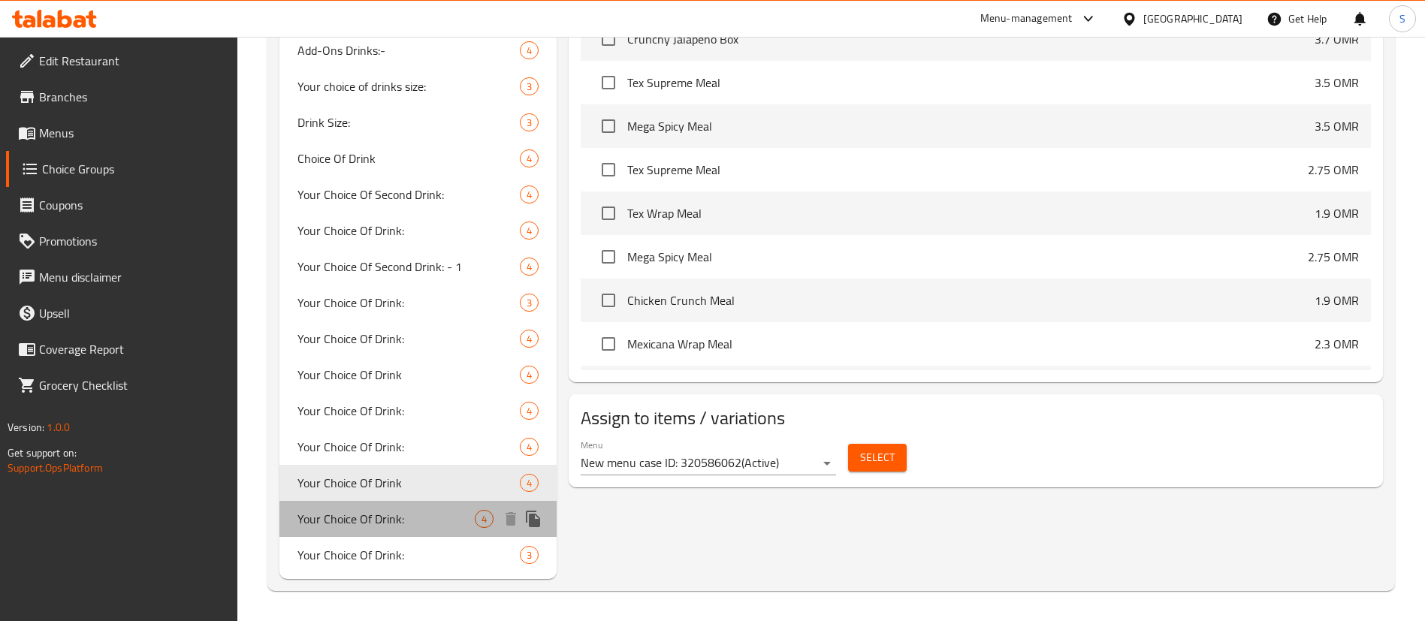
click at [422, 518] on span "Your Choice Of Drink:" at bounding box center [386, 519] width 177 height 18
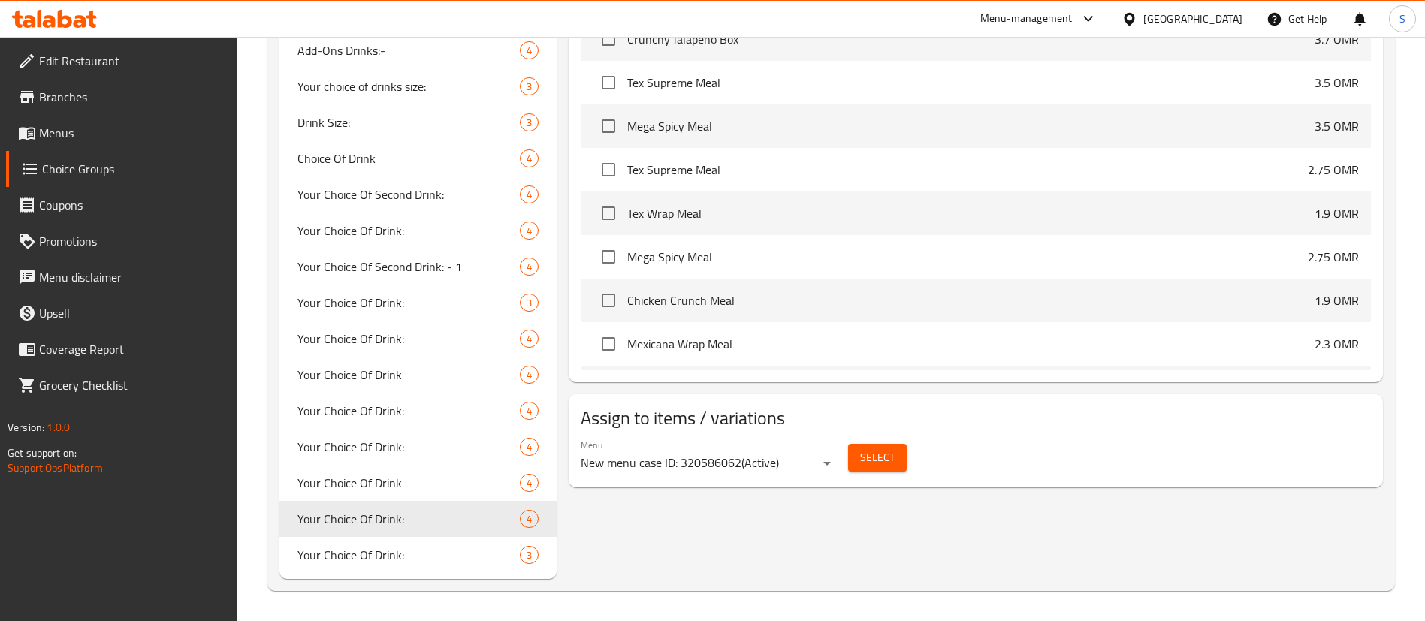
type input "Your Choice Of Drink:"
click at [872, 449] on span "Select" at bounding box center [877, 458] width 35 height 19
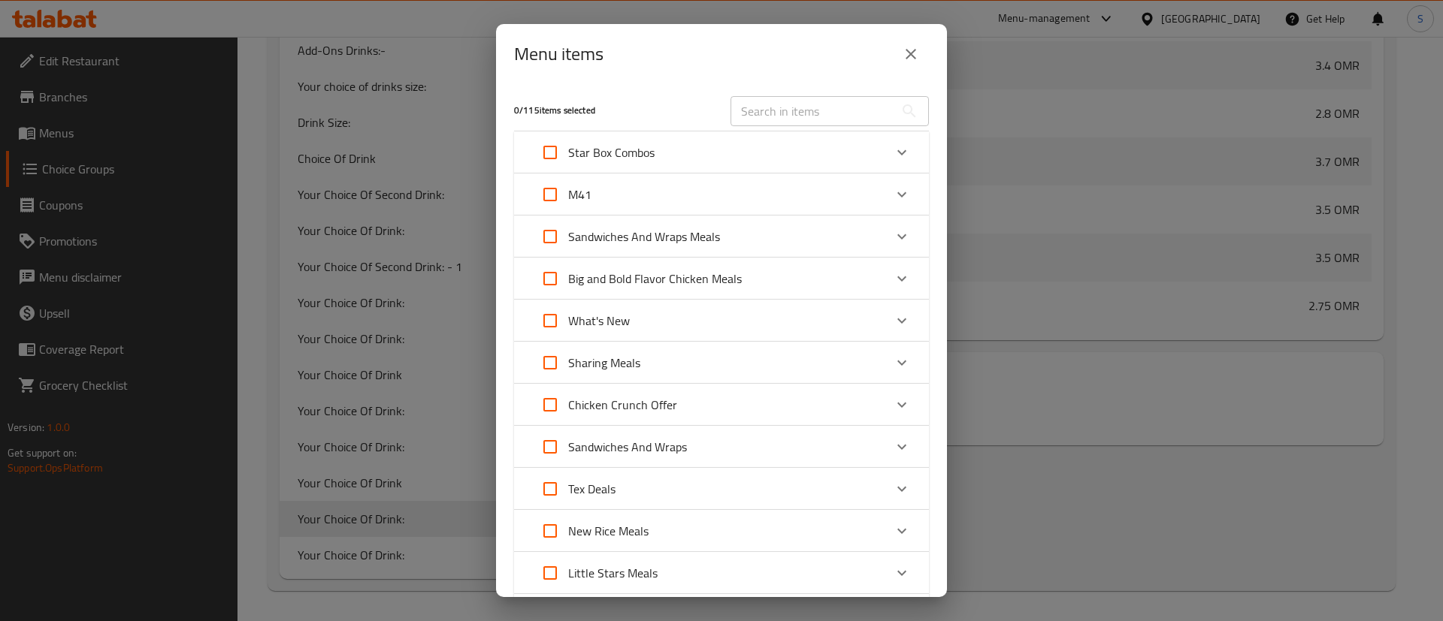
click at [866, 199] on div "M41" at bounding box center [708, 195] width 352 height 36
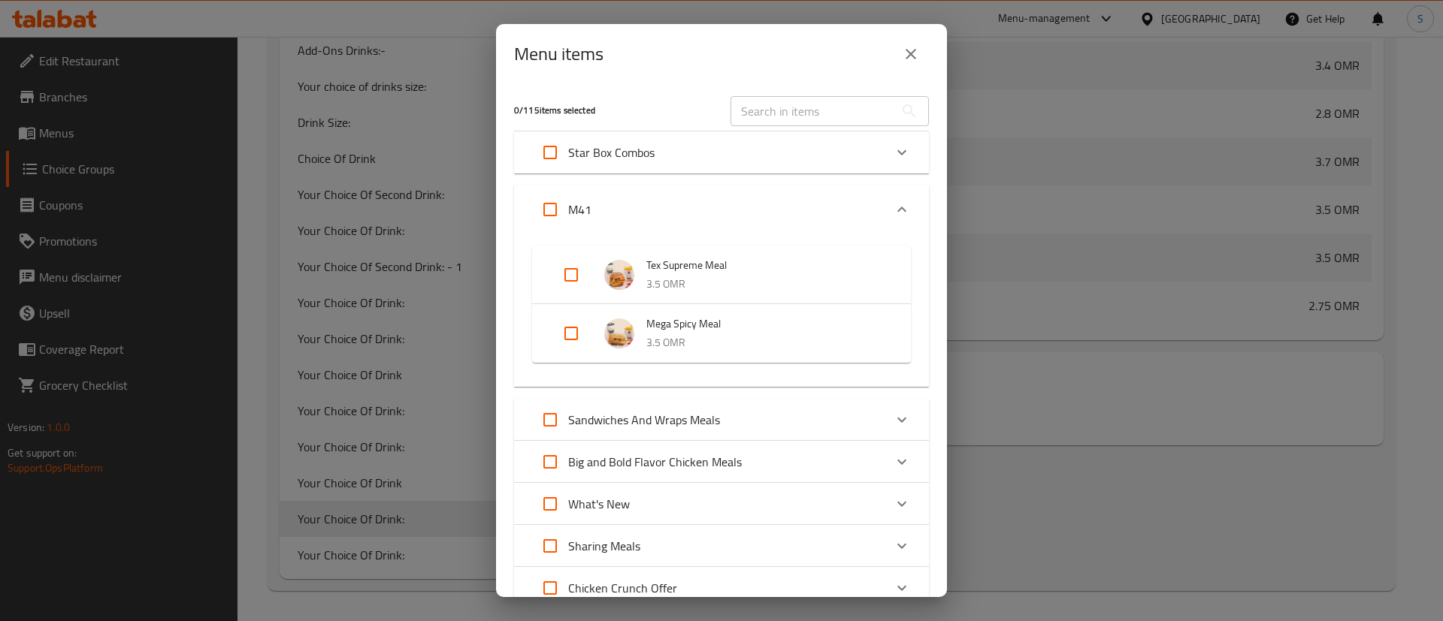
click at [913, 51] on icon "close" at bounding box center [910, 54] width 11 height 11
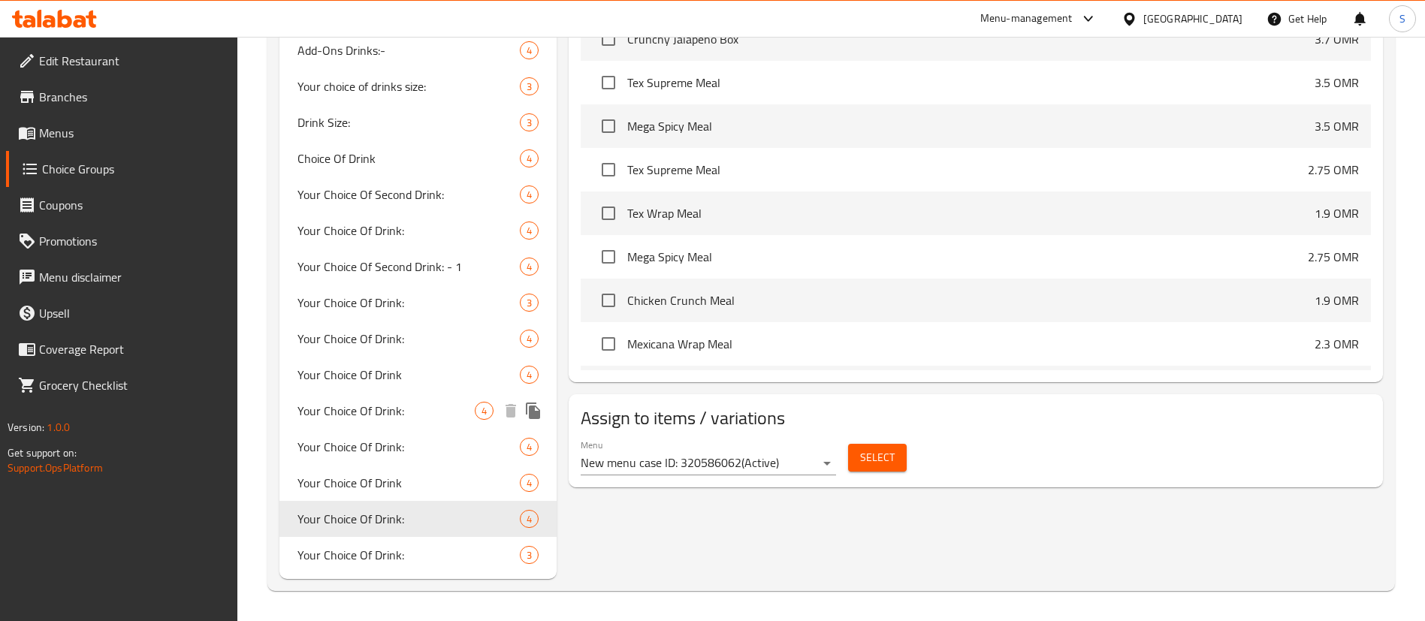
click at [449, 410] on span "Your Choice Of Drink:" at bounding box center [386, 411] width 177 height 18
type input "إختيارك من المشروب:"
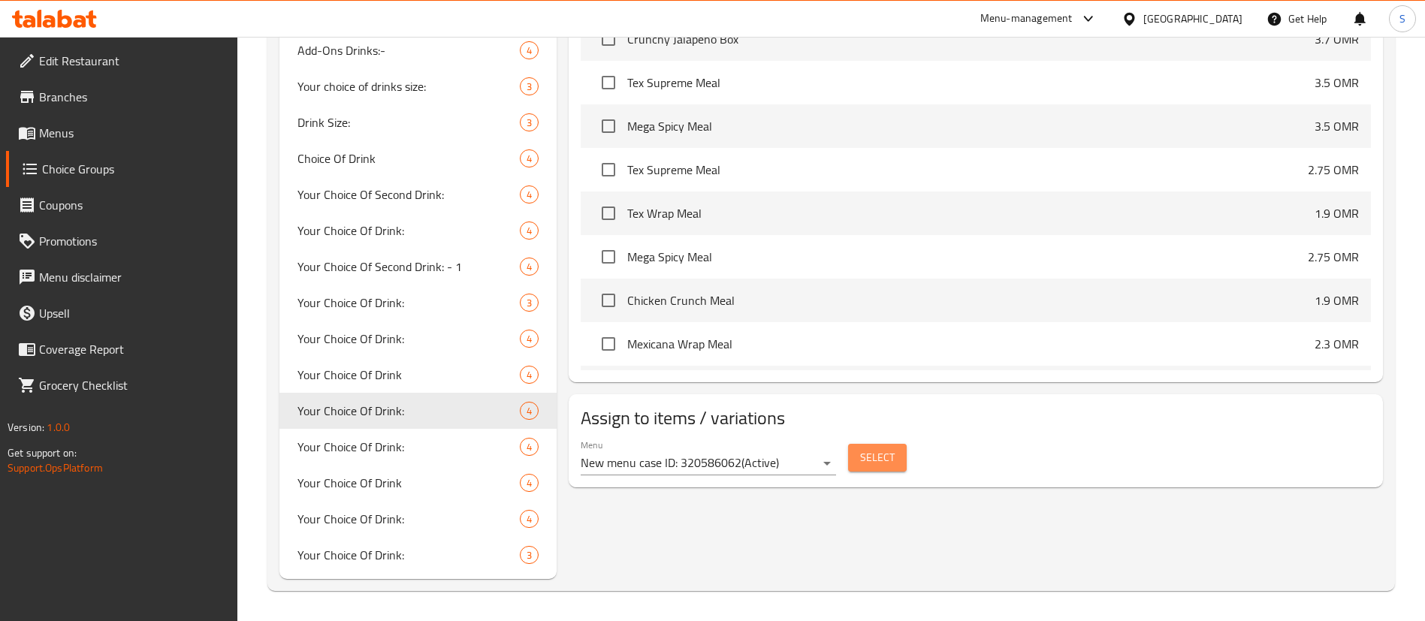
click at [886, 449] on span "Select" at bounding box center [877, 458] width 35 height 19
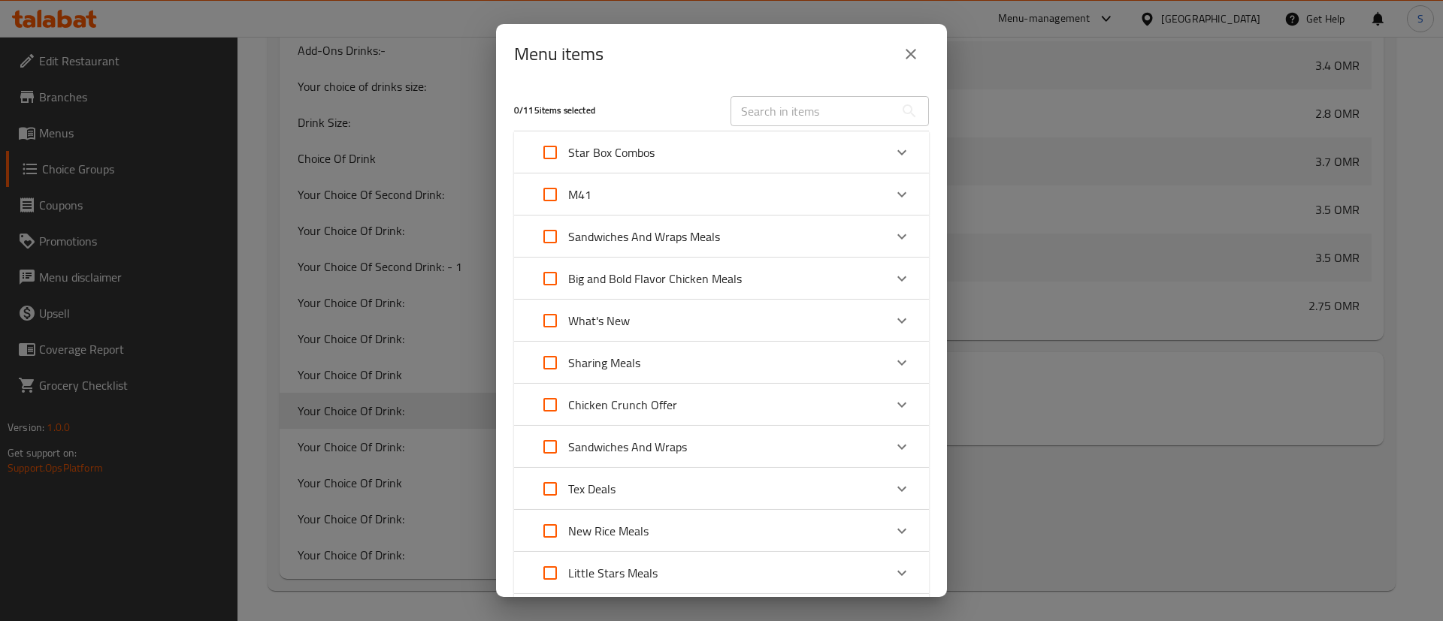
click at [809, 189] on div "M41" at bounding box center [708, 195] width 352 height 36
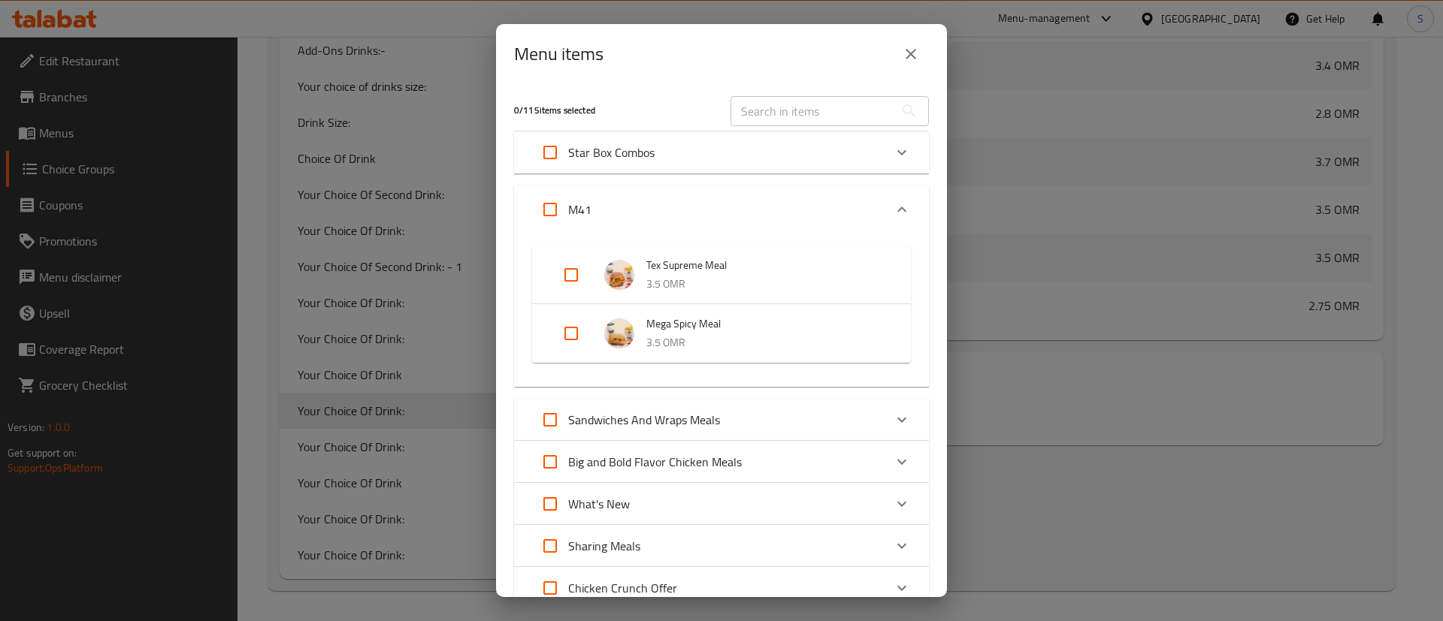
click at [926, 65] on div "Menu items" at bounding box center [721, 54] width 415 height 36
click at [919, 50] on icon "close" at bounding box center [911, 54] width 18 height 18
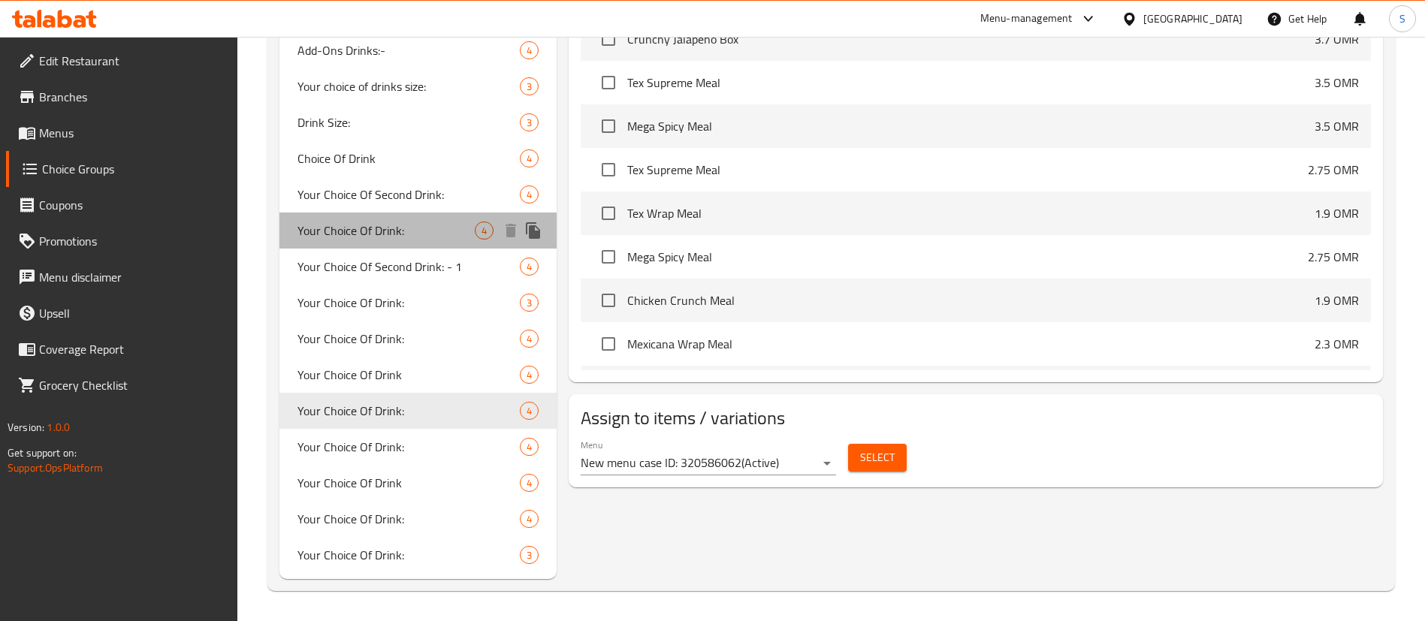
click at [410, 225] on span "Your Choice Of Drink:" at bounding box center [386, 231] width 177 height 18
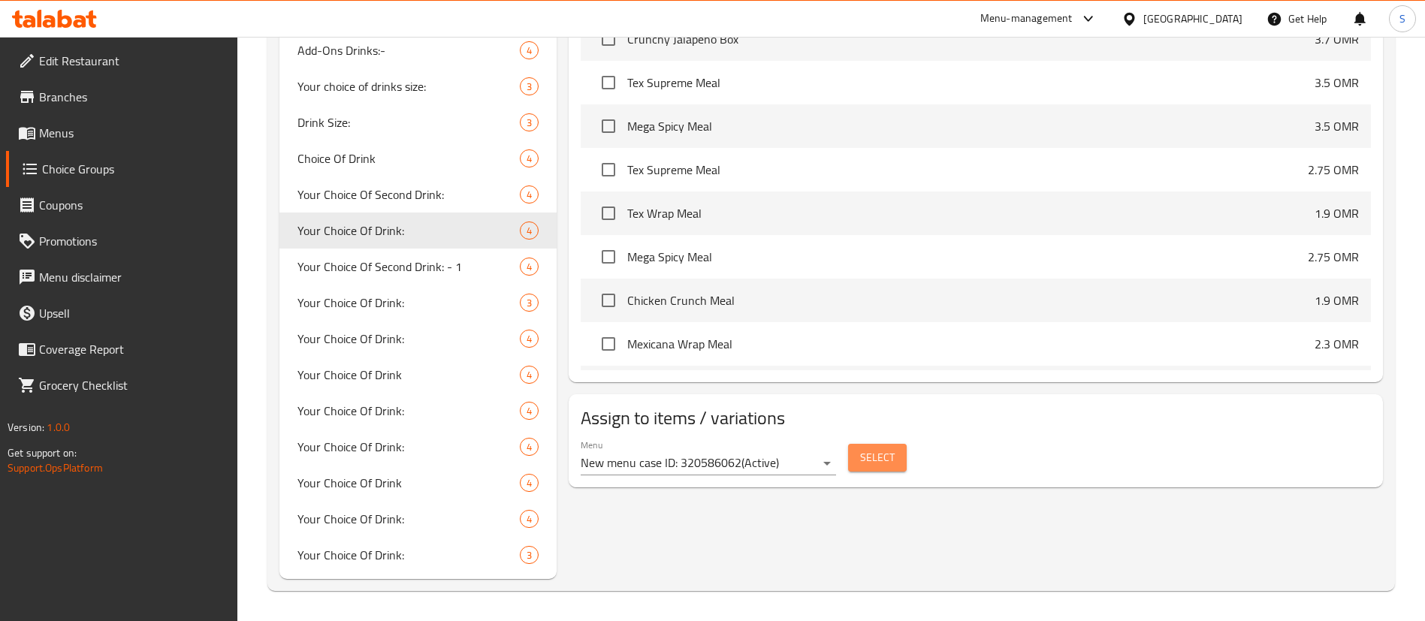
click at [881, 449] on span "Select" at bounding box center [877, 458] width 35 height 19
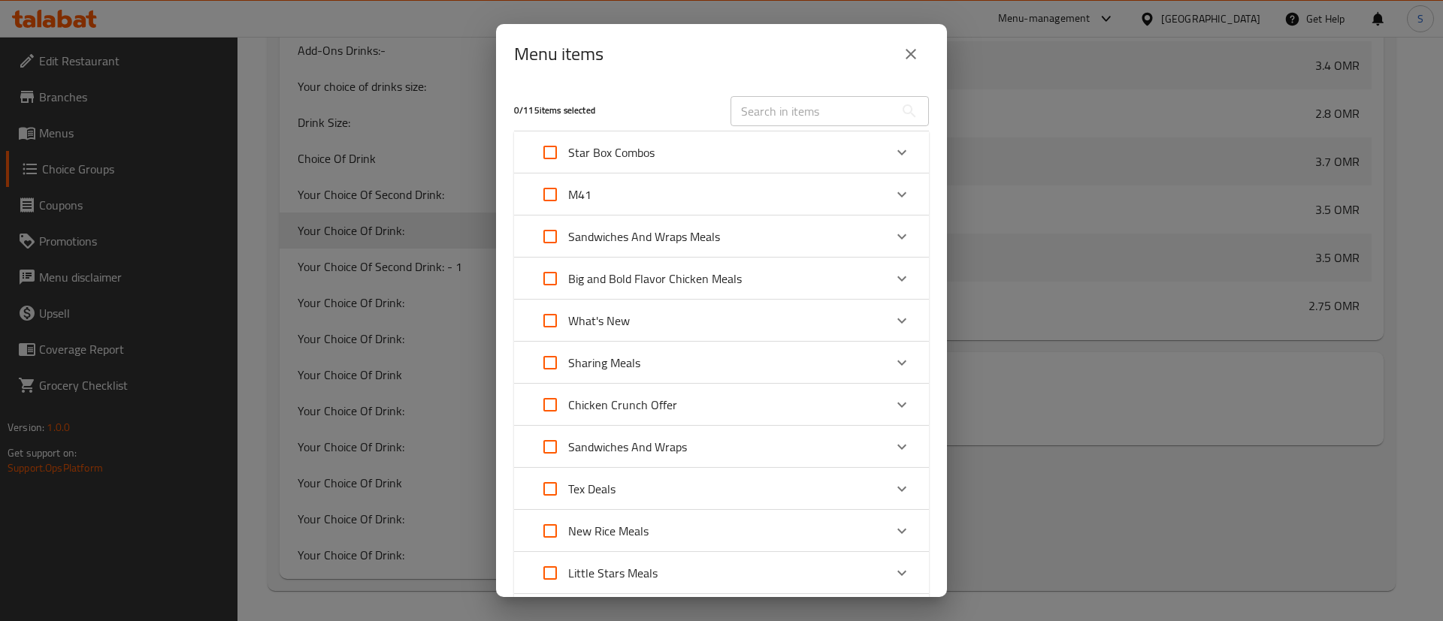
click at [893, 196] on icon "Expand" at bounding box center [902, 195] width 18 height 18
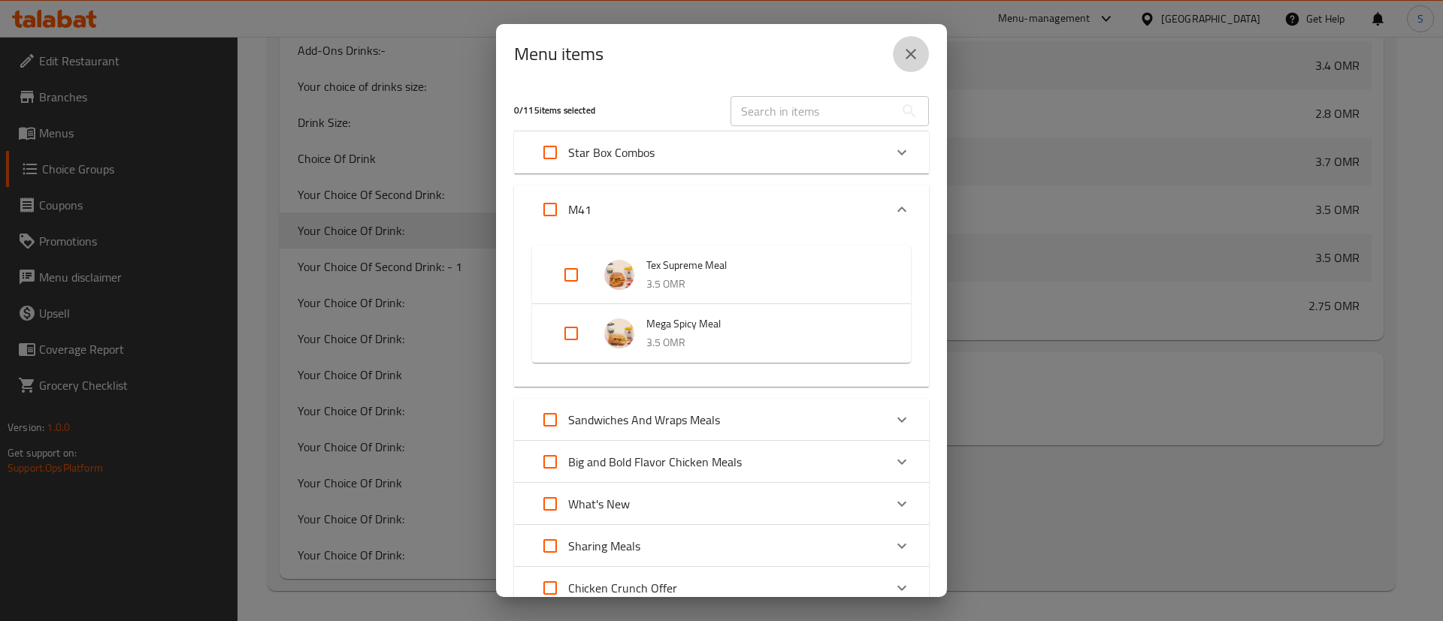
click at [908, 55] on icon "close" at bounding box center [911, 54] width 18 height 18
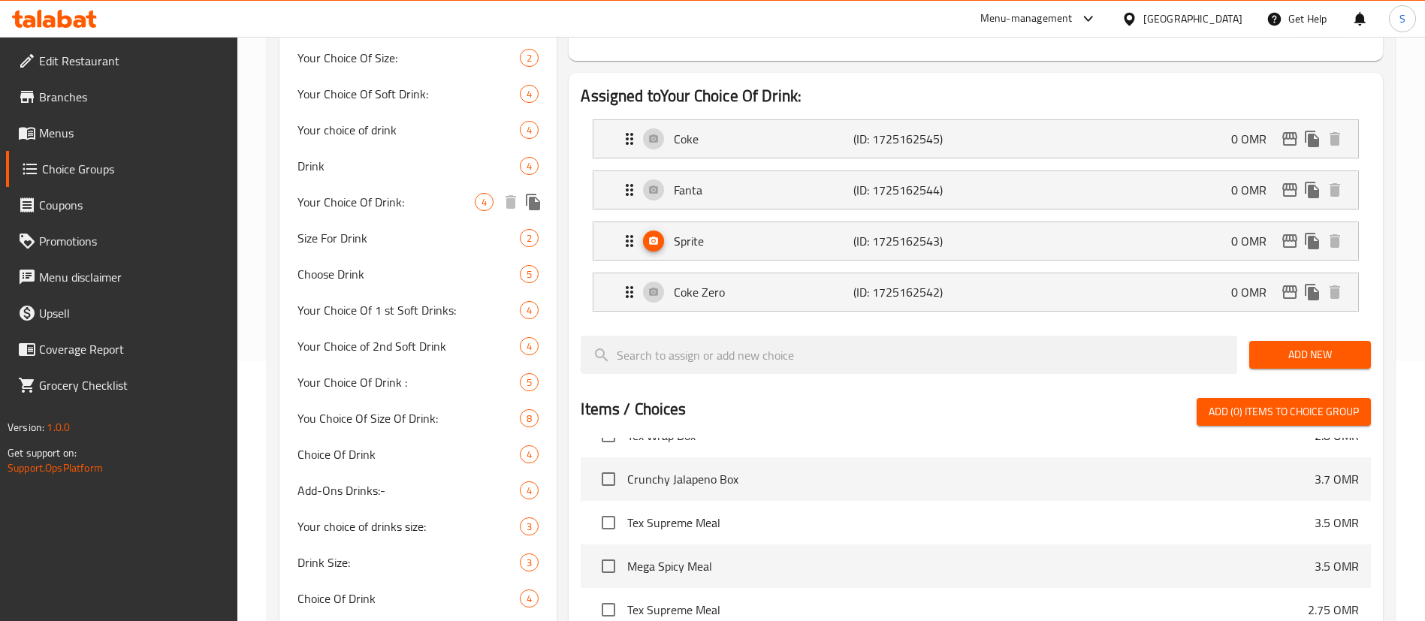
scroll to position [0, 0]
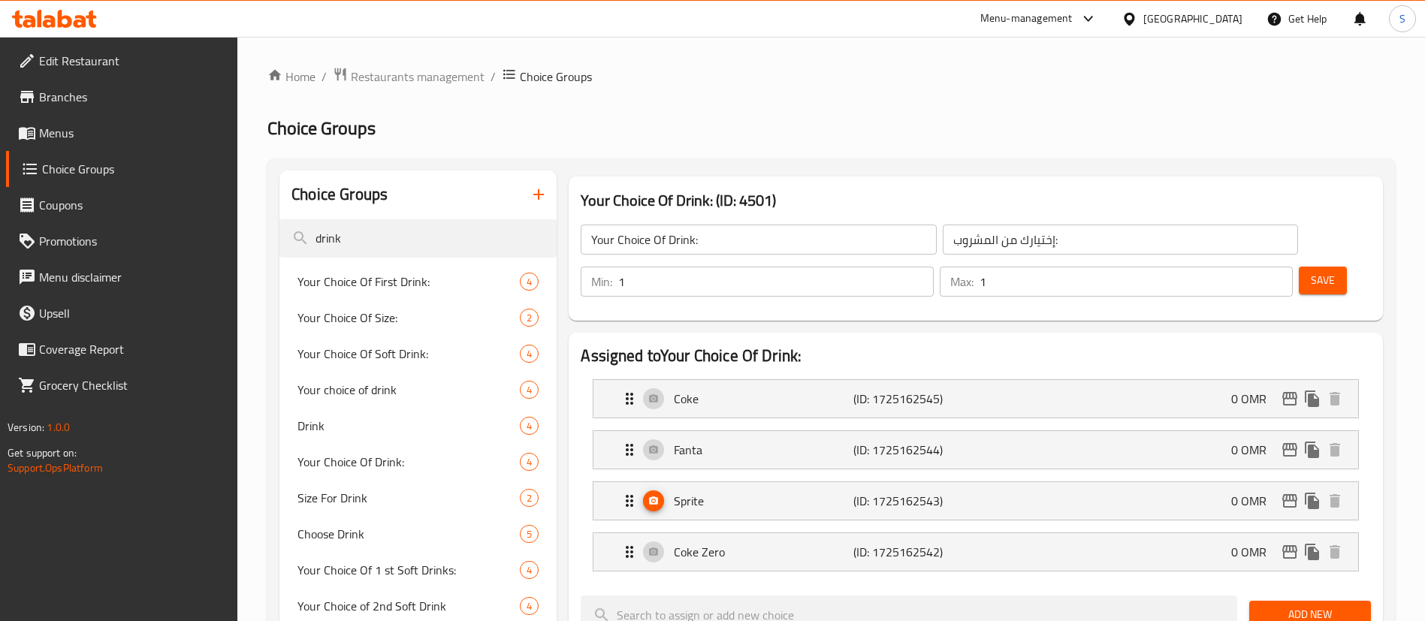
click at [98, 125] on span "Menus" at bounding box center [132, 133] width 187 height 18
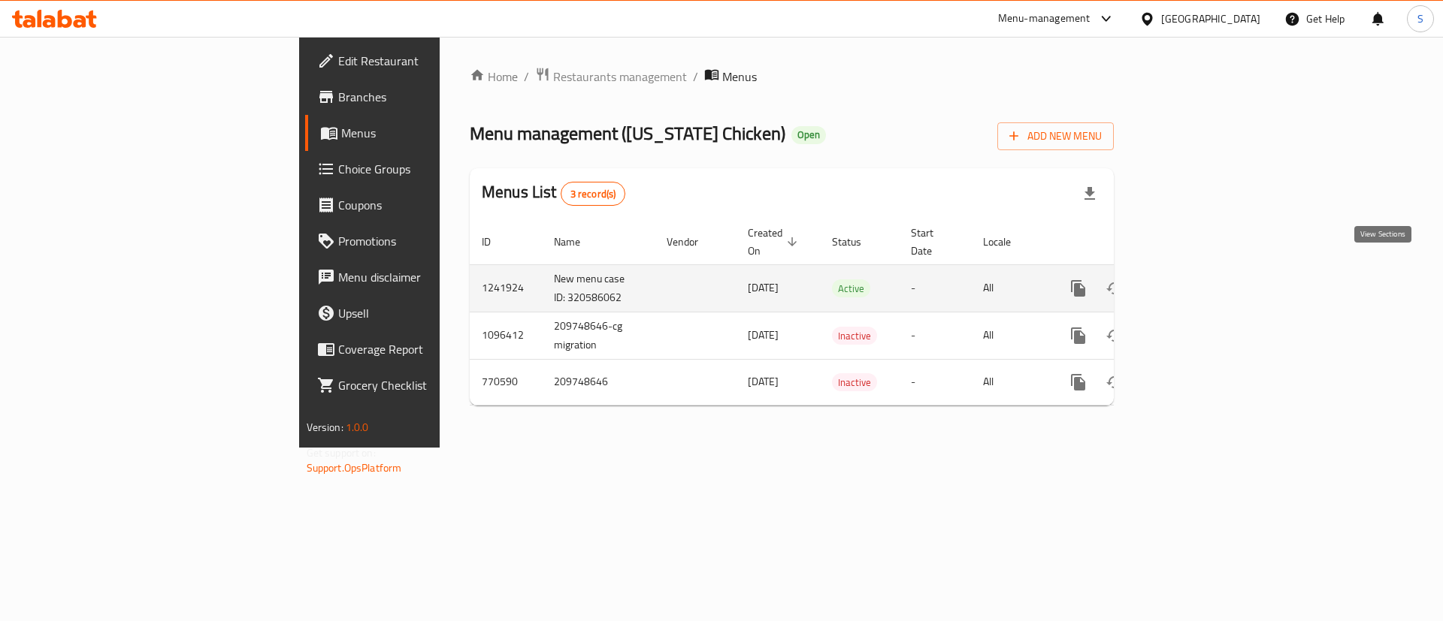
click at [1196, 280] on icon "enhanced table" at bounding box center [1186, 289] width 18 height 18
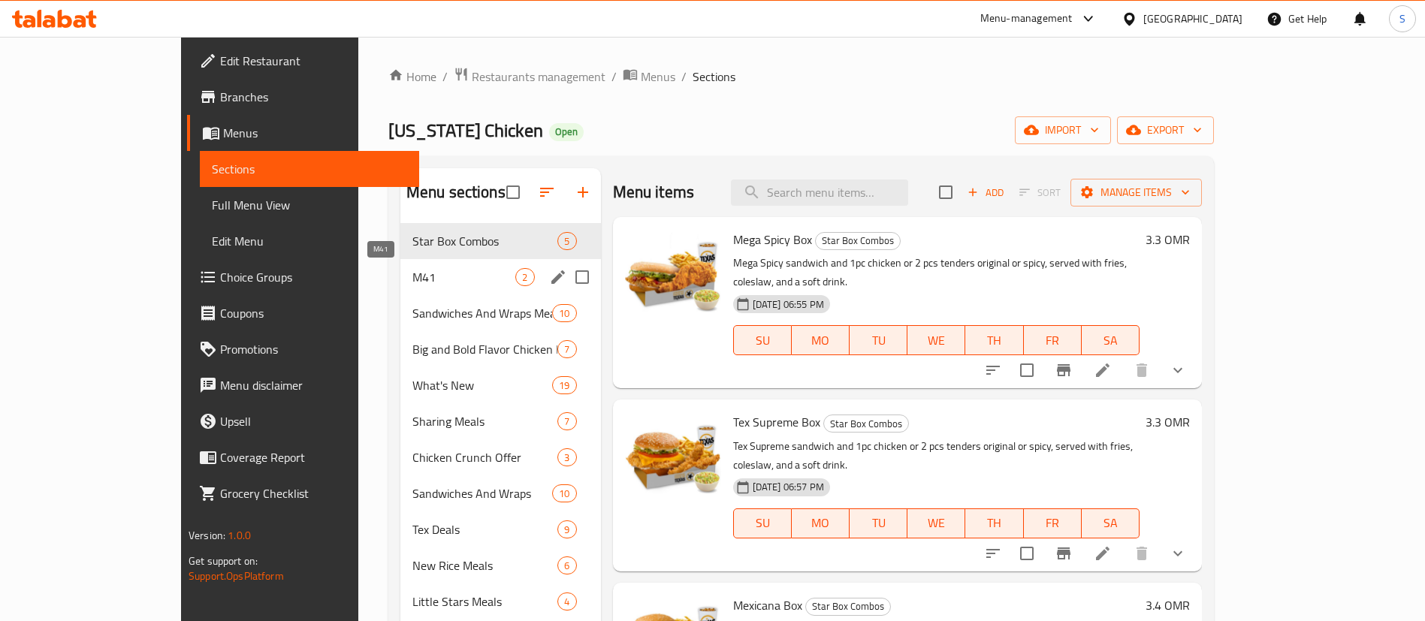
click at [413, 286] on span "M41" at bounding box center [465, 277] width 104 height 18
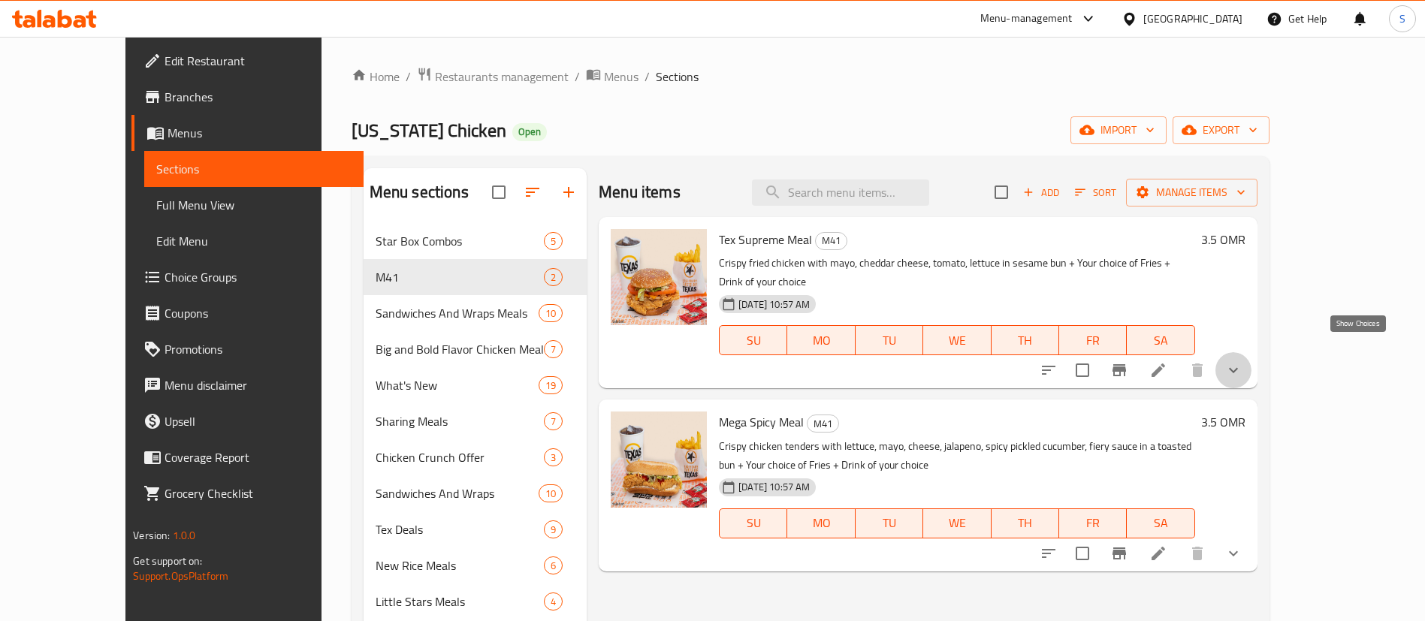
click at [1243, 361] on icon "show more" at bounding box center [1234, 370] width 18 height 18
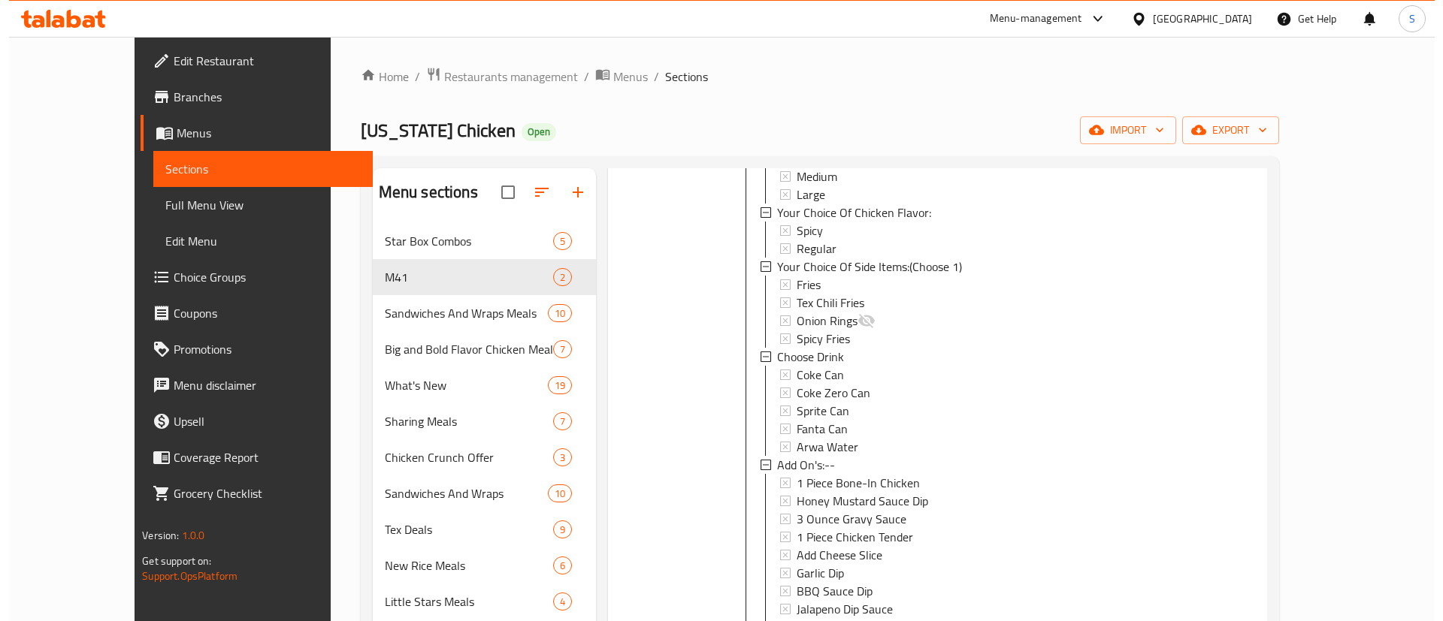
scroll to position [274, 0]
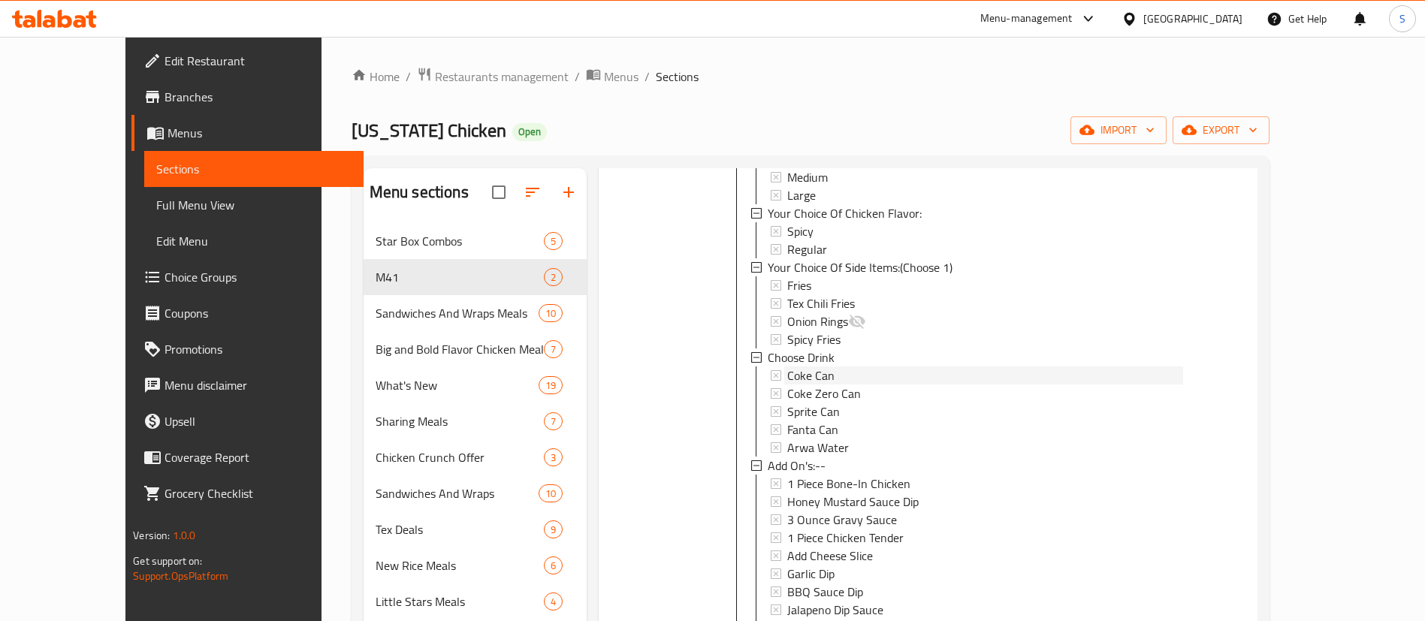
click at [812, 367] on div "Coke Can" at bounding box center [984, 376] width 395 height 18
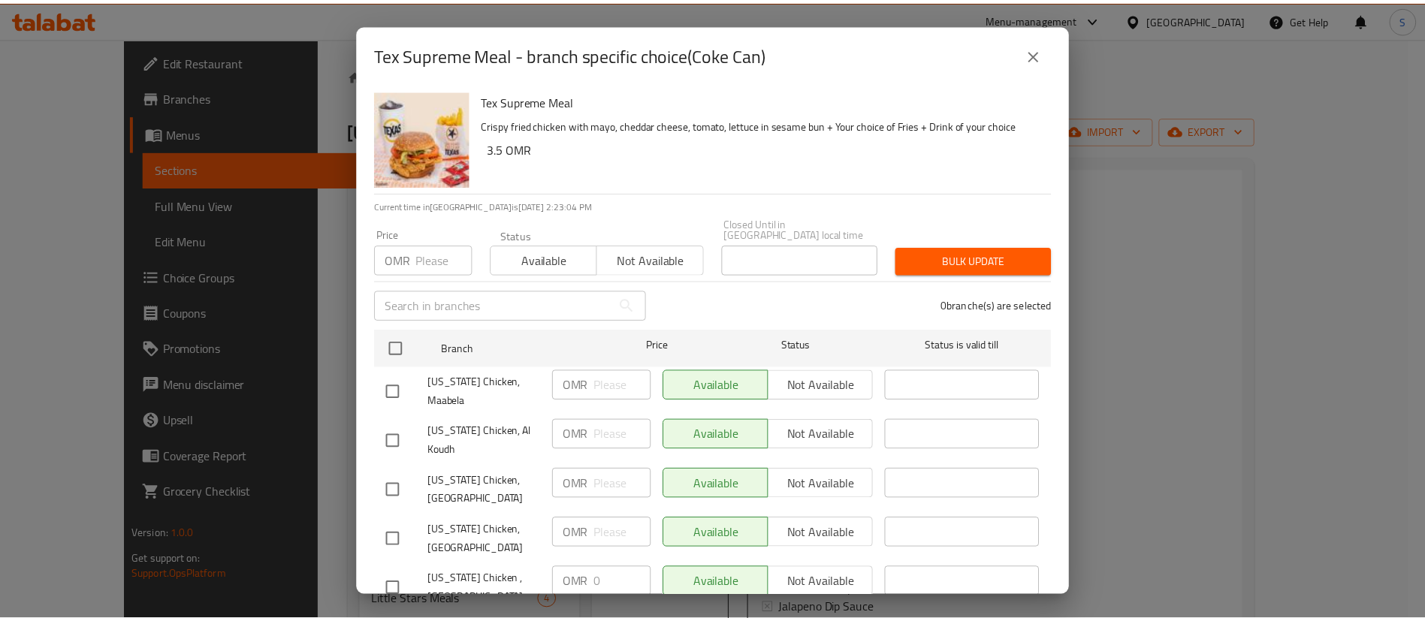
scroll to position [23, 0]
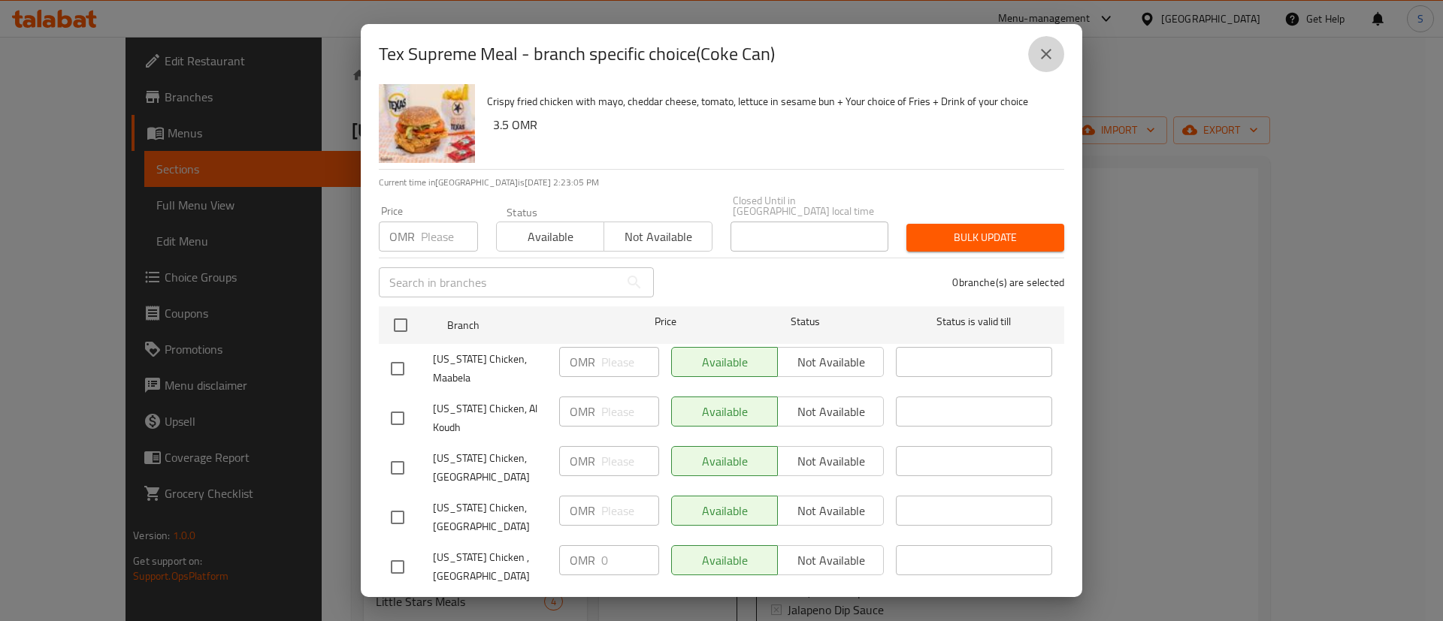
click at [1047, 53] on icon "close" at bounding box center [1046, 54] width 11 height 11
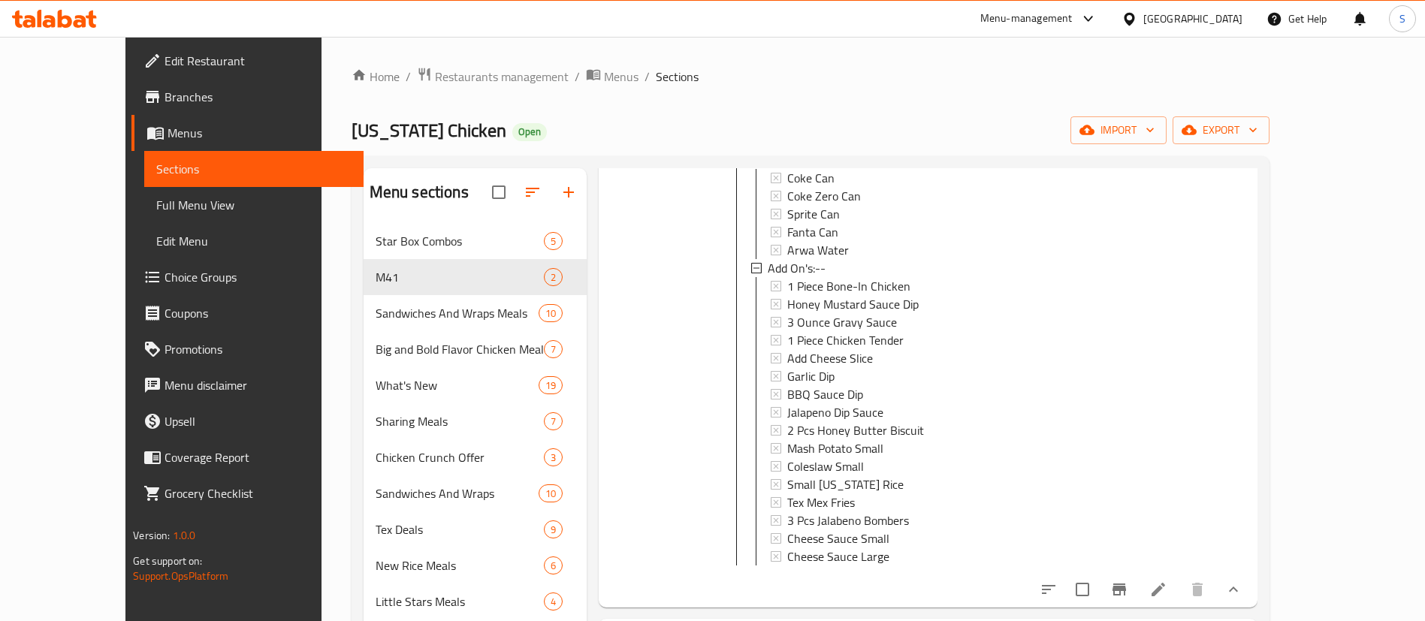
scroll to position [470, 0]
click at [165, 275] on span "Choice Groups" at bounding box center [258, 277] width 187 height 18
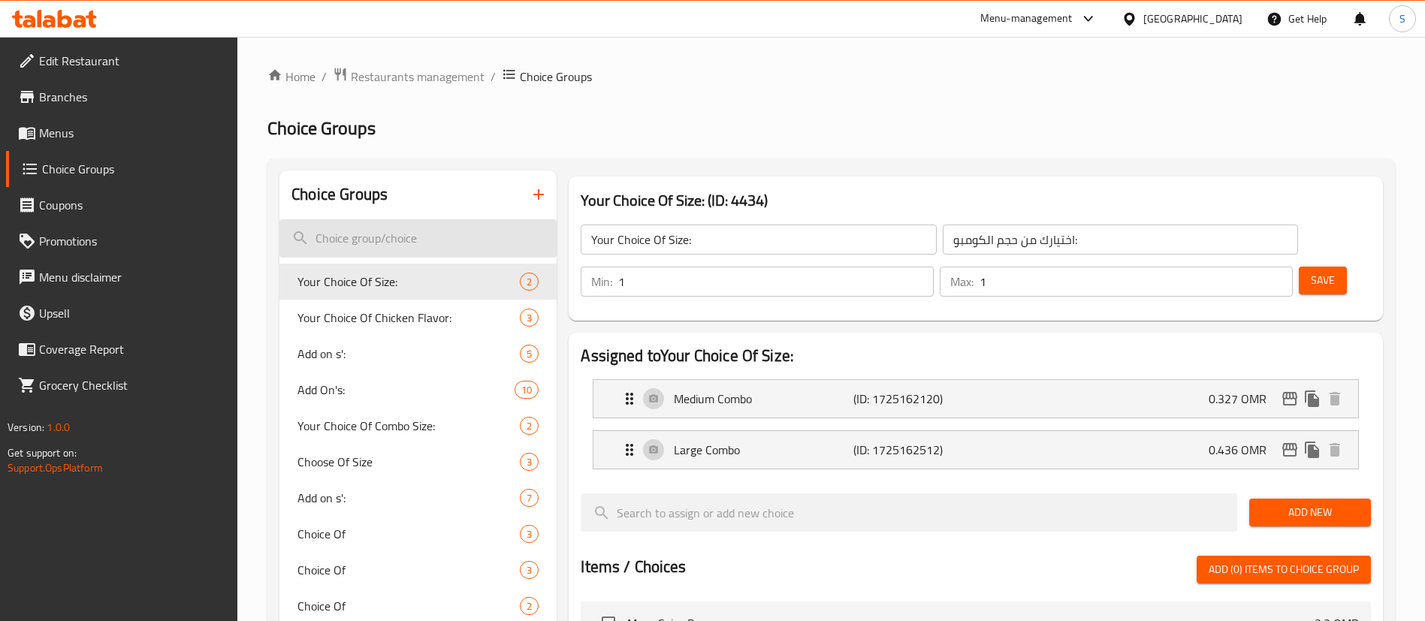
click at [426, 242] on input "search" at bounding box center [418, 238] width 277 height 38
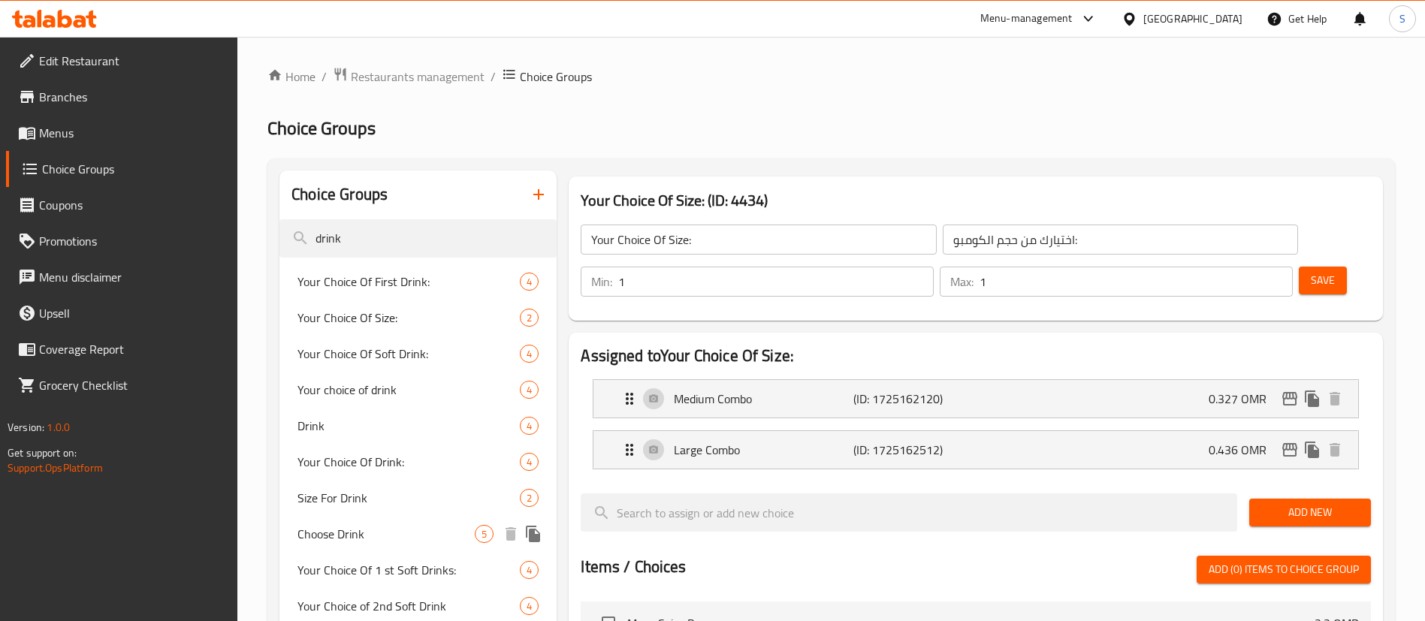
type input "drink"
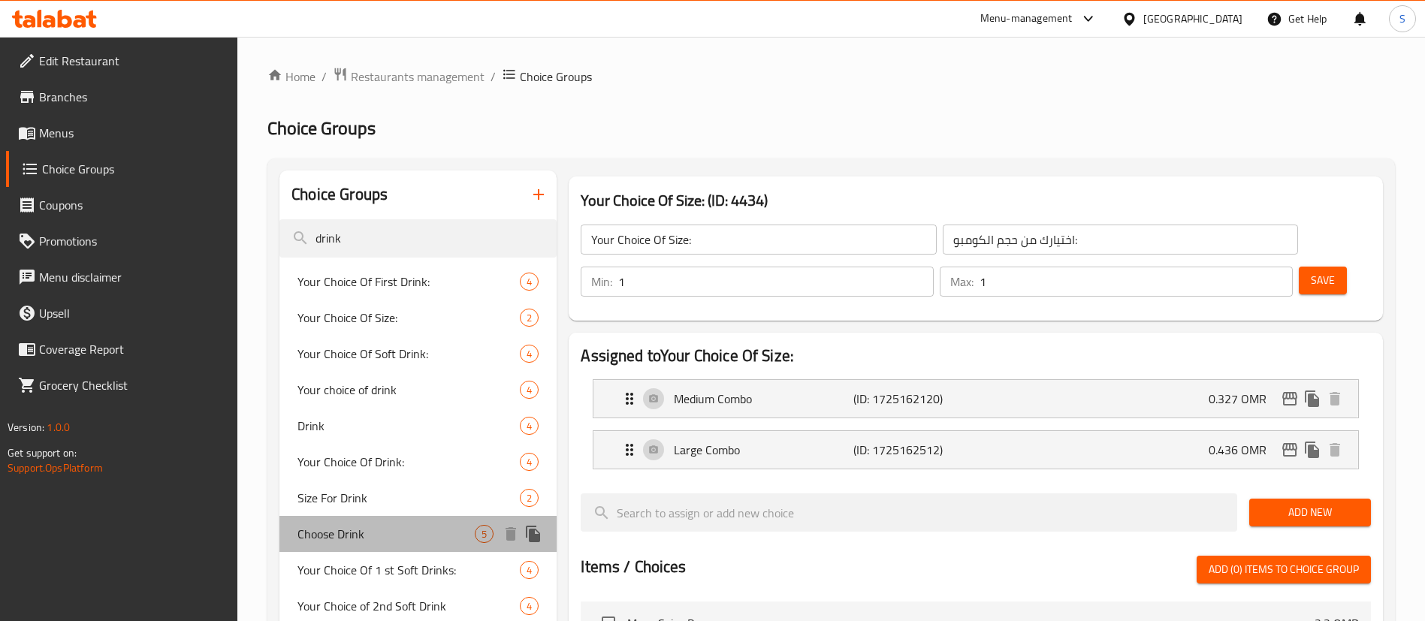
click at [413, 538] on span "Choose Drink" at bounding box center [386, 534] width 177 height 18
type input "Choose Drink"
type input "[PERSON_NAME]"
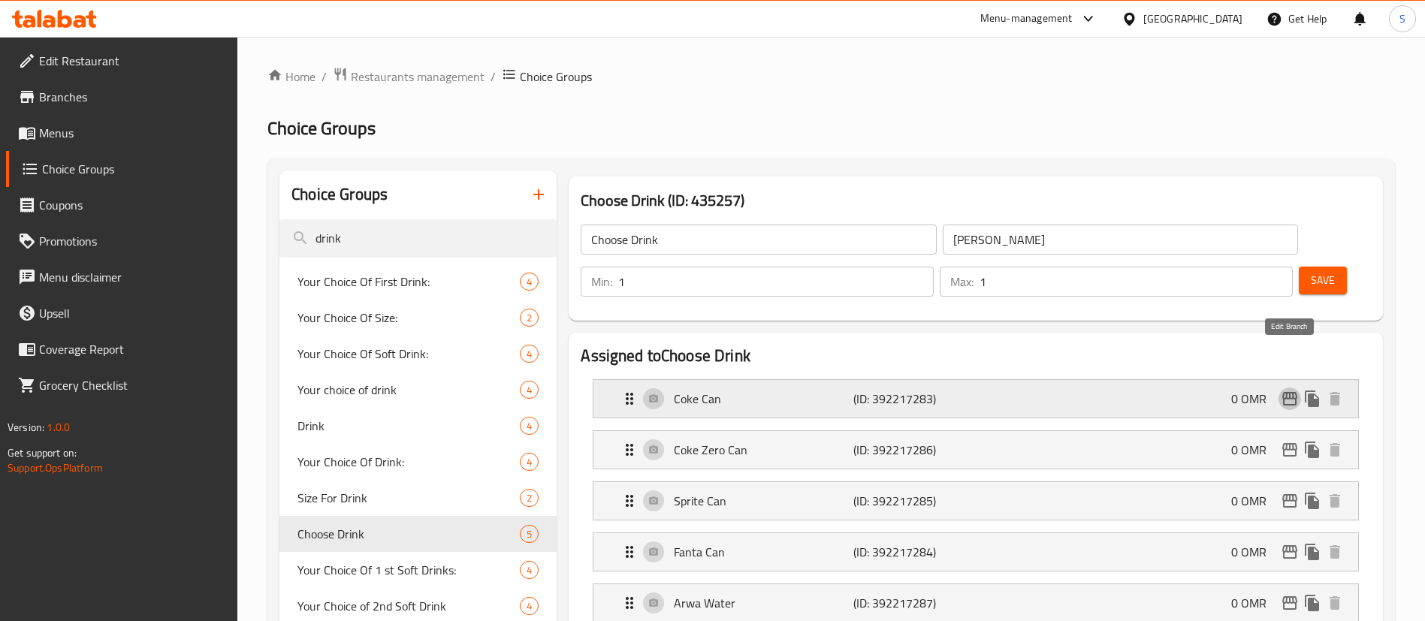
click at [1286, 390] on icon "edit" at bounding box center [1290, 399] width 18 height 18
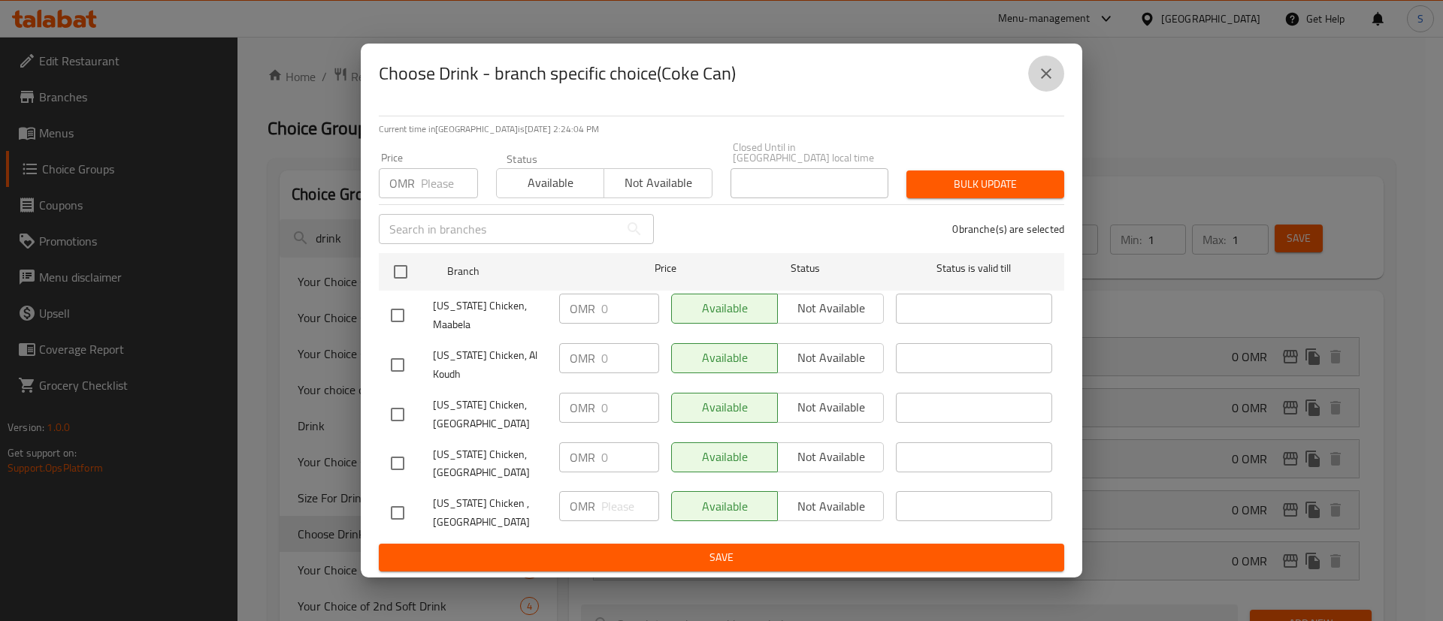
click at [1043, 83] on icon "close" at bounding box center [1046, 74] width 18 height 18
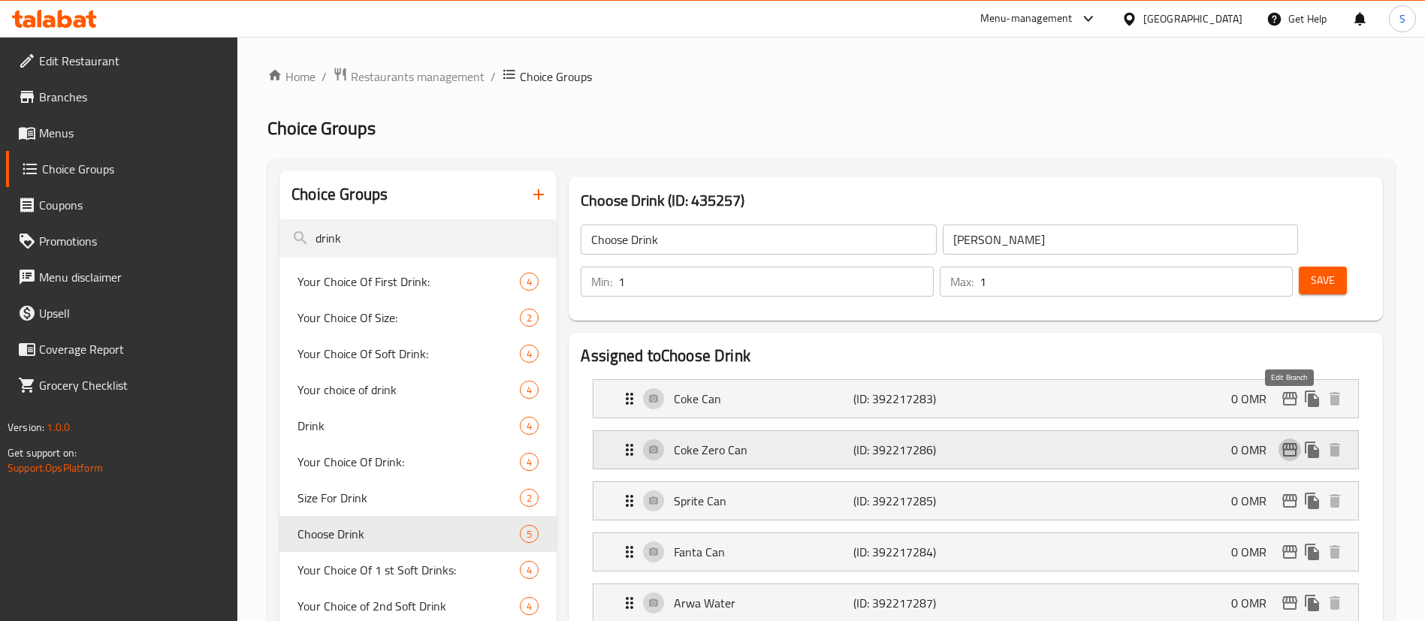
click at [1292, 441] on icon "edit" at bounding box center [1290, 450] width 18 height 18
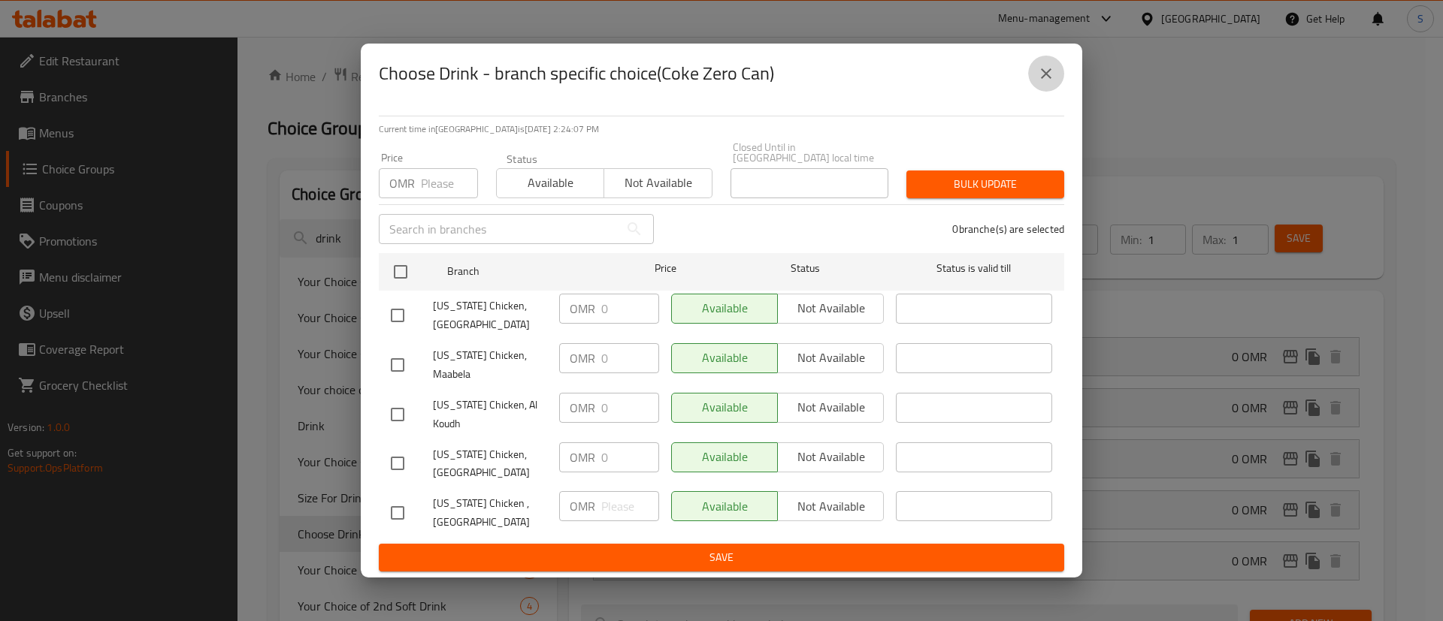
click at [1052, 83] on icon "close" at bounding box center [1046, 74] width 18 height 18
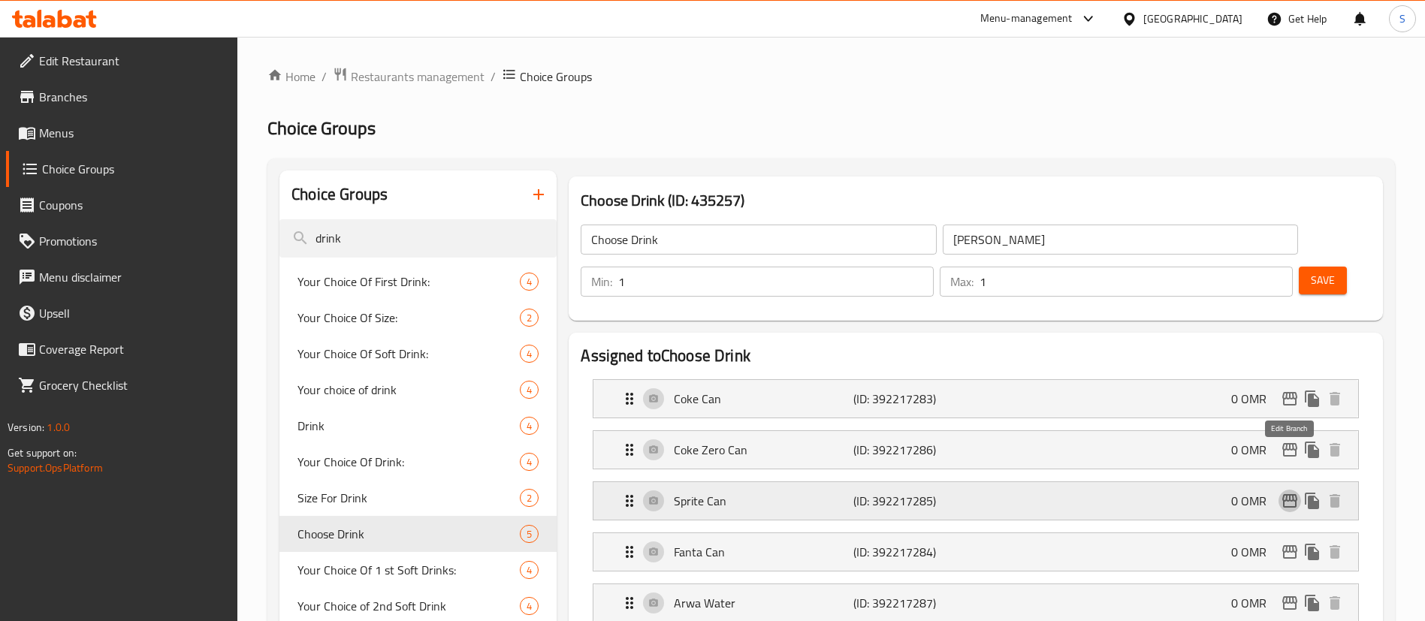
click at [1289, 494] on icon "edit" at bounding box center [1290, 501] width 15 height 14
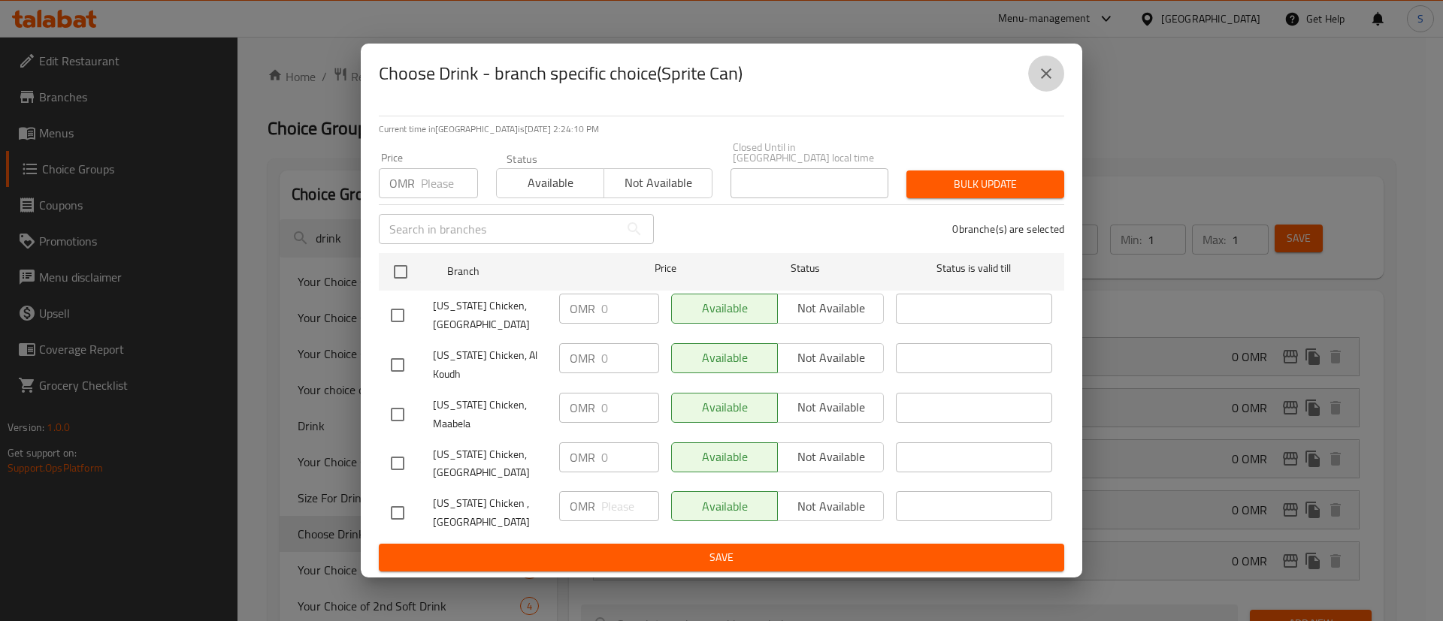
click at [1036, 90] on button "close" at bounding box center [1046, 74] width 36 height 36
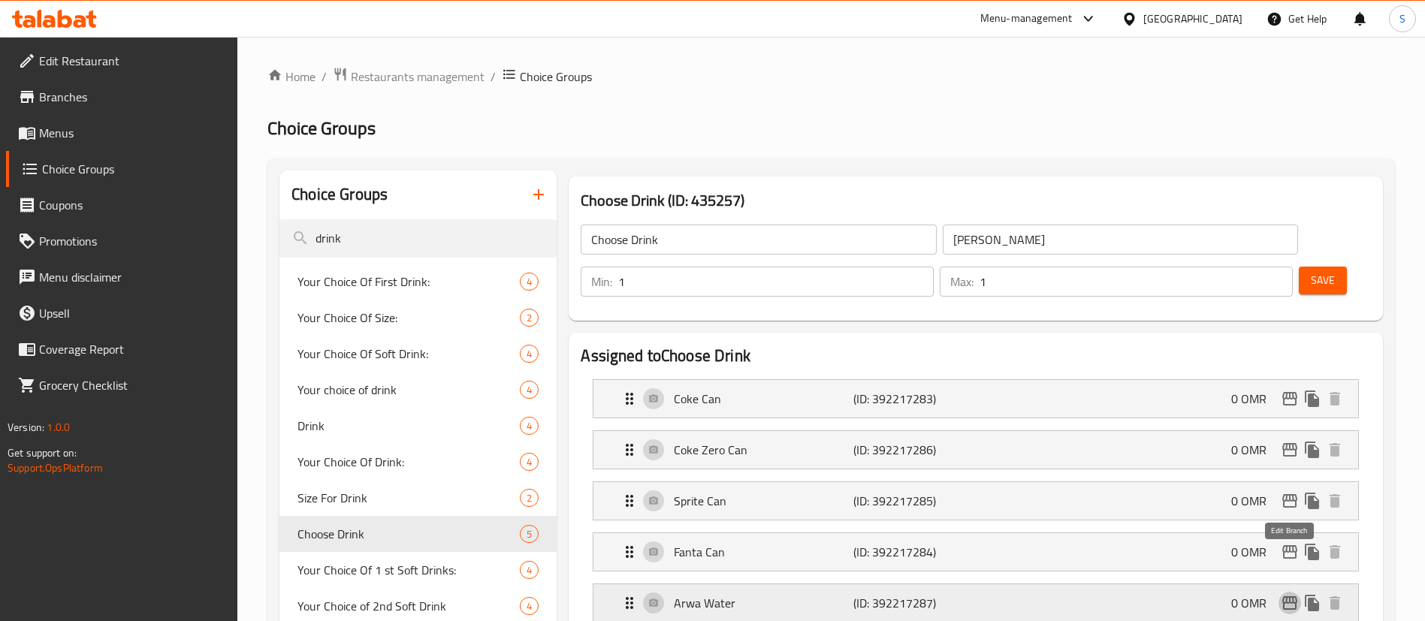
click at [1292, 594] on icon "edit" at bounding box center [1290, 603] width 18 height 18
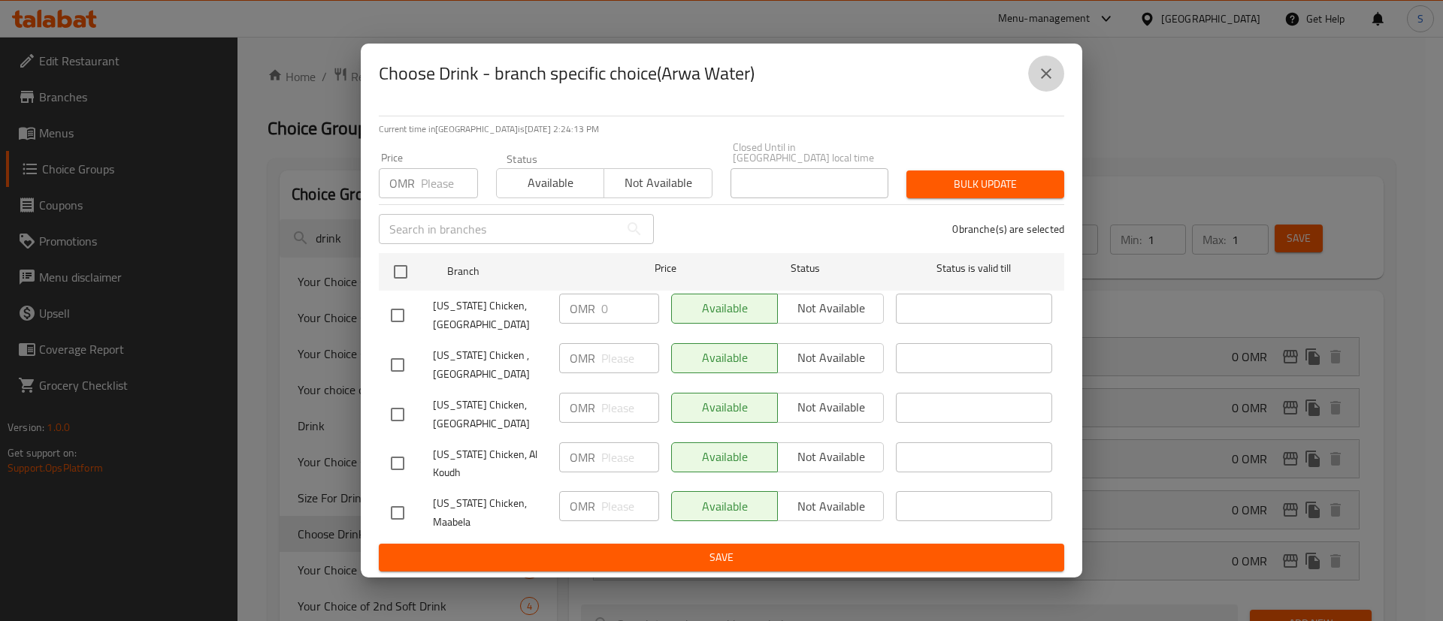
click at [1046, 83] on icon "close" at bounding box center [1046, 74] width 18 height 18
